Goal: Task Accomplishment & Management: Use online tool/utility

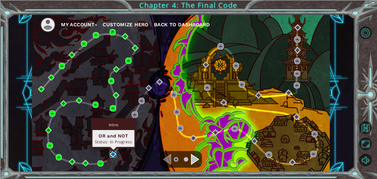
click at [113, 152] on img at bounding box center [113, 154] width 6 height 6
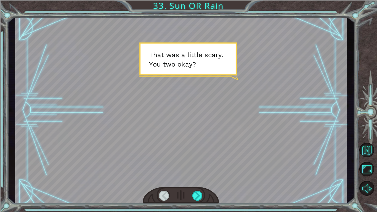
click at [206, 178] on div at bounding box center [181, 195] width 76 height 17
click at [199, 178] on div at bounding box center [198, 196] width 10 height 10
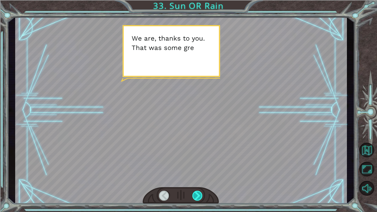
click at [199, 178] on div at bounding box center [198, 196] width 10 height 10
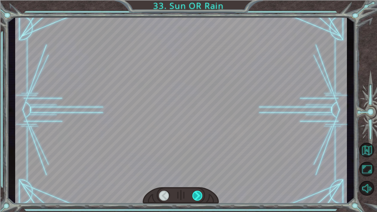
click at [199, 178] on div at bounding box center [198, 196] width 10 height 10
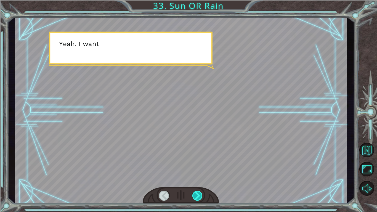
click at [199, 178] on div at bounding box center [198, 196] width 10 height 10
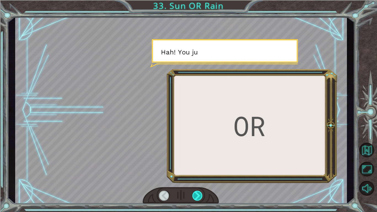
click at [199, 178] on div at bounding box center [198, 196] width 10 height 10
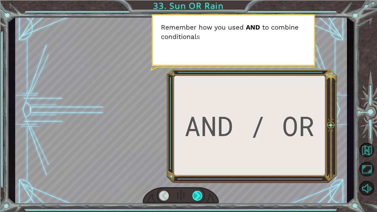
click at [199, 178] on div at bounding box center [198, 196] width 10 height 10
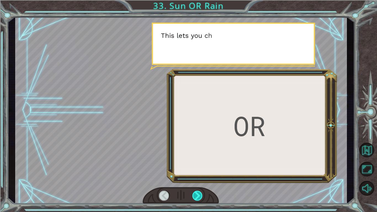
click at [199, 178] on div at bounding box center [198, 196] width 10 height 10
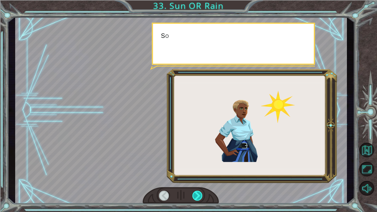
click at [199, 178] on div at bounding box center [198, 196] width 10 height 10
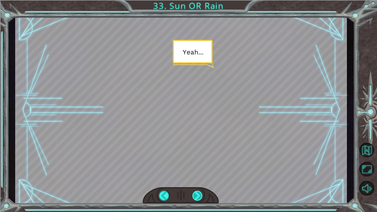
click at [199, 178] on div at bounding box center [198, 196] width 10 height 10
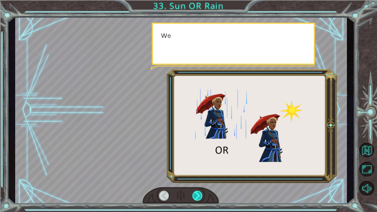
click at [199, 178] on div at bounding box center [198, 196] width 10 height 10
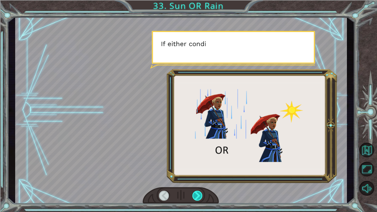
click at [199, 178] on div at bounding box center [198, 196] width 10 height 10
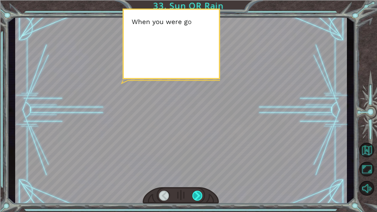
click at [199, 178] on div at bounding box center [198, 196] width 10 height 10
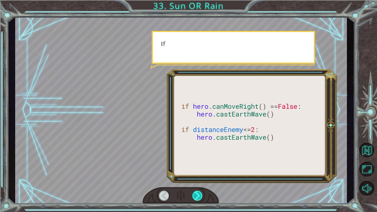
click at [199, 178] on div at bounding box center [198, 196] width 10 height 10
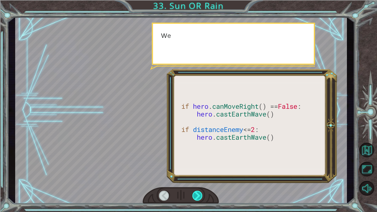
click at [199, 178] on div at bounding box center [198, 196] width 10 height 10
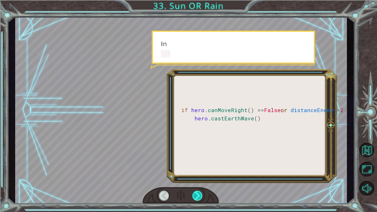
click at [199, 178] on div at bounding box center [198, 196] width 10 height 10
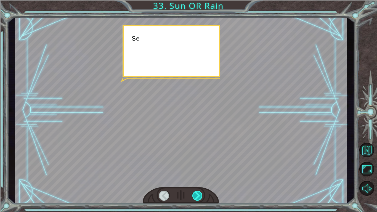
click at [199, 178] on div at bounding box center [198, 196] width 10 height 10
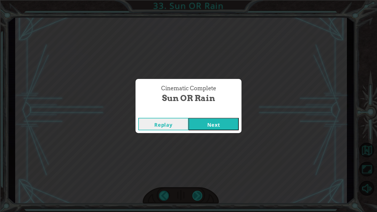
click at [199, 178] on div "Cinematic Complete Sun OR Rain Replay Next" at bounding box center [188, 106] width 377 height 212
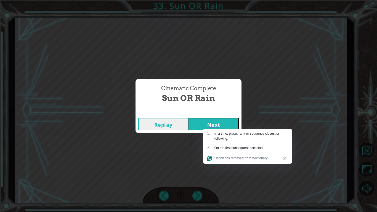
click at [224, 124] on button "Next" at bounding box center [214, 124] width 50 height 12
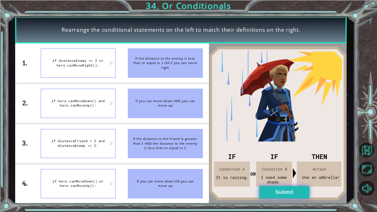
click at [271, 178] on button "Submit" at bounding box center [284, 192] width 50 height 12
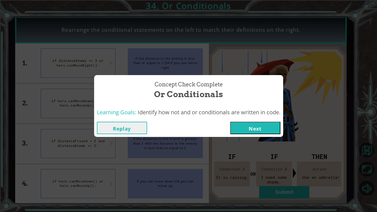
click at [259, 128] on button "Next" at bounding box center [255, 128] width 50 height 12
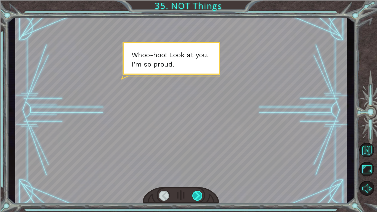
click at [198, 178] on div at bounding box center [198, 196] width 10 height 10
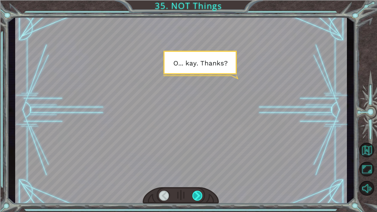
click at [198, 178] on div at bounding box center [198, 196] width 10 height 10
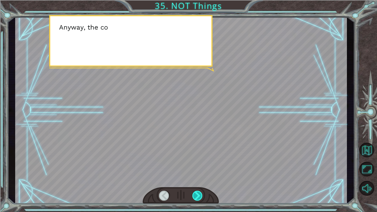
click at [198, 178] on div at bounding box center [198, 196] width 10 height 10
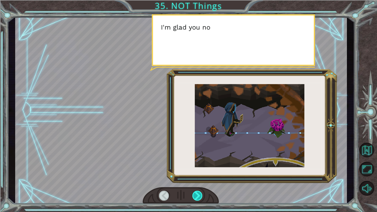
click at [198, 178] on div at bounding box center [198, 196] width 10 height 10
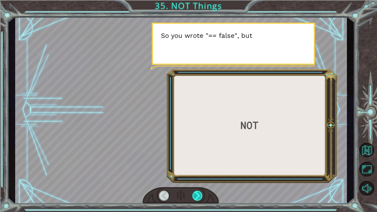
click at [198, 178] on div at bounding box center [198, 196] width 10 height 10
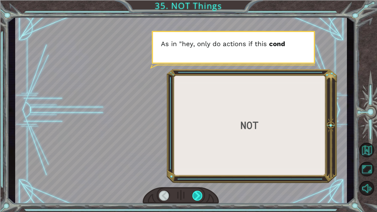
click at [198, 178] on div at bounding box center [198, 196] width 10 height 10
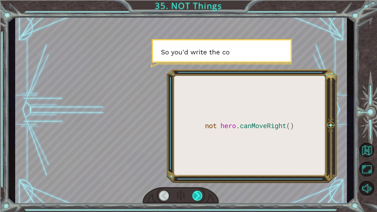
click at [198, 178] on div at bounding box center [198, 196] width 10 height 10
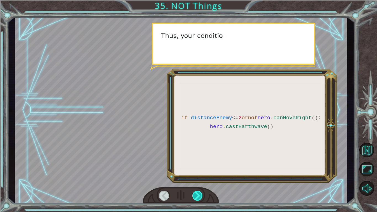
click at [198, 178] on div at bounding box center [198, 196] width 10 height 10
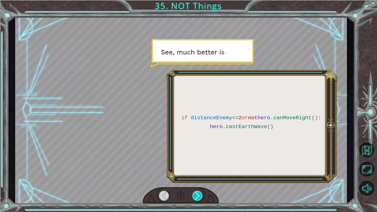
click at [198, 178] on div at bounding box center [198, 196] width 10 height 10
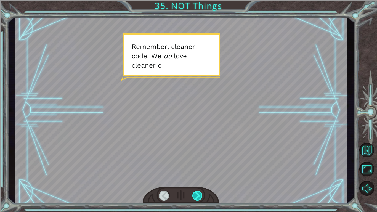
click at [198, 178] on div at bounding box center [198, 196] width 10 height 10
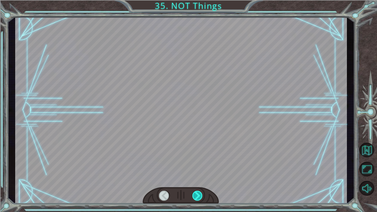
click at [198, 178] on div at bounding box center [198, 196] width 10 height 10
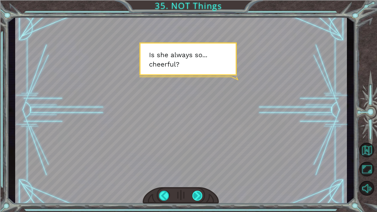
click at [198, 178] on div at bounding box center [198, 196] width 10 height 10
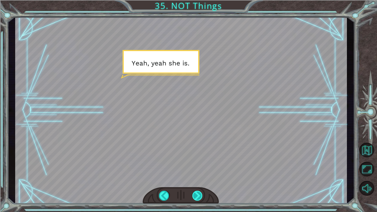
click at [198, 178] on div at bounding box center [198, 196] width 10 height 10
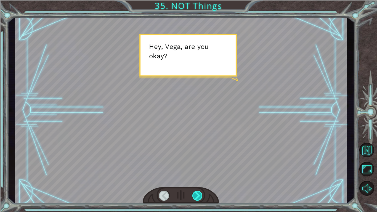
click at [198, 178] on div at bounding box center [198, 196] width 10 height 10
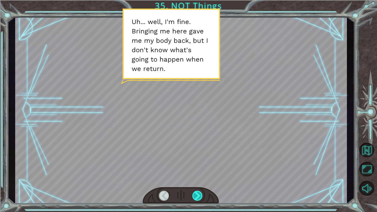
click at [198, 178] on div at bounding box center [198, 196] width 10 height 10
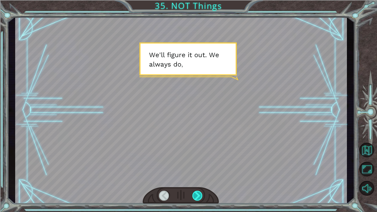
click at [198, 178] on div at bounding box center [198, 196] width 10 height 10
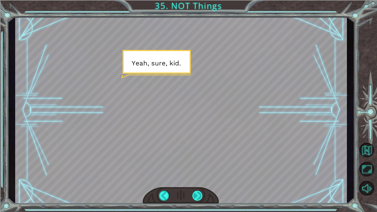
click at [198, 178] on div at bounding box center [198, 196] width 10 height 10
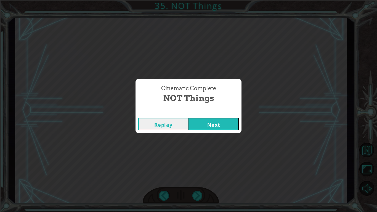
click at [209, 115] on div "Replay Next" at bounding box center [189, 124] width 106 height 18
click at [212, 123] on button "Next" at bounding box center [214, 124] width 50 height 12
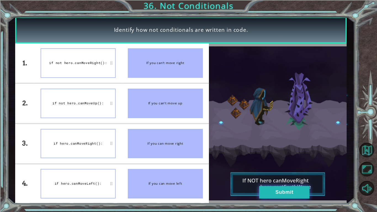
click at [275, 178] on button "Submit" at bounding box center [284, 192] width 50 height 12
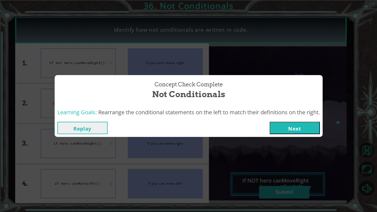
click at [293, 134] on div "Replay Next" at bounding box center [189, 128] width 268 height 18
click at [291, 132] on button "Next" at bounding box center [295, 128] width 50 height 12
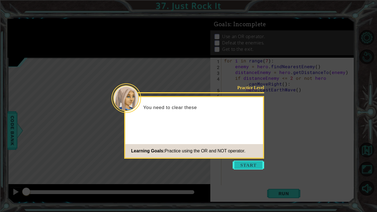
click at [245, 166] on button "Start" at bounding box center [248, 165] width 31 height 9
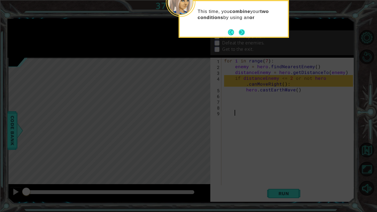
click at [241, 31] on button "Next" at bounding box center [242, 32] width 6 height 6
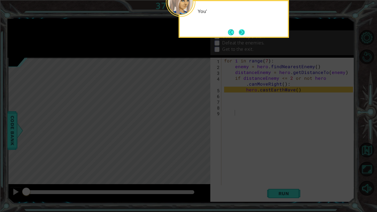
click at [241, 30] on button "Next" at bounding box center [242, 32] width 6 height 6
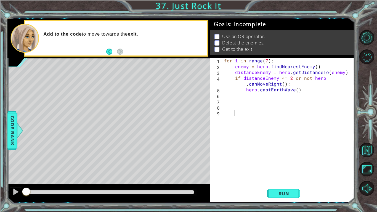
click at [266, 178] on div "Run" at bounding box center [284, 194] width 144 height 14
click at [271, 178] on button "Run" at bounding box center [283, 194] width 33 height 14
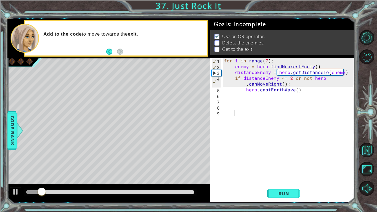
click at [311, 87] on div "for i in range ( 7 ) : enemy = hero . findNearestEnemy ( ) distanceEnemy = hero…" at bounding box center [289, 127] width 133 height 139
click at [312, 91] on div "for i in range ( 7 ) : enemy = hero . findNearestEnemy ( ) distanceEnemy = hero…" at bounding box center [289, 127] width 133 height 139
type textarea "hero.castEarthWave()"
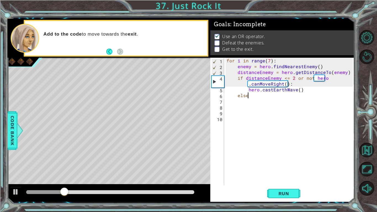
type textarea "else:"
type textarea "hero.moveRight()"
click at [281, 178] on span "Run" at bounding box center [284, 194] width 22 height 6
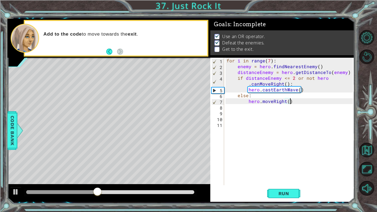
click at [273, 117] on div "for i in range ( 7 ) : enemy = hero . findNearestEnemy ( ) distanceEnemy = hero…" at bounding box center [291, 127] width 130 height 139
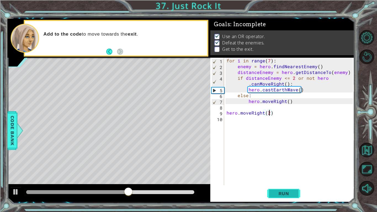
type textarea "hero.moveRight(2)"
click at [285, 178] on span "Run" at bounding box center [284, 194] width 22 height 6
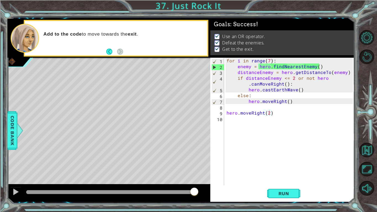
drag, startPoint x: 35, startPoint y: 191, endPoint x: 291, endPoint y: 204, distance: 256.7
click at [291, 178] on body "1 ההההההההההההההההההההההההההההההההההההההההההההההההההההההההההההההההההההההההההההה…" at bounding box center [188, 106] width 377 height 212
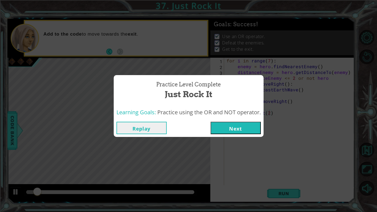
click at [237, 128] on button "Next" at bounding box center [236, 128] width 50 height 12
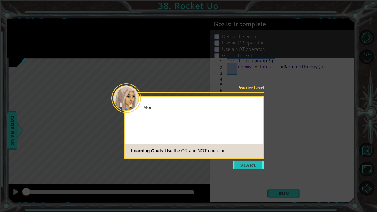
click at [245, 167] on button "Start" at bounding box center [248, 165] width 31 height 9
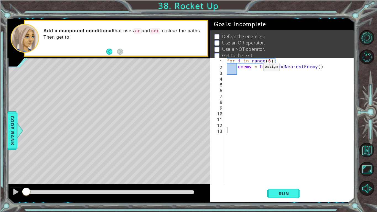
click at [256, 70] on div "for i in range ( 6 ) : enemy = hero . findNearestEnemy ( )" at bounding box center [291, 127] width 130 height 139
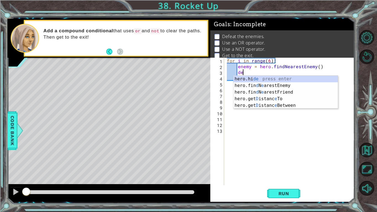
type textarea "d"
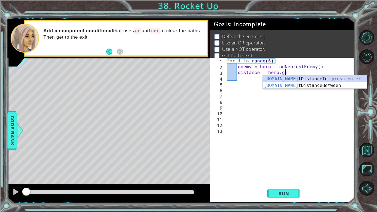
scroll to position [0, 3]
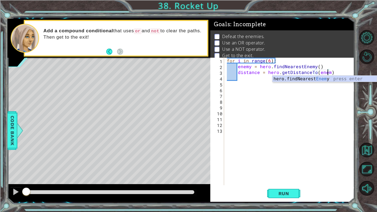
type textarea "distance = hero.getDistanceTo(enemy)"
click at [340, 70] on div "for i in range ( 6 ) : enemy = hero . findNearestEnemy ( ) distance = hero . ge…" at bounding box center [291, 127] width 130 height 139
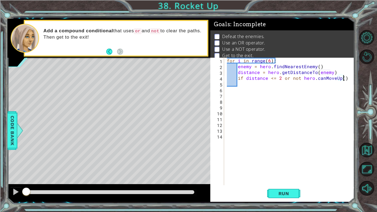
scroll to position [0, 7]
click at [290, 78] on div "for i in range ( 6 ) : enemy = hero . findNearestEnemy ( ) distance = hero . ge…" at bounding box center [291, 127] width 130 height 139
type textarea "if distance <= 2 or if not hero.canMoveUp():"
click at [354, 79] on div "if distance <= 2 or if not hero.canMoveUp(): 1 2 3 4 5 6 7 8 9 10 11 12 13 14 f…" at bounding box center [283, 130] width 144 height 144
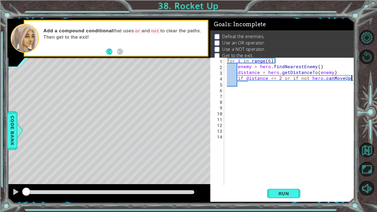
click at [353, 79] on div "for i in range ( 6 ) : enemy = hero . findNearestEnemy ( ) distance = hero . ge…" at bounding box center [291, 127] width 130 height 139
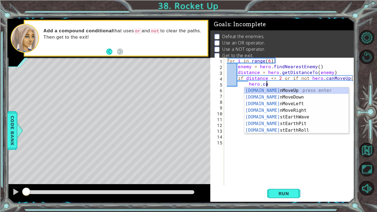
scroll to position [0, 2]
type textarea "hero.cas"
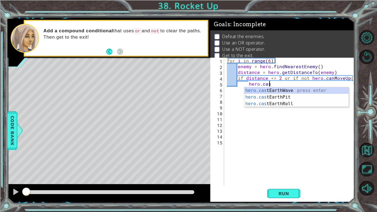
scroll to position [0, 1]
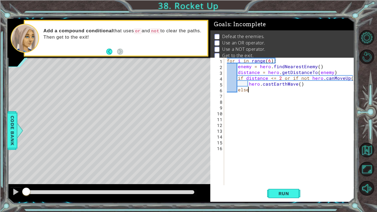
type textarea "else:"
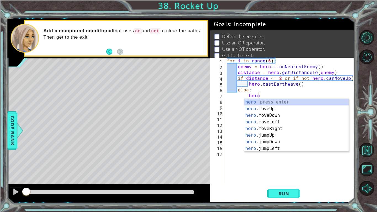
scroll to position [0, 2]
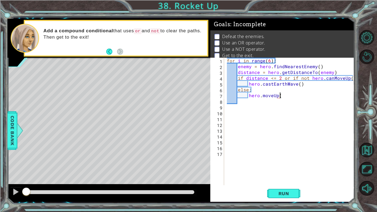
type textarea "hero.moveUp()"
click at [271, 178] on button "Run" at bounding box center [283, 194] width 33 height 14
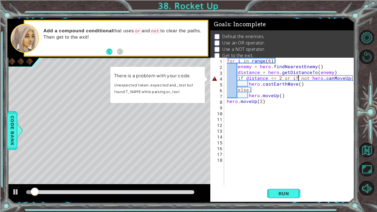
click at [299, 77] on div "for i in range ( 6 ) : enemy = hero . findNearestEnemy ( ) distance = hero . ge…" at bounding box center [291, 127] width 130 height 139
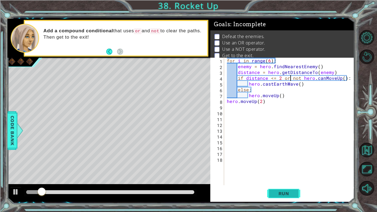
click at [295, 178] on span "Run" at bounding box center [284, 194] width 22 height 6
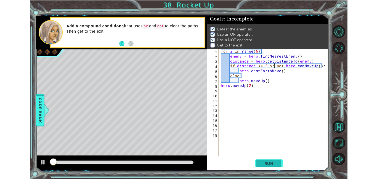
scroll to position [2, 0]
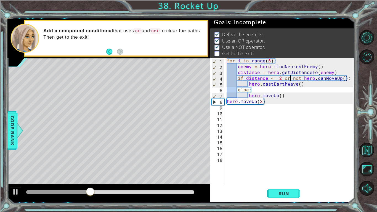
click at [262, 101] on div "for i in range ( 6 ) : enemy = hero . findNearestEnemy ( ) distance = hero . ge…" at bounding box center [291, 127] width 130 height 139
click at [283, 178] on span "Run" at bounding box center [284, 194] width 22 height 6
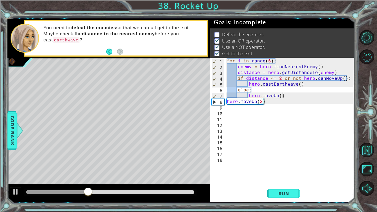
click at [289, 96] on div "for i in range ( 6 ) : enemy = hero . findNearestEnemy ( ) distance = hero . ge…" at bounding box center [291, 127] width 130 height 139
drag, startPoint x: 303, startPoint y: 84, endPoint x: 248, endPoint y: 84, distance: 55.3
click at [248, 84] on div "for i in range ( 6 ) : enemy = hero . findNearestEnemy ( ) distance = hero . ge…" at bounding box center [291, 127] width 130 height 139
type textarea "hero.castEarthWave()"
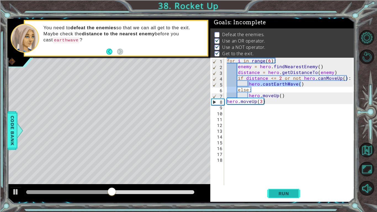
click at [281, 178] on button "Run" at bounding box center [283, 194] width 33 height 14
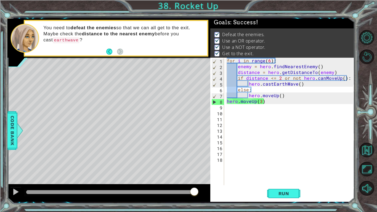
drag, startPoint x: 44, startPoint y: 193, endPoint x: 304, endPoint y: 212, distance: 260.7
click at [304, 178] on body "1 ההההההההההההההההההההההההההההההההההההההההההההההההההההההההההההההההההההההההההההה…" at bounding box center [188, 106] width 377 height 212
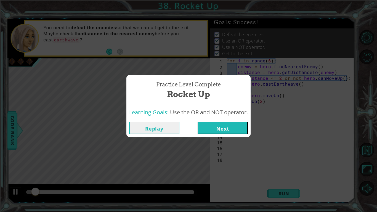
click at [219, 124] on button "Next" at bounding box center [223, 128] width 50 height 12
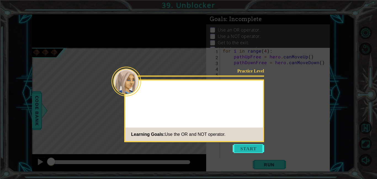
click at [248, 148] on button "Start" at bounding box center [248, 148] width 31 height 9
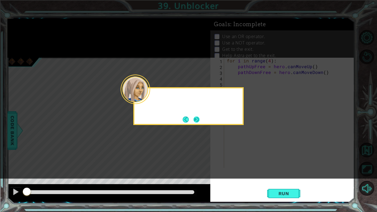
click at [197, 119] on button "Next" at bounding box center [197, 120] width 6 height 6
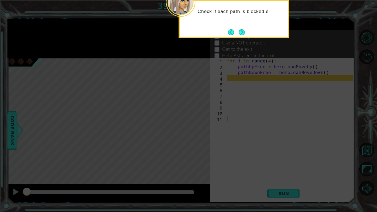
click at [247, 28] on div "Check if each path is blocked e" at bounding box center [234, 19] width 111 height 38
click at [245, 30] on button "Next" at bounding box center [242, 32] width 6 height 6
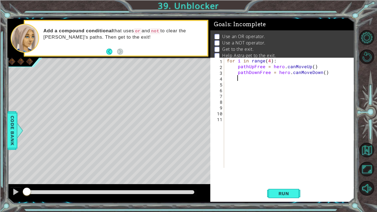
click at [268, 77] on div "for i in range ( 4 ) : pathUpFree = hero . canMoveUp ( ) pathDownFree = hero . …" at bounding box center [291, 119] width 130 height 122
click at [290, 74] on div "for i in range ( 4 ) : pathUpFree = hero . canMoveUp ( ) pathDownFree = hero . …" at bounding box center [291, 119] width 130 height 122
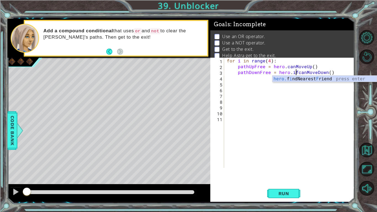
type textarea "pathDownFree = hero.canMoveDown()"
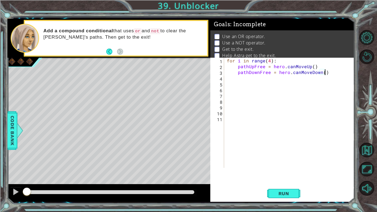
click at [341, 71] on div "for i in range ( 4 ) : pathUpFree = hero . canMoveUp ( ) pathDownFree = hero . …" at bounding box center [291, 119] width 130 height 122
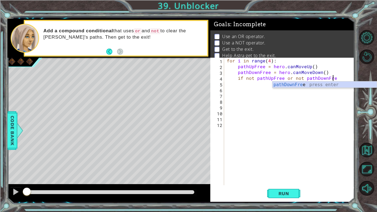
scroll to position [0, 6]
type textarea "if not pathUpFree or not pathDownFree:"
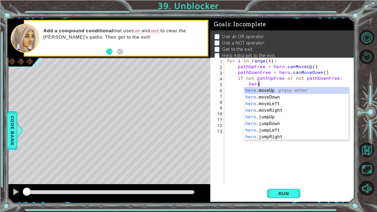
scroll to position [0, 2]
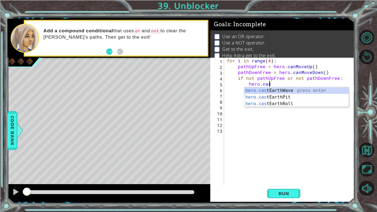
type textarea "hero.cast"
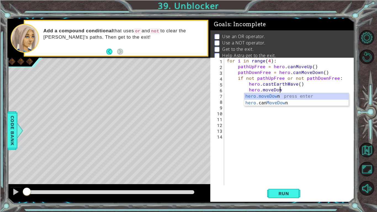
scroll to position [0, 3]
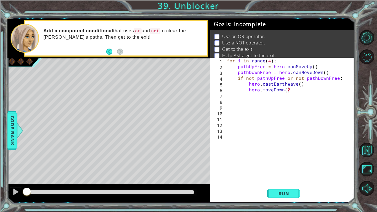
type textarea "hero.moveDown(2)"
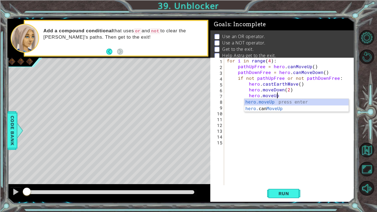
scroll to position [0, 3]
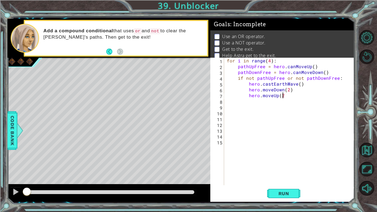
type textarea "hero.moveUp(2)"
type textarea "hero.moveRight(2)"
click at [288, 178] on span "Run" at bounding box center [284, 194] width 22 height 6
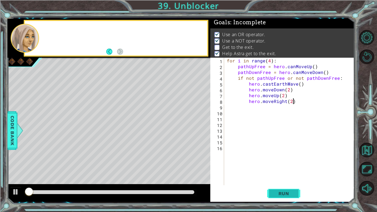
scroll to position [2, 0]
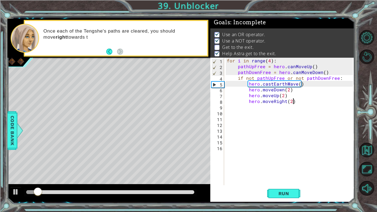
click at [302, 102] on div "for i in range ( 4 ) : pathUpFree = hero . canMoveUp ( ) pathDownFree = hero . …" at bounding box center [291, 127] width 130 height 139
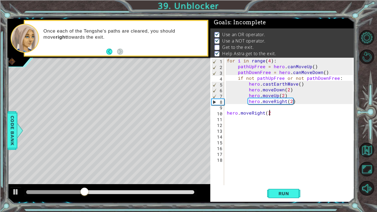
scroll to position [0, 2]
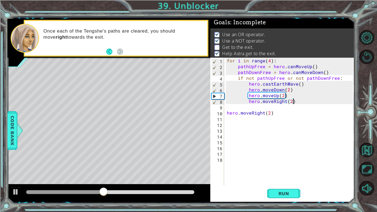
click at [308, 103] on div "for i in range ( 4 ) : pathUpFree = hero . canMoveUp ( ) pathDownFree = hero . …" at bounding box center [291, 127] width 130 height 139
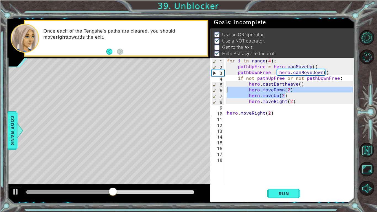
drag, startPoint x: 293, startPoint y: 95, endPoint x: 224, endPoint y: 88, distance: 69.4
click at [224, 88] on div "hero.moveRight(2) 1 2 3 4 5 6 7 8 9 10 11 12 13 14 15 16 17 18 for i in range (…" at bounding box center [282, 122] width 143 height 128
type textarea "hero.moveDown(2) hero.moveUp(2)"
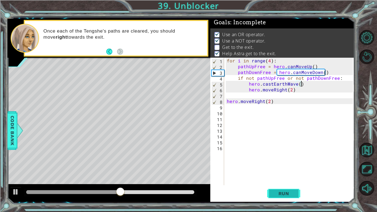
type textarea "hero.castEarthWave()"
click at [287, 178] on span "Run" at bounding box center [284, 194] width 22 height 6
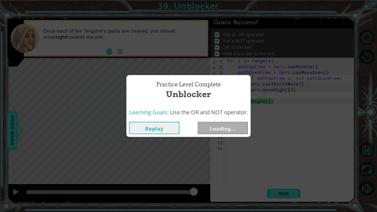
drag, startPoint x: 42, startPoint y: 191, endPoint x: 333, endPoint y: 198, distance: 291.0
click at [333, 178] on body "1 ההההההההההההההההההההההההההההההההההההההההההההההההההההההההההההההההההההההההההההה…" at bounding box center [188, 106] width 377 height 212
click at [232, 127] on button "Next" at bounding box center [223, 128] width 50 height 12
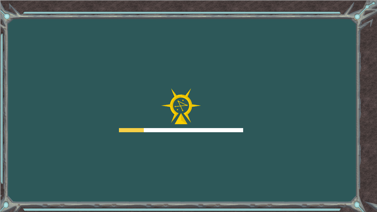
click at [225, 107] on div at bounding box center [181, 110] width 124 height 44
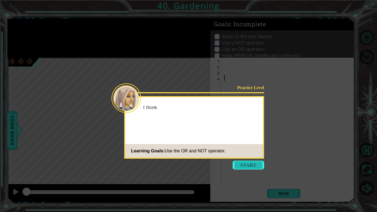
click at [248, 168] on button "Start" at bounding box center [248, 165] width 31 height 9
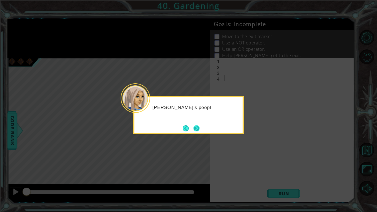
click at [199, 131] on button "Next" at bounding box center [197, 128] width 6 height 6
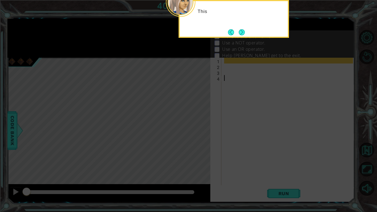
click at [244, 23] on div "This" at bounding box center [234, 14] width 108 height 22
click at [244, 29] on button "Next" at bounding box center [242, 32] width 6 height 6
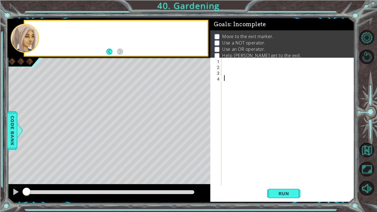
click at [234, 33] on p "Move to the exit marker." at bounding box center [247, 36] width 51 height 6
click at [252, 103] on div at bounding box center [289, 127] width 133 height 139
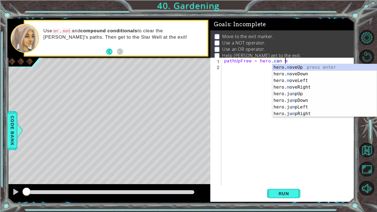
scroll to position [0, 3]
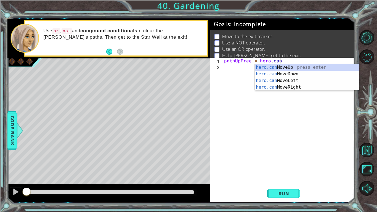
type textarea "pathUpFree = hero.canMo"
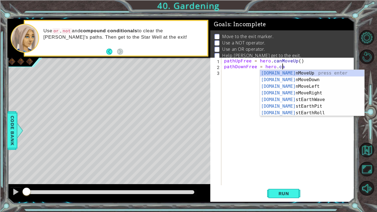
type textarea "pathDownFree = hero.can"
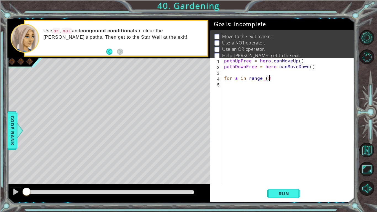
scroll to position [0, 2]
type textarea "for a in range (4):"
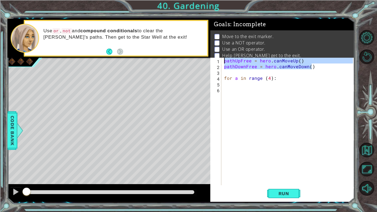
drag, startPoint x: 320, startPoint y: 69, endPoint x: 183, endPoint y: 57, distance: 137.2
click at [183, 57] on div "1 ההההההההההההההההההההההההההההההההההההההההההההההההההההההההההההההההההההההההההההה…" at bounding box center [180, 110] width 347 height 183
type textarea "pathUpFree = hero.canMoveUp() pathDownFree = hero.canMoveDown()"
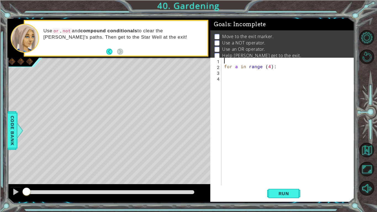
click at [225, 68] on div "for a in range ( 4 ) :" at bounding box center [289, 127] width 133 height 139
type textarea "for a in range (4):"
click at [301, 61] on div "for a in range ( 4 ) :" at bounding box center [289, 127] width 133 height 139
paste textarea "pathDownFree = hero.canMoveDown()"
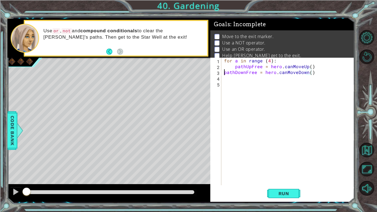
click at [224, 72] on div "for a in range ( 4 ) : pathUpFree = hero . canMoveUp ( ) pathDownFree = hero . …" at bounding box center [289, 127] width 133 height 139
type textarea "pathDownFree = hero.canMoveDown()"
click at [229, 88] on div "for a in range ( 4 ) : pathUpFree = hero . canMoveUp ( ) pathDownFree = hero . …" at bounding box center [289, 127] width 133 height 139
type textarea "pathDownFree = hero.canMoveDown()"
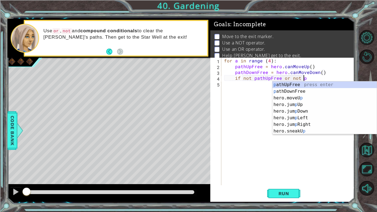
scroll to position [0, 5]
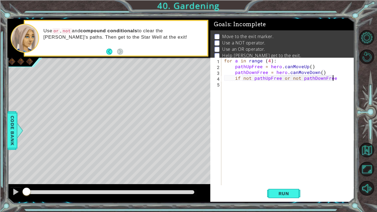
type textarea "if not pathUpFree or not pathDownFree:"
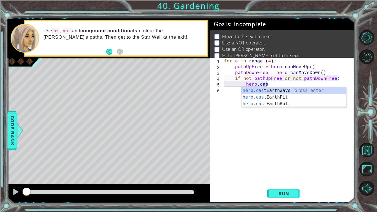
type textarea "hero.cast"
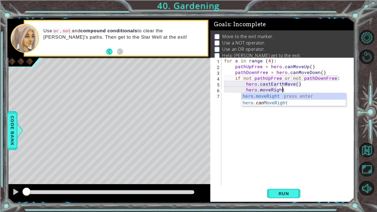
scroll to position [0, 3]
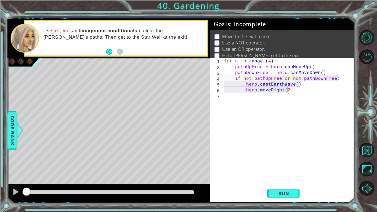
type textarea "hero.moveRight(2)"
click at [285, 178] on span "Run" at bounding box center [284, 194] width 22 height 6
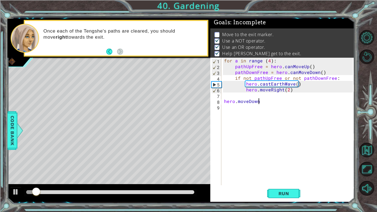
scroll to position [0, 0]
click at [271, 100] on div "for a in range ( 4 ) : pathUpFree = hero . canMoveUp ( ) pathDownFree = hero . …" at bounding box center [289, 127] width 133 height 139
type textarea "hero.moveRight(2)"
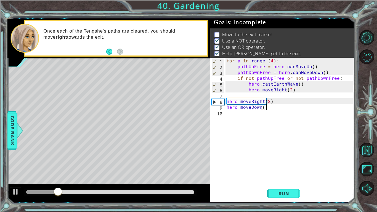
scroll to position [0, 2]
click at [288, 178] on button "Run" at bounding box center [283, 194] width 33 height 14
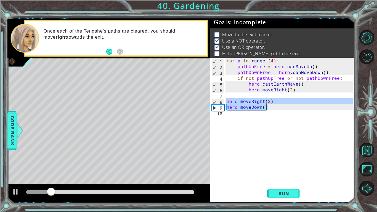
click at [208, 99] on div "1 ההההההההההההההההההההההההההההההההההההההההההההההההההההההההההההההההההההההההההההה…" at bounding box center [180, 110] width 347 height 183
type textarea "hero.moveRight(2) hero.moveDown()"
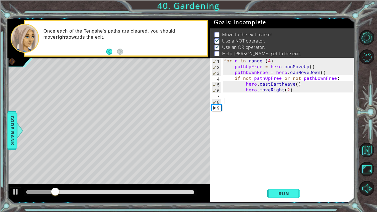
click at [268, 61] on div "for a in range ( 4 ) : pathUpFree = hero . canMoveUp ( ) pathDownFree = hero . …" at bounding box center [289, 127] width 133 height 139
type textarea "for a in range (5):"
click at [285, 178] on span "Run" at bounding box center [284, 194] width 22 height 6
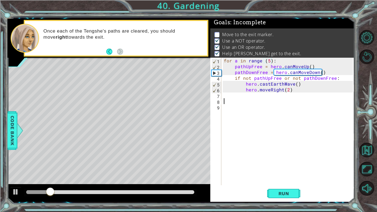
click at [286, 103] on div "for a in range ( 5 ) : pathUpFree = hero . canMoveUp ( ) pathDownFree = hero . …" at bounding box center [289, 127] width 133 height 139
type textarea "hero.moveRight(2)"
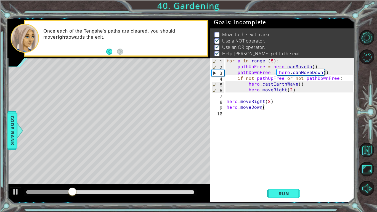
scroll to position [0, 2]
type textarea "hero.moveDown()"
click at [300, 178] on button "Run" at bounding box center [283, 194] width 33 height 14
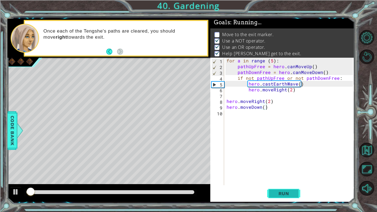
click at [276, 178] on button "Run" at bounding box center [283, 194] width 33 height 14
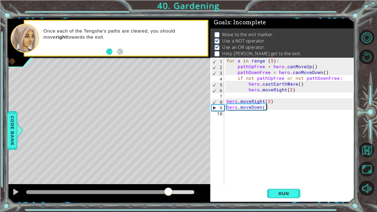
drag, startPoint x: 30, startPoint y: 190, endPoint x: 170, endPoint y: 193, distance: 140.4
click at [170, 178] on div at bounding box center [169, 192] width 10 height 10
drag, startPoint x: 270, startPoint y: 191, endPoint x: 235, endPoint y: 183, distance: 36.3
click at [235, 178] on div "hero.moveDown() 1 2 3 4 5 6 7 8 9 10 for a in range ( 5 ) : pathUpFree = hero .…" at bounding box center [283, 130] width 144 height 144
click at [273, 178] on button "Run" at bounding box center [283, 194] width 33 height 14
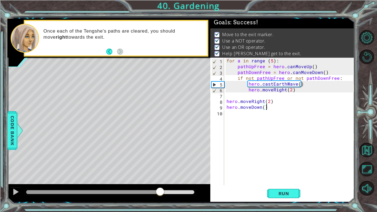
click at [377, 178] on body "1 ההההההההההההההההההההההההההההההההההההההההההההההההההההההההההההההההההההההההההההה…" at bounding box center [188, 106] width 377 height 212
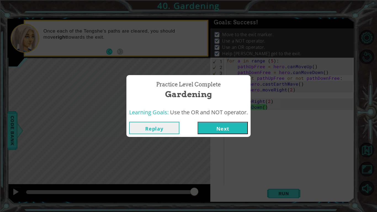
click at [232, 124] on button "Next" at bounding box center [223, 128] width 50 height 12
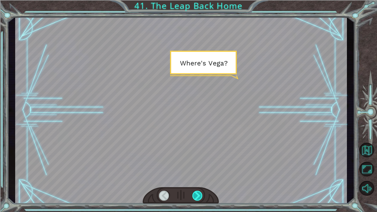
click at [199, 178] on div at bounding box center [198, 196] width 10 height 10
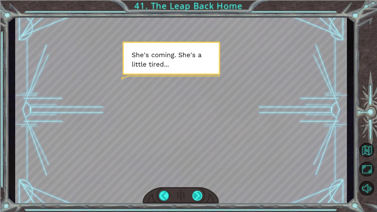
click at [199, 178] on div at bounding box center [198, 196] width 10 height 10
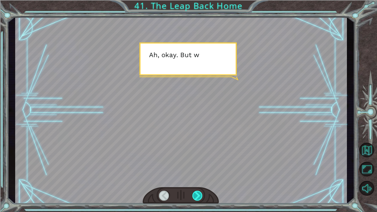
click at [199, 178] on div at bounding box center [198, 196] width 10 height 10
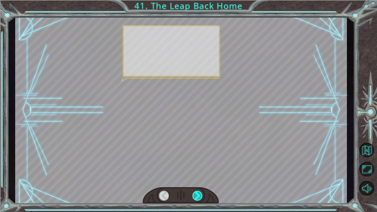
click at [199, 178] on div at bounding box center [198, 196] width 10 height 10
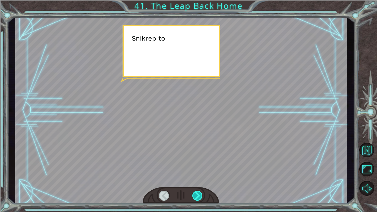
click at [199, 178] on div at bounding box center [198, 196] width 10 height 10
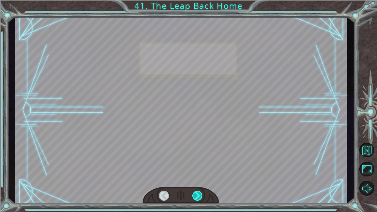
click at [199, 178] on div at bounding box center [198, 196] width 10 height 10
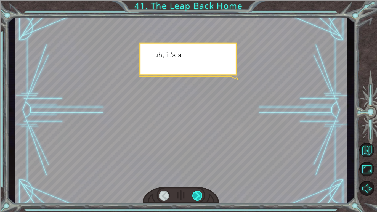
click at [199, 178] on div at bounding box center [198, 196] width 10 height 10
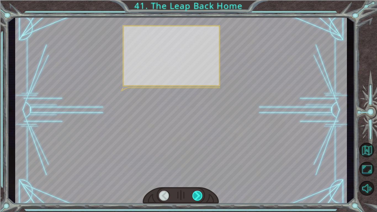
click at [199, 178] on div at bounding box center [198, 196] width 10 height 10
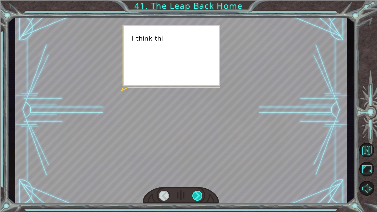
click at [199, 178] on div at bounding box center [198, 196] width 10 height 10
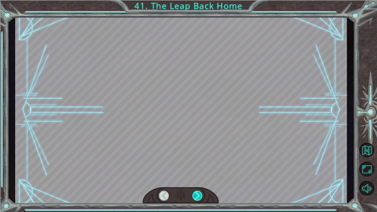
click at [199, 178] on div at bounding box center [198, 196] width 10 height 10
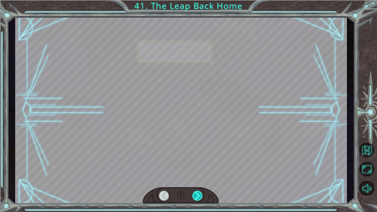
click at [199, 178] on div at bounding box center [198, 196] width 10 height 10
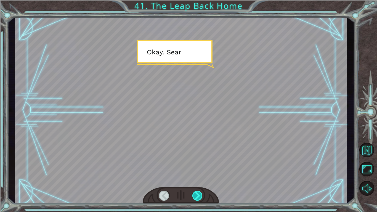
click at [199, 178] on div at bounding box center [198, 196] width 10 height 10
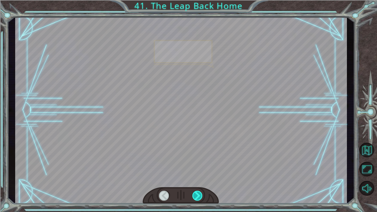
click at [199, 178] on div at bounding box center [198, 196] width 10 height 10
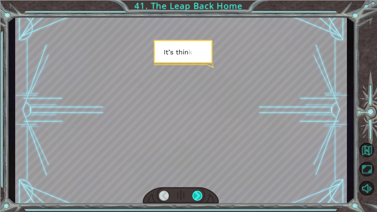
click at [199, 178] on div at bounding box center [198, 196] width 10 height 10
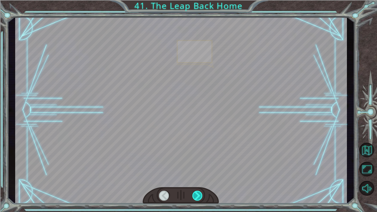
click at [199, 178] on div at bounding box center [198, 196] width 10 height 10
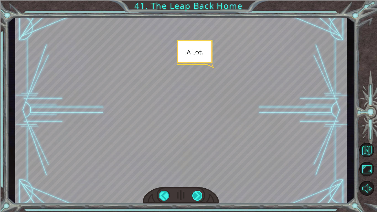
click at [199, 178] on div at bounding box center [198, 196] width 10 height 10
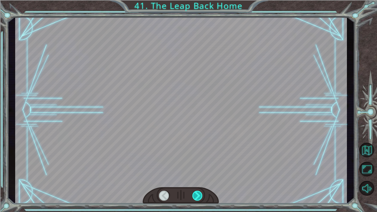
click at [199, 178] on div at bounding box center [198, 196] width 10 height 10
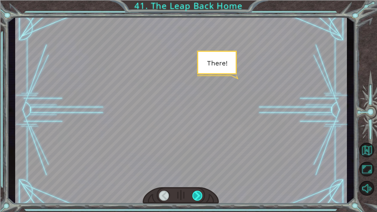
click at [199, 178] on div at bounding box center [198, 196] width 10 height 10
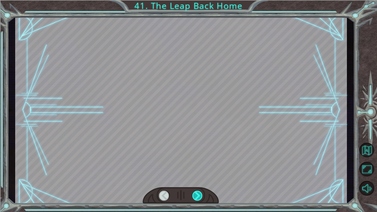
click at [199, 178] on div at bounding box center [198, 196] width 10 height 10
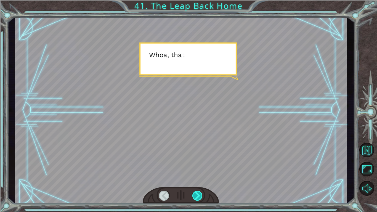
click at [199, 178] on div at bounding box center [198, 196] width 10 height 10
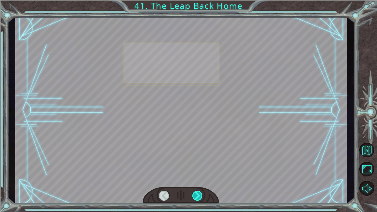
click at [199, 178] on div at bounding box center [198, 196] width 10 height 10
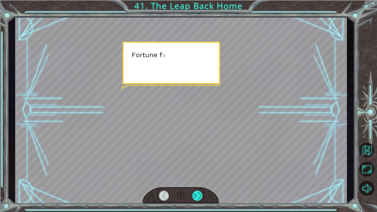
click at [199, 178] on div at bounding box center [198, 196] width 10 height 10
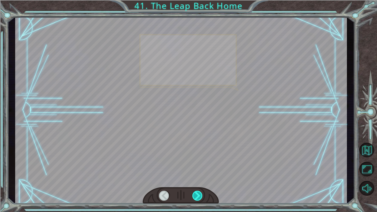
click at [199, 178] on div at bounding box center [198, 196] width 10 height 10
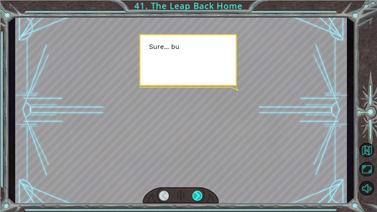
click at [199, 178] on div at bounding box center [198, 196] width 10 height 10
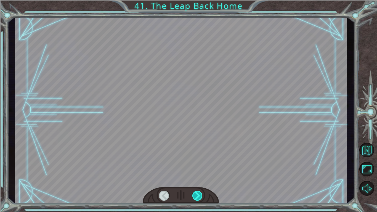
click at [199, 178] on div at bounding box center [198, 196] width 10 height 10
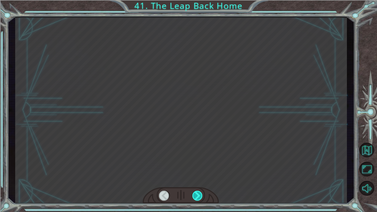
click at [199, 178] on div at bounding box center [198, 196] width 10 height 10
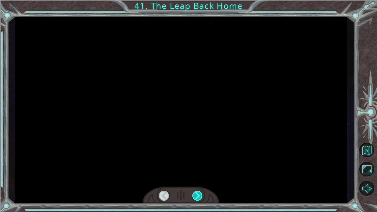
click at [199, 178] on div at bounding box center [198, 196] width 10 height 10
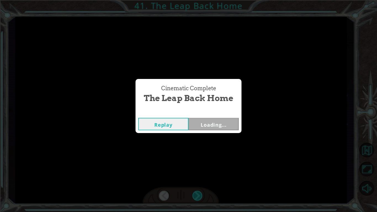
click at [199, 178] on div "Cinematic Complete The Leap Back Home Replay Loading..." at bounding box center [188, 106] width 377 height 212
click at [199, 178] on div "Cinematic Complete The Leap Back Home Replay Next" at bounding box center [188, 106] width 377 height 212
click at [214, 119] on button "Next" at bounding box center [214, 124] width 50 height 12
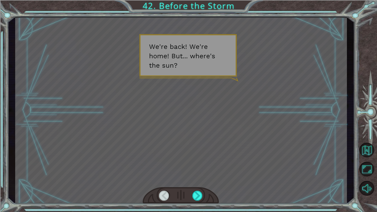
click at [199, 178] on div at bounding box center [181, 195] width 76 height 17
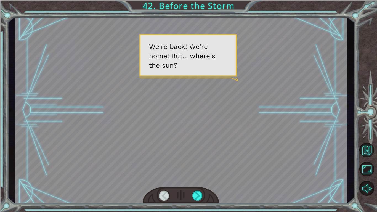
click at [199, 178] on div at bounding box center [181, 195] width 76 height 17
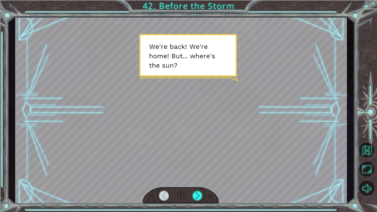
click at [199, 178] on div at bounding box center [181, 195] width 76 height 17
click at [198, 178] on div at bounding box center [198, 196] width 10 height 10
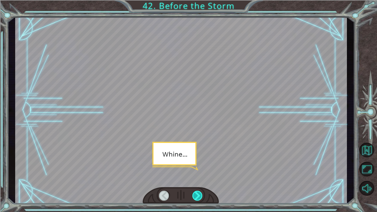
click at [198, 178] on div at bounding box center [198, 196] width 10 height 10
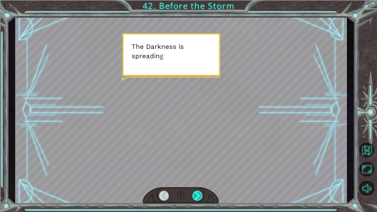
click at [198, 178] on div at bounding box center [198, 196] width 10 height 10
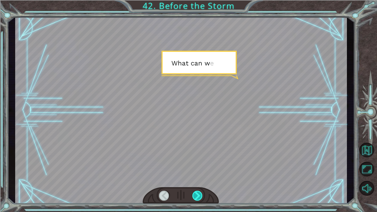
click at [198, 178] on div at bounding box center [198, 196] width 10 height 10
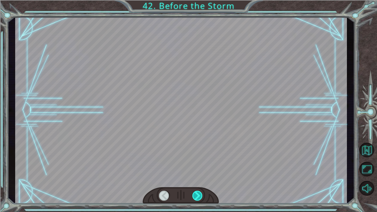
click at [198, 178] on div at bounding box center [198, 196] width 10 height 10
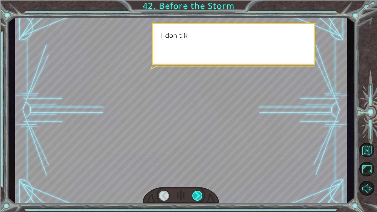
click at [198, 178] on div at bounding box center [198, 196] width 10 height 10
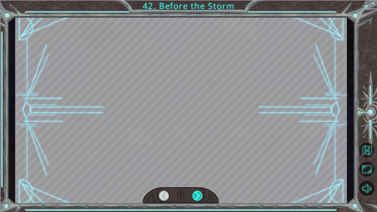
click at [198, 178] on div at bounding box center [198, 196] width 10 height 10
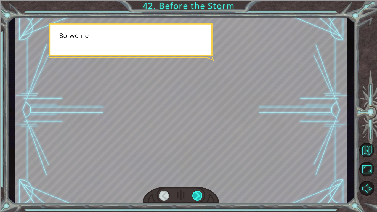
click at [198, 178] on div at bounding box center [198, 196] width 10 height 10
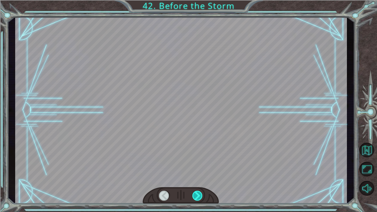
click at [198, 178] on div at bounding box center [198, 196] width 10 height 10
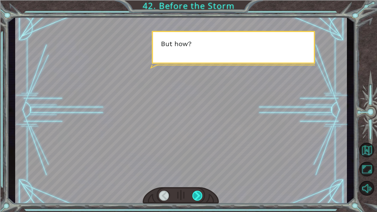
click at [198, 178] on div at bounding box center [198, 196] width 10 height 10
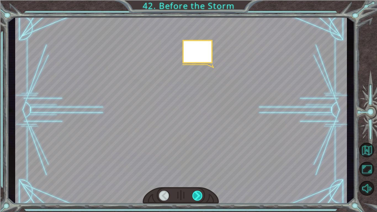
click at [198, 178] on div at bounding box center [198, 196] width 10 height 10
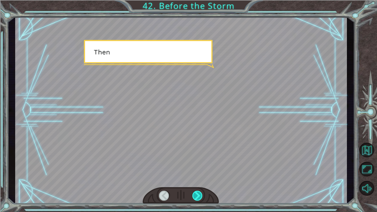
click at [198, 178] on div at bounding box center [198, 196] width 10 height 10
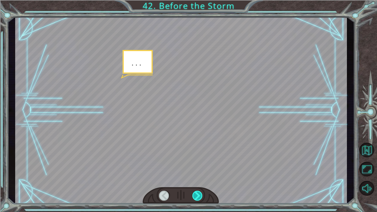
click at [198, 178] on div at bounding box center [198, 196] width 10 height 10
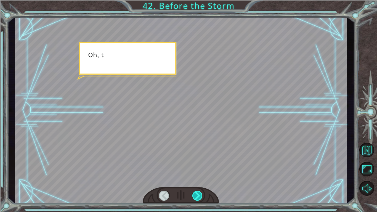
click at [198, 178] on div at bounding box center [198, 196] width 10 height 10
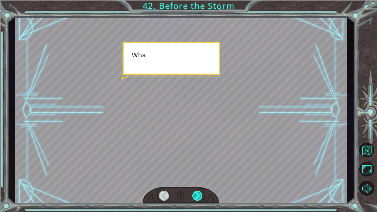
click at [198, 178] on div at bounding box center [198, 196] width 10 height 10
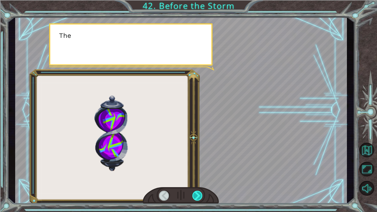
click at [198, 178] on div at bounding box center [198, 196] width 10 height 10
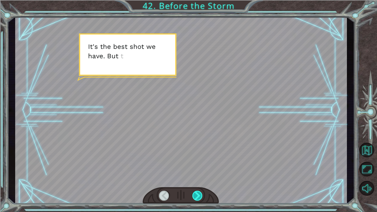
click at [198, 178] on div at bounding box center [198, 196] width 10 height 10
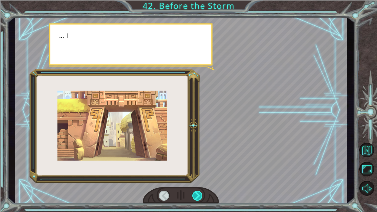
click at [198, 178] on div at bounding box center [198, 196] width 10 height 10
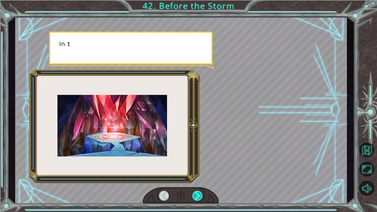
click at [198, 178] on div at bounding box center [198, 196] width 10 height 10
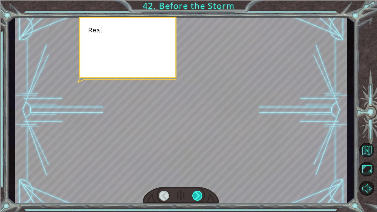
click at [198, 178] on div at bounding box center [198, 196] width 10 height 10
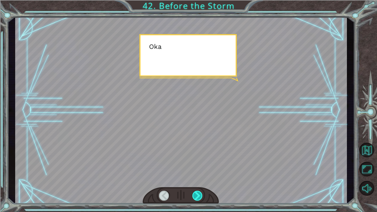
click at [198, 178] on div at bounding box center [198, 196] width 10 height 10
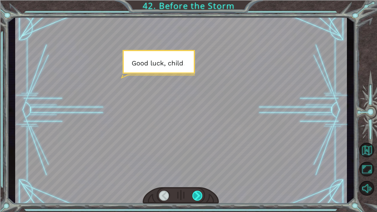
click at [198, 178] on div at bounding box center [198, 196] width 10 height 10
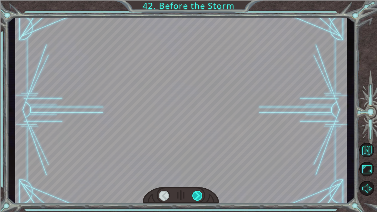
click at [198, 178] on div at bounding box center [198, 196] width 10 height 10
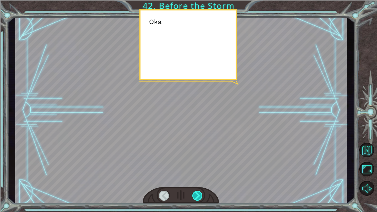
click at [198, 178] on div at bounding box center [198, 196] width 10 height 10
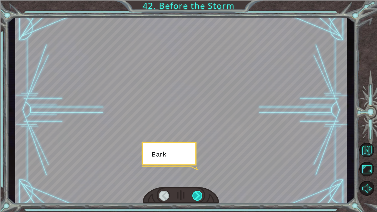
click at [198, 178] on div at bounding box center [198, 196] width 10 height 10
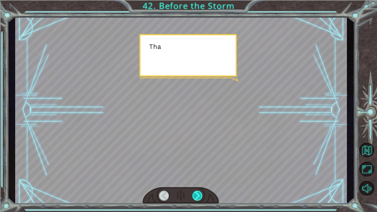
click at [198, 178] on div at bounding box center [198, 196] width 10 height 10
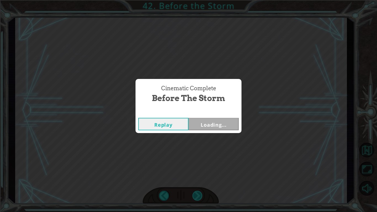
click at [198, 178] on div "Cinematic Complete Before the Storm Replay Loading..." at bounding box center [188, 106] width 377 height 212
click at [198, 178] on div "Cinematic Complete Before the Storm Replay Next" at bounding box center [188, 106] width 377 height 212
click at [221, 119] on button "Next" at bounding box center [214, 124] width 50 height 12
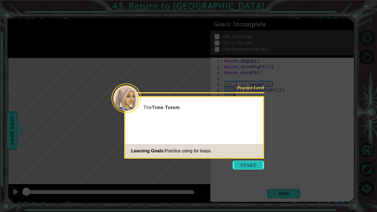
click at [251, 167] on button "Start" at bounding box center [248, 165] width 31 height 9
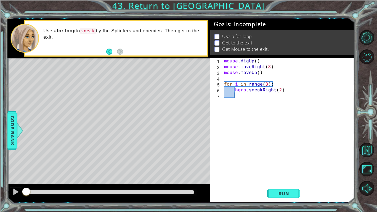
click at [247, 93] on div "mouse . digUp ( ) mouse . moveRight ( 3 ) mouse . moveUp ( ) for i in range ( 3…" at bounding box center [289, 127] width 133 height 139
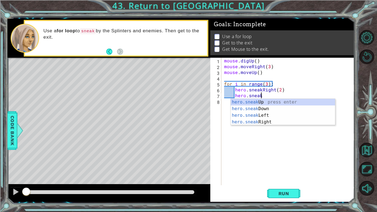
scroll to position [0, 2]
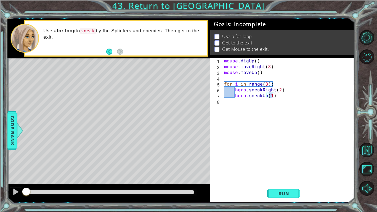
type textarea "hero.sneakUp(2)"
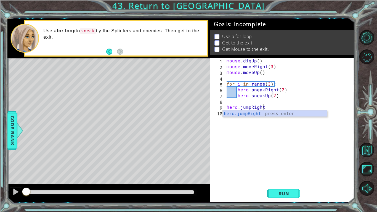
scroll to position [0, 2]
type textarea "hero.jumpRight()"
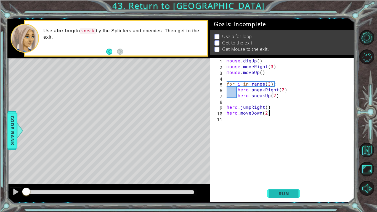
type textarea "hero.moveDown(2)"
click at [283, 178] on button "Run" at bounding box center [283, 194] width 33 height 14
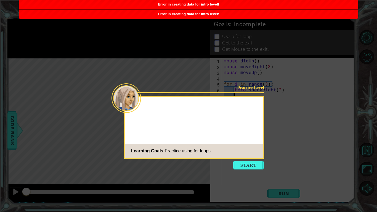
click at [246, 166] on button "Start" at bounding box center [248, 165] width 31 height 9
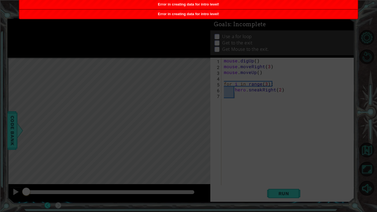
click at [192, 133] on icon at bounding box center [188, 106] width 377 height 212
click at [190, 13] on span "Error in creating data for intro level!" at bounding box center [188, 14] width 61 height 4
drag, startPoint x: 190, startPoint y: 13, endPoint x: 127, endPoint y: 0, distance: 64.6
click at [127, 0] on ul "Error in creating data for intro level! Error in creating data for intro level!" at bounding box center [189, 9] width 340 height 19
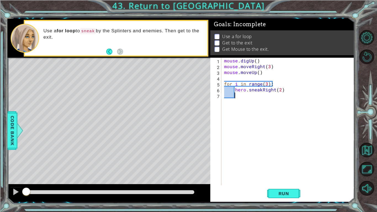
click at [212, 77] on div "4" at bounding box center [217, 79] width 10 height 6
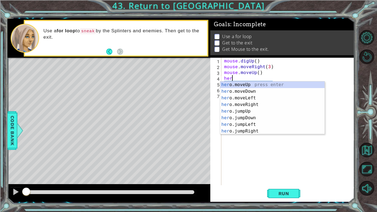
type textarea "h"
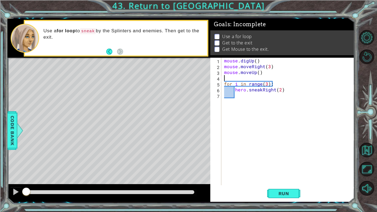
click at [254, 96] on div "mouse . digUp ( ) mouse . moveRight ( 3 ) mouse . moveUp ( ) for i in range ( 3…" at bounding box center [289, 127] width 133 height 139
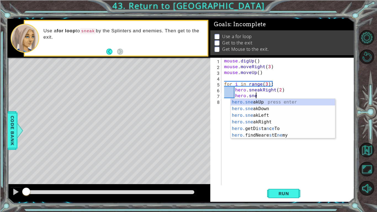
scroll to position [0, 2]
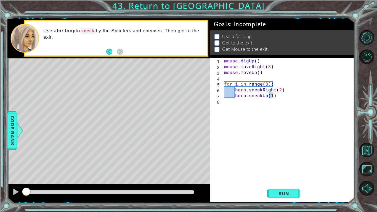
type textarea "hero.sneakUp(2)"
click at [284, 95] on div "mouse . digUp ( ) mouse . moveRight ( 3 ) mouse . moveUp ( ) for i in range ( 3…" at bounding box center [289, 127] width 133 height 139
type textarea "hero.sneakUp(2)"
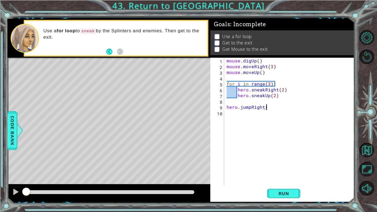
scroll to position [0, 2]
type textarea "hero.jumpRight()"
type textarea "hero.moveDown(2)"
click at [282, 178] on span "Run" at bounding box center [284, 194] width 22 height 6
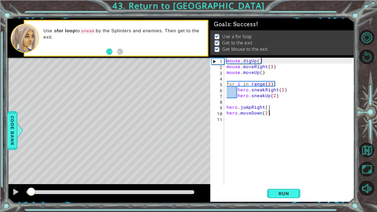
drag, startPoint x: 31, startPoint y: 190, endPoint x: 377, endPoint y: 196, distance: 345.7
click at [377, 178] on div "1 ההההההההההההההההההההההההההההההההההההההההההההההההההההההההההההההההההההההההההההה…" at bounding box center [188, 106] width 377 height 212
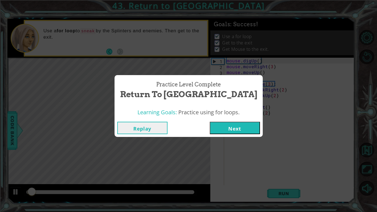
click at [230, 127] on button "Next" at bounding box center [235, 128] width 50 height 12
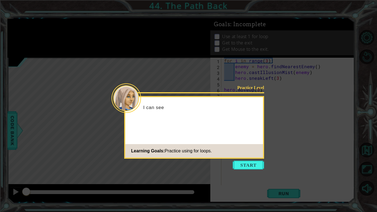
click at [240, 160] on icon at bounding box center [188, 106] width 377 height 212
click at [242, 167] on button "Start" at bounding box center [248, 165] width 31 height 9
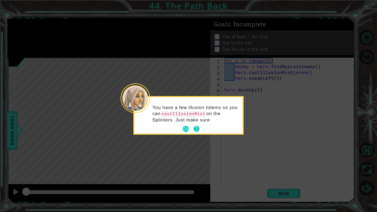
click at [196, 127] on button "Next" at bounding box center [197, 129] width 6 height 6
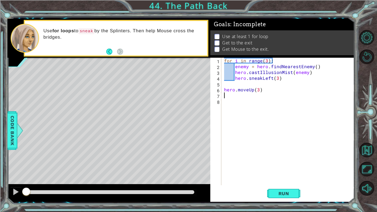
type textarea "h"
type textarea "for a in range(4)"
type textarea "for a in range(4):"
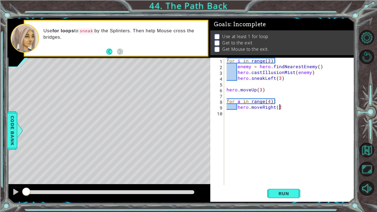
scroll to position [0, 3]
type textarea "hero.moveRight(2)"
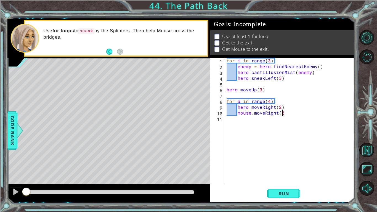
type textarea "mouse.moveRight(2)"
type textarea "hero.moveUp(4)"
click at [292, 178] on span "Run" at bounding box center [284, 194] width 22 height 6
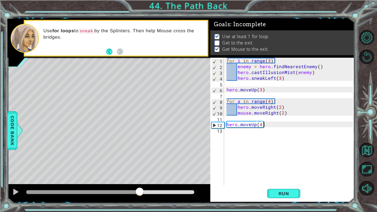
drag, startPoint x: 37, startPoint y: 192, endPoint x: 140, endPoint y: 193, distance: 103.1
click at [140, 178] on div at bounding box center [140, 192] width 10 height 10
click at [227, 124] on div "for i in range ( 3 ) : enemy = hero . findNearestEnemy ( ) hero . castIllusionM…" at bounding box center [291, 127] width 130 height 139
type textarea "hero.moveRight()"
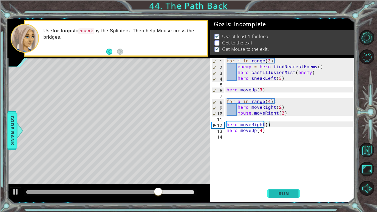
click at [295, 178] on span "Run" at bounding box center [284, 194] width 22 height 6
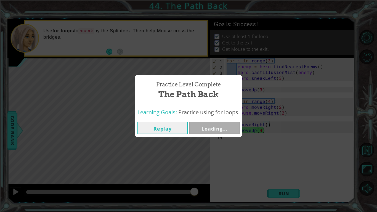
drag, startPoint x: 33, startPoint y: 191, endPoint x: 351, endPoint y: 212, distance: 318.1
click at [351, 178] on body "1 ההההההההההההההההההההההההההההההההההההההההההההההההההההההההההההההההההההההההההההה…" at bounding box center [188, 106] width 377 height 212
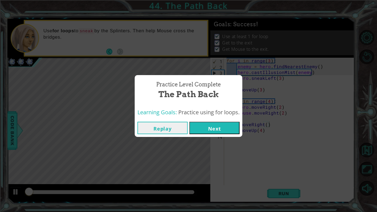
click at [206, 123] on button "Next" at bounding box center [215, 128] width 50 height 12
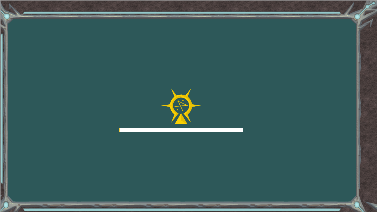
click at [207, 124] on div at bounding box center [181, 110] width 124 height 44
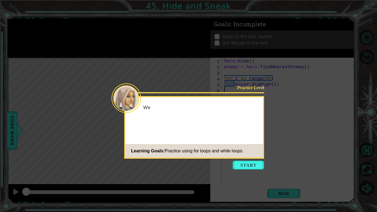
click at [251, 170] on icon at bounding box center [188, 106] width 377 height 212
click at [249, 169] on button "Start" at bounding box center [248, 165] width 31 height 9
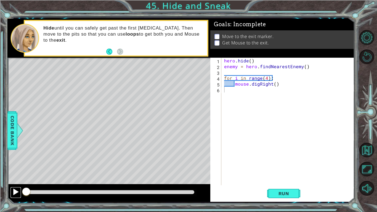
click at [15, 178] on div at bounding box center [15, 191] width 7 height 7
click at [280, 84] on div "hero . hide ( ) enemy = hero . findNearestEnemy ( ) for i in range ( 4 ) : mous…" at bounding box center [289, 127] width 133 height 139
type textarea "mouse.digRight()"
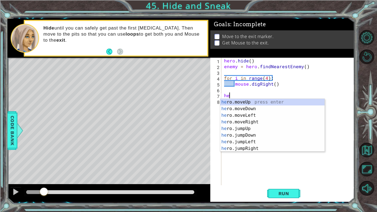
type textarea "h"
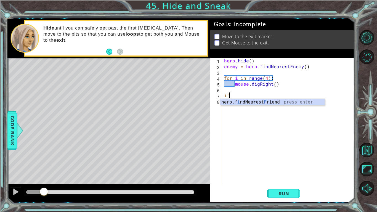
type textarea "i"
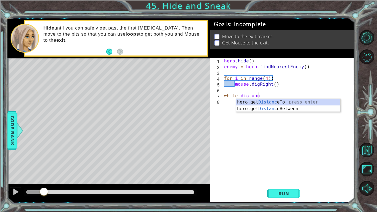
type textarea "while distance"
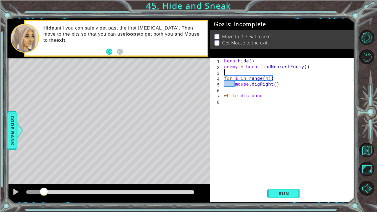
click at [226, 70] on div "hero . hide ( ) enemy = hero . findNearestEnemy ( ) for i in range ( 4 ) : mous…" at bounding box center [289, 127] width 133 height 139
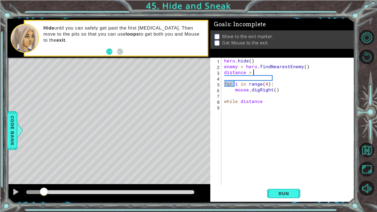
scroll to position [0, 2]
click at [273, 101] on div "hero . hide ( ) enemy = hero . findNearestEnemy ( ) distance = 0 for i in range…" at bounding box center [289, 127] width 133 height 139
type textarea "while distance < 3:"
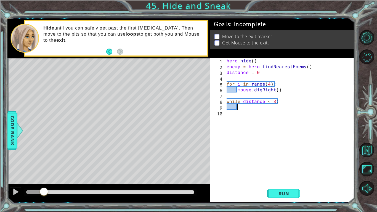
scroll to position [0, 0]
click at [273, 100] on div "hero . hide ( ) enemy = hero . findNearestEnemy ( ) distance = 0 for i in range…" at bounding box center [291, 127] width 130 height 139
type textarea "while distance < 3:"
click at [275, 108] on div "hero . hide ( ) enemy = hero . findNearestEnemy ( ) distance = 0 for i in range…" at bounding box center [291, 127] width 130 height 139
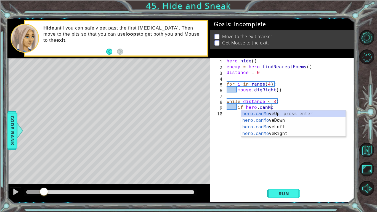
scroll to position [0, 2]
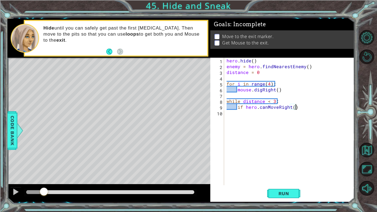
type textarea "if hero.canMoveRight():"
type textarea "hero"
type textarea "if"
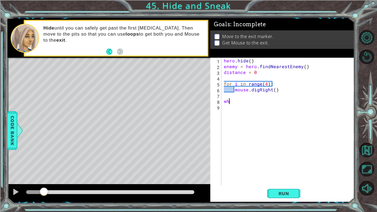
type textarea "w"
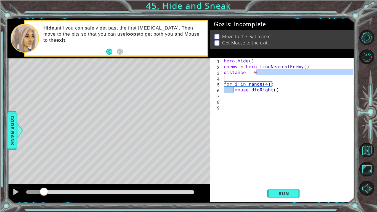
click at [157, 72] on div "1 ההההההההההההההההההההההההההההההההההההההההההההההההההההההההההההההההההההההההההההה…" at bounding box center [180, 110] width 347 height 183
type textarea "distance = 0"
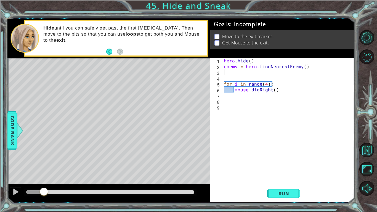
type textarea "enemy = hero.findNearestEnemy()"
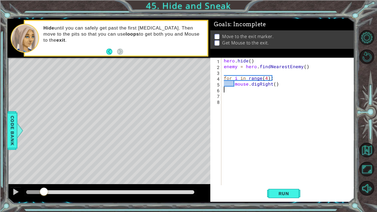
click at [239, 91] on div "hero . hide ( ) enemy = hero . findNearestEnemy ( ) for i in range ( 4 ) : mous…" at bounding box center [289, 127] width 133 height 139
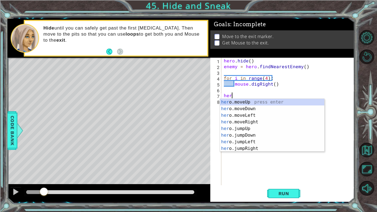
type textarea "h"
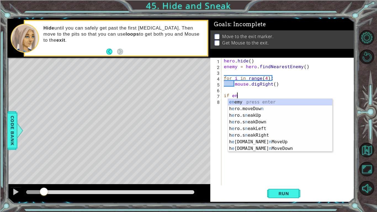
scroll to position [0, 0]
type textarea "if"
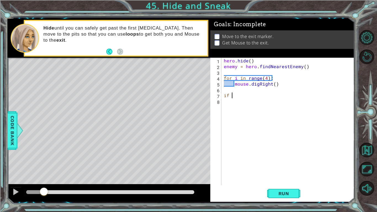
click at [238, 70] on div "hero . hide ( ) enemy = hero . findNearestEnemy ( ) for i in range ( 4 ) : mous…" at bounding box center [289, 127] width 133 height 139
click at [247, 96] on div "hero . hide ( ) enemy = hero . findNearestEnemy ( ) for i in range ( 4 ) : mous…" at bounding box center [289, 127] width 133 height 139
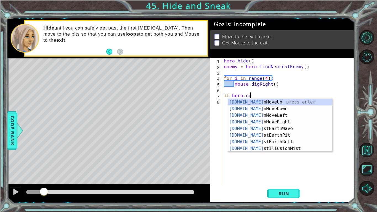
scroll to position [0, 1]
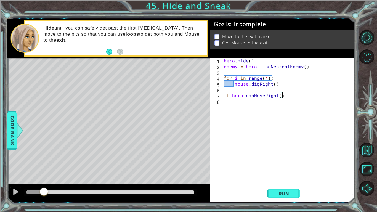
type textarea "if hero.canMoveRight():"
click at [224, 93] on div "hero . hide ( ) enemy = hero . findNearestEnemy ( ) for i in range ( 4 ) : mous…" at bounding box center [289, 127] width 133 height 139
type textarea "if hero.canMoveRight():"
click at [245, 73] on div "hero . hide ( ) enemy = hero . findNearestEnemy ( ) for i in range ( 4 ) : mous…" at bounding box center [289, 127] width 133 height 139
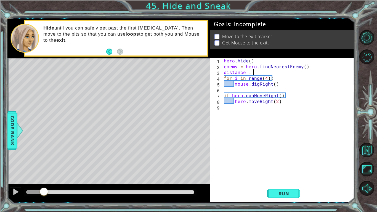
scroll to position [0, 2]
click at [259, 93] on div "hero . hide ( ) enemy = hero . findNearestEnemy ( ) distance = 0 for i in range…" at bounding box center [289, 127] width 133 height 139
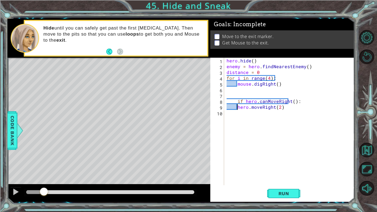
type textarea "hero.moveRight(2)"
click at [254, 93] on div "hero . hide ( ) enemy = hero . findNearestEnemy ( ) distance = 0 for i in range…" at bounding box center [291, 127] width 130 height 139
click at [301, 106] on div "hero . hide ( ) enemy = hero . findNearestEnemy ( ) distance = 0 for i in range…" at bounding box center [291, 127] width 130 height 139
type textarea "hero.moveRight(2)"
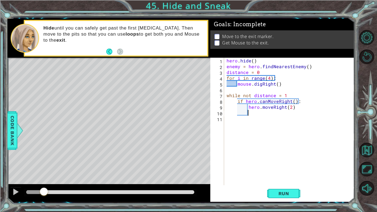
scroll to position [0, 1]
type textarea "else:"
type textarea "j"
click at [297, 107] on div "hero . hide ( ) enemy = hero . findNearestEnemy ( ) distance = 0 for i in range…" at bounding box center [291, 127] width 130 height 139
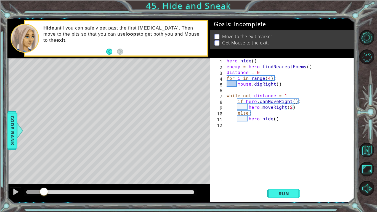
type textarea "hero.moveRight(2)"
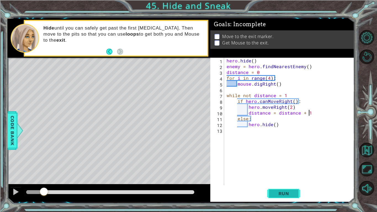
click at [289, 178] on button "Run" at bounding box center [283, 194] width 33 height 14
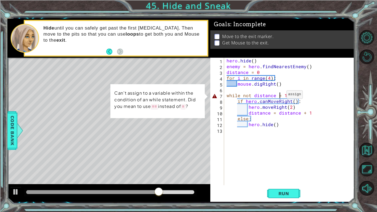
click at [280, 96] on div "hero . hide ( ) enemy = hero . findNearestEnemy ( ) distance = 0 for i in range…" at bounding box center [291, 127] width 130 height 139
type textarea "while not distance == 1"
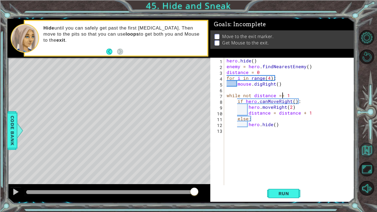
click at [364, 156] on button "Back to Map" at bounding box center [367, 150] width 15 height 15
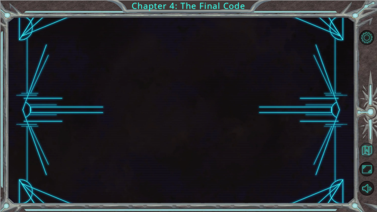
click at [368, 148] on button "Back to Map" at bounding box center [367, 150] width 15 height 15
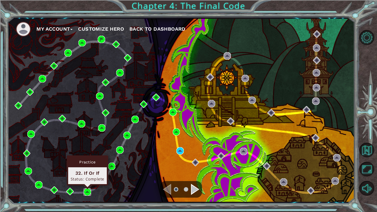
click at [87, 178] on img at bounding box center [87, 191] width 7 height 7
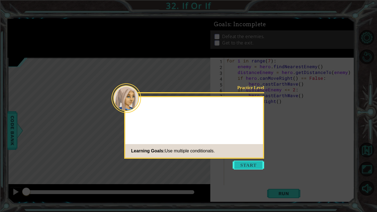
click at [254, 167] on button "Start" at bounding box center [248, 165] width 31 height 9
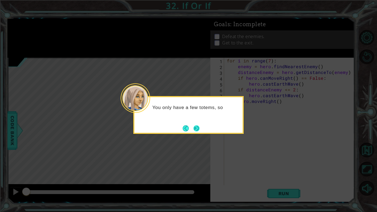
click at [200, 132] on button "Next" at bounding box center [197, 128] width 6 height 6
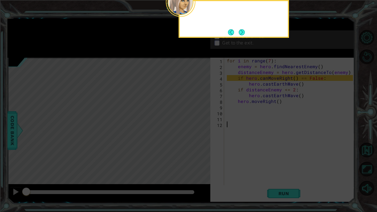
click at [196, 131] on icon at bounding box center [188, 34] width 377 height 356
click at [240, 31] on button "Next" at bounding box center [242, 32] width 6 height 6
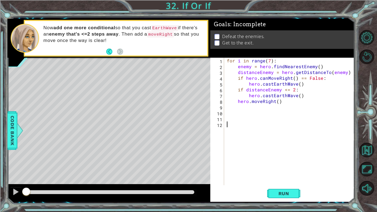
click at [240, 92] on div "for i in range ( 7 ) : enemy = hero . findNearestEnemy ( ) distanceEnemy = hero…" at bounding box center [291, 127] width 130 height 139
click at [260, 92] on div "for i in range ( 7 ) : enemy = hero . findNearestEnemy ( ) distanceEnemy = hero…" at bounding box center [291, 127] width 130 height 139
click at [264, 90] on div "for i in range ( 7 ) : enemy = hero . findNearestEnemy ( ) distanceEnemy = hero…" at bounding box center [291, 127] width 130 height 139
click at [296, 90] on div "for i in range ( 7 ) : enemy = hero . findNearestEnemy ( ) distanceEnemy = hero…" at bounding box center [291, 127] width 130 height 139
click at [296, 98] on div "for i in range ( 7 ) : enemy = hero . findNearestEnemy ( ) distanceEnemy = hero…" at bounding box center [291, 127] width 130 height 139
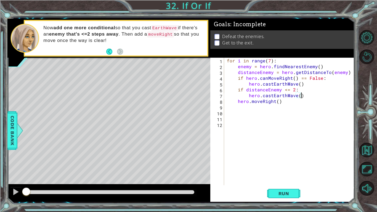
click at [311, 94] on div "for i in range ( 7 ) : enemy = hero . findNearestEnemy ( ) distanceEnemy = hero…" at bounding box center [291, 127] width 130 height 139
drag, startPoint x: 306, startPoint y: 94, endPoint x: 267, endPoint y: 99, distance: 38.7
click at [267, 99] on div "for i in range ( 7 ) : enemy = hero . findNearestEnemy ( ) distanceEnemy = hero…" at bounding box center [291, 127] width 130 height 139
type textarea "hero.castEarthWave() hero.moveRight()"
click at [288, 106] on div "for i in range ( 7 ) : enemy = hero . findNearestEnemy ( ) distanceEnemy = hero…" at bounding box center [291, 127] width 130 height 139
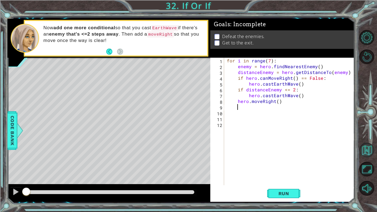
click at [367, 152] on button "Back to Map" at bounding box center [367, 150] width 15 height 15
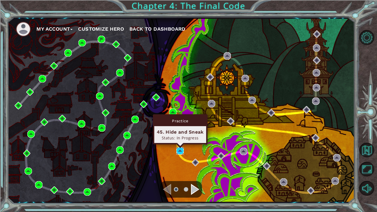
click at [180, 149] on img at bounding box center [180, 150] width 7 height 7
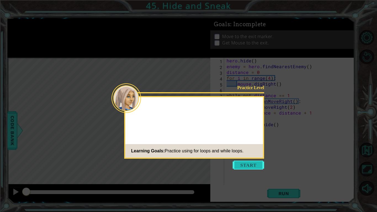
click at [255, 166] on button "Start" at bounding box center [248, 165] width 31 height 9
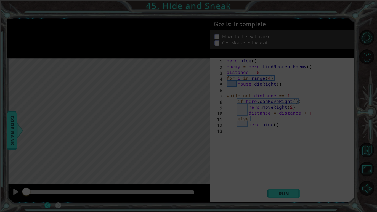
click at [160, 74] on icon at bounding box center [188, 106] width 377 height 212
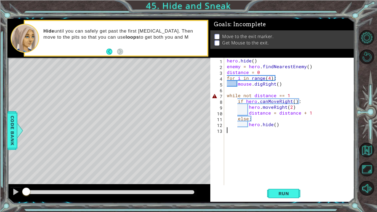
click at [285, 98] on div "hero . hide ( ) enemy = hero . findNearestEnemy ( ) distance = 0 for i in range…" at bounding box center [291, 127] width 130 height 139
type textarea "while not distance == 1"
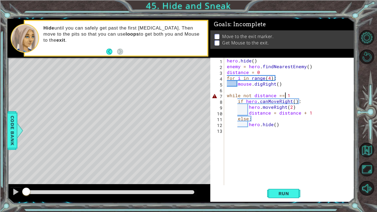
click at [268, 178] on div "hero . hide ( ) enemy = hero . findNearestEnemy ( ) distance = 0 for i in range…" at bounding box center [291, 127] width 130 height 139
click at [275, 178] on button "Run" at bounding box center [283, 194] width 33 height 14
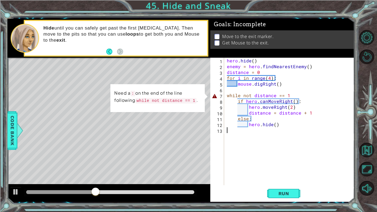
click at [252, 94] on div "hero . hide ( ) enemy = hero . findNearestEnemy ( ) distance = 0 for i in range…" at bounding box center [291, 127] width 130 height 139
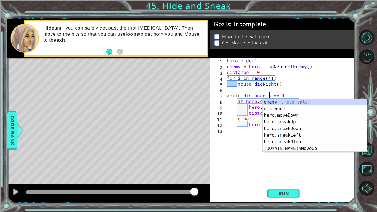
scroll to position [0, 3]
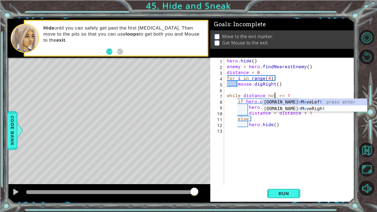
click at [291, 127] on div "hero . hide ( ) enemy = hero . findNearestEnemy ( ) distance = 0 for i in range…" at bounding box center [291, 127] width 130 height 139
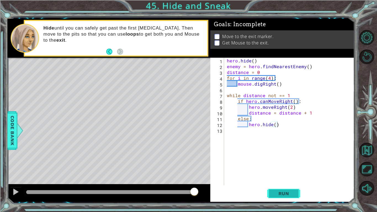
click at [288, 178] on span "Run" at bounding box center [284, 194] width 22 height 6
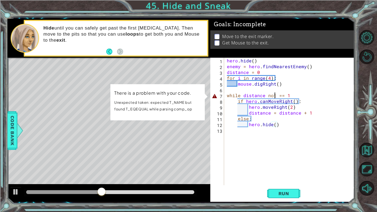
click at [274, 96] on div "hero . hide ( ) enemy = hero . findNearestEnemy ( ) distance = 0 for i in range…" at bounding box center [291, 127] width 130 height 139
drag, startPoint x: 292, startPoint y: 94, endPoint x: 266, endPoint y: 94, distance: 26.5
click at [266, 94] on div "hero . hide ( ) enemy = hero . findNearestEnemy ( ) distance = 0 for i in range…" at bounding box center [291, 127] width 130 height 139
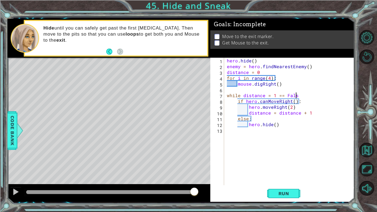
scroll to position [0, 4]
type textarea "while distance = 1 == False:"
click at [271, 178] on div "hero . hide ( ) enemy = hero . findNearestEnemy ( ) distance = 0 for i in range…" at bounding box center [291, 127] width 130 height 139
click at [276, 178] on span "Run" at bounding box center [284, 194] width 22 height 6
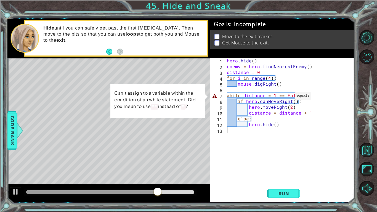
click at [288, 97] on div "hero . hide ( ) enemy = hero . findNearestEnemy ( ) distance = 0 for i in range…" at bounding box center [291, 127] width 130 height 139
drag, startPoint x: 299, startPoint y: 95, endPoint x: 271, endPoint y: 96, distance: 27.9
click at [271, 96] on div "hero . hide ( ) enemy = hero . findNearestEnemy ( ) distance = 0 for i in range…" at bounding box center [291, 127] width 130 height 139
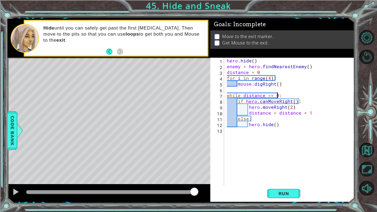
scroll to position [0, 3]
click at [288, 99] on div "hero . hide ( ) enemy = hero . findNearestEnemy ( ) distance = 0 for i in range…" at bounding box center [291, 127] width 130 height 139
click at [264, 111] on div "hero . hide ( ) enemy = hero . findNearestEnemy ( ) distance = 0 for i in range…" at bounding box center [291, 127] width 130 height 139
type textarea "distance = distance + 1"
click at [284, 178] on span "Run" at bounding box center [284, 194] width 22 height 6
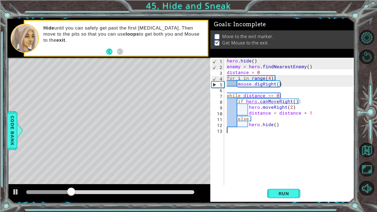
click at [293, 132] on div "hero . hide ( ) enemy = hero . findNearestEnemy ( ) distance = 0 for i in range…" at bounding box center [291, 127] width 130 height 139
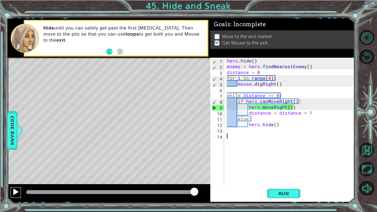
click at [14, 178] on div at bounding box center [15, 191] width 7 height 7
click at [228, 78] on div "hero . hide ( ) enemy = hero . findNearestEnemy ( ) distance = 0 for i in range…" at bounding box center [291, 127] width 130 height 139
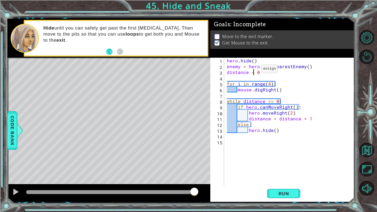
click at [255, 70] on div "hero . hide ( ) enemy = hero . findNearestEnemy ( ) distance = 0 for i in range…" at bounding box center [291, 127] width 130 height 139
type textarea "distance = 0"
click at [255, 74] on div "hero . hide ( ) enemy = hero . findNearestEnemy ( ) distance = 0 for i in range…" at bounding box center [291, 127] width 130 height 139
click at [269, 73] on div "hero . hide ( ) enemy = hero . findNearestEnemy ( ) distance = 0 for i in range…" at bounding box center [291, 127] width 130 height 139
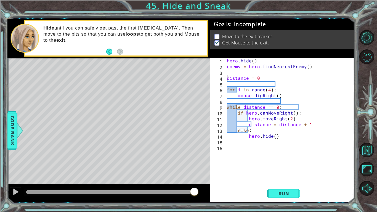
type textarea "distance = 0"
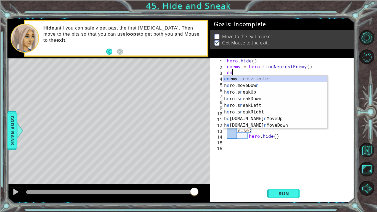
type textarea "e"
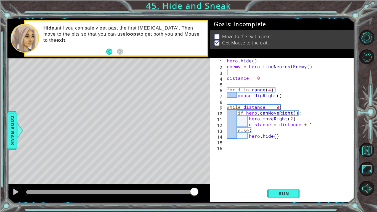
type textarea "enemy = hero.findNearestEnemy()"
type textarea "s"
click at [269, 106] on div "hero . hide ( ) enemy = hero . findNearestEnemy ( ) enemyD = hero . getDistance…" at bounding box center [291, 127] width 130 height 139
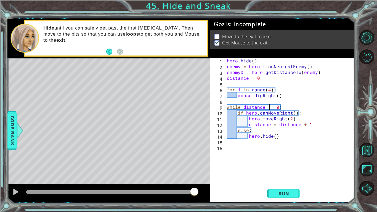
click at [262, 106] on div "hero . hide ( ) enemy = hero . findNearestEnemy ( ) enemyD = hero . getDistance…" at bounding box center [291, 127] width 130 height 139
drag, startPoint x: 264, startPoint y: 107, endPoint x: 243, endPoint y: 106, distance: 21.4
click at [243, 106] on div "hero . hide ( ) enemy = hero . findNearestEnemy ( ) enemyD = hero . getDistance…" at bounding box center [291, 127] width 130 height 139
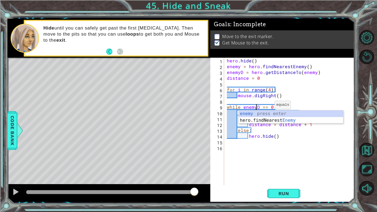
click at [268, 106] on div "hero . hide ( ) enemy = hero . findNearestEnemy ( ) enemyD = hero . getDistance…" at bounding box center [291, 127] width 130 height 139
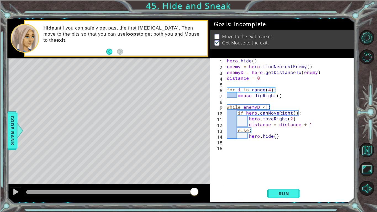
scroll to position [0, 2]
click at [303, 125] on div "hero . hide ( ) enemy = hero . findNearestEnemy ( ) enemyD = hero . getDistance…" at bounding box center [291, 127] width 130 height 139
type textarea "distance = distance + 1"
click at [304, 125] on div "hero . hide ( ) enemy = hero . findNearestEnemy ( ) enemyD = hero . getDistance…" at bounding box center [291, 127] width 130 height 139
click at [310, 125] on div "hero . hide ( ) enemy = hero . findNearestEnemy ( ) enemyD = hero . getDistance…" at bounding box center [291, 127] width 130 height 139
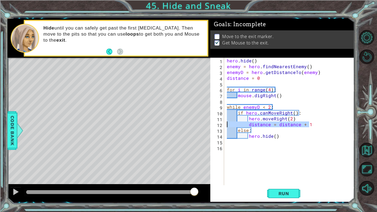
drag, startPoint x: 311, startPoint y: 125, endPoint x: 225, endPoint y: 125, distance: 85.1
click at [225, 125] on div "distance = distance + 1 1 2 3 4 5 6 7 8 9 10 11 12 13 14 15 16 hero . hide ( ) …" at bounding box center [282, 122] width 143 height 128
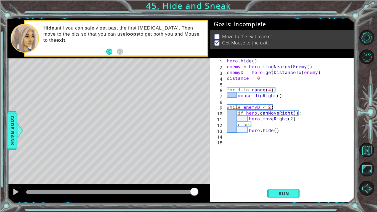
click at [272, 72] on div "hero . hide ( ) enemy = hero . findNearestEnemy ( ) enemyD = hero . getDistance…" at bounding box center [291, 127] width 130 height 139
drag, startPoint x: 271, startPoint y: 78, endPoint x: 211, endPoint y: 77, distance: 59.7
click at [211, 77] on div "enemyD = hero.getDistanceTo(enemy) 1 2 3 4 5 6 7 8 9 10 11 12 13 14 15 hero . h…" at bounding box center [282, 122] width 143 height 128
type textarea "distance = 0"
type textarea "enemyD = hero.getDistanceTo(enemy)"
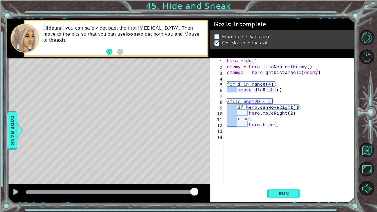
click at [300, 157] on div "hero . hide ( ) enemy = hero . findNearestEnemy ( ) enemyD = hero . getDistance…" at bounding box center [291, 127] width 130 height 139
click at [287, 178] on span "Run" at bounding box center [284, 194] width 22 height 6
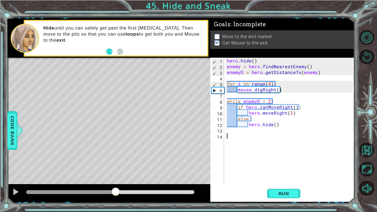
drag, startPoint x: 48, startPoint y: 191, endPoint x: 116, endPoint y: 195, distance: 68.6
click at [116, 178] on div at bounding box center [116, 192] width 10 height 10
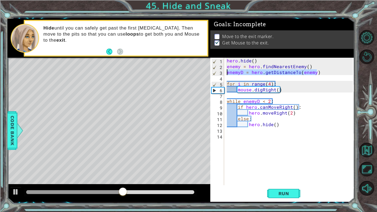
drag, startPoint x: 320, startPoint y: 72, endPoint x: 217, endPoint y: 72, distance: 102.8
click at [217, 72] on div "1 2 3 4 5 6 7 8 9 10 11 12 13 14 hero . hide ( ) enemy = hero . findNearestEnem…" at bounding box center [282, 122] width 143 height 128
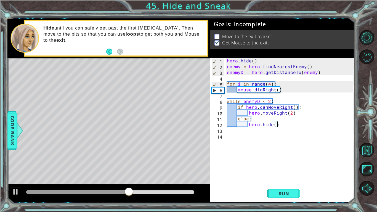
click at [279, 124] on div "hero . hide ( ) enemy = hero . findNearestEnemy ( ) enemyD = hero . getDistance…" at bounding box center [291, 127] width 130 height 139
type textarea "hero.hide()"
paste textarea "enemyD = hero.getDistanceTo(enemy)"
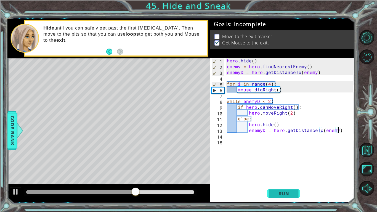
click at [287, 178] on button "Run" at bounding box center [283, 194] width 33 height 14
click at [61, 178] on div "methods hero moveUp() moveDown() moveLeft() moveRight() sneakUp() sneakDown() s…" at bounding box center [180, 110] width 347 height 183
click at [291, 106] on div "hero . hide ( ) enemy = hero . findNearestEnemy ( ) enemyD = hero . getDistance…" at bounding box center [291, 127] width 130 height 139
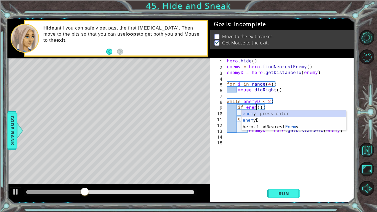
scroll to position [0, 2]
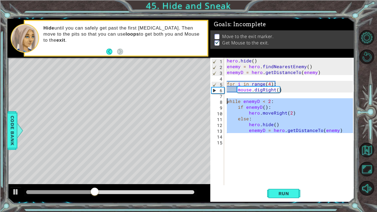
click at [208, 101] on div "1 ההההההההההההההההההההההההההההההההההההההההההההההההההההההההההההההההההההההההההההה…" at bounding box center [180, 110] width 347 height 183
type textarea "while enemyD < 2: if enemyD():"
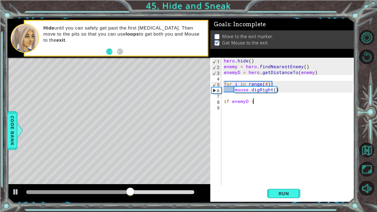
scroll to position [0, 2]
type textarea "if enemyD > 2:"
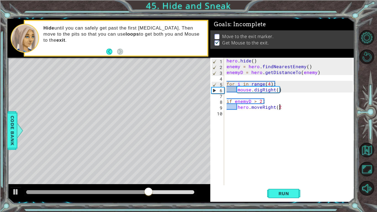
type textarea "hero.moveRight(2)"
type textarea "else:"
click at [266, 120] on div "hero . hide ( ) enemy = hero . findNearestEnemy ( ) enemyD = hero . getDistance…" at bounding box center [291, 127] width 130 height 139
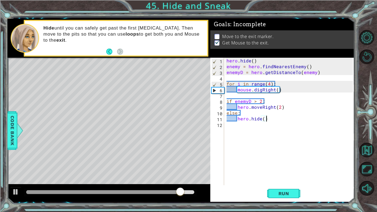
click at [296, 113] on div "hero . hide ( ) enemy = hero . findNearestEnemy ( ) enemyD = hero . getDistance…" at bounding box center [291, 127] width 130 height 139
click at [293, 120] on div "hero . hide ( ) enemy = hero . findNearestEnemy ( ) enemyD = hero . getDistance…" at bounding box center [291, 127] width 130 height 139
click at [16, 178] on div at bounding box center [15, 191] width 7 height 7
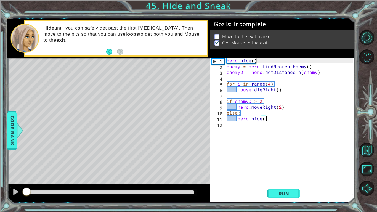
drag, startPoint x: 196, startPoint y: 192, endPoint x: 1, endPoint y: 202, distance: 195.0
click at [1, 178] on div "1 ההההההההההההההההההההההההההההההההההההההההההההההההההההההההההההההההההההההההההההה…" at bounding box center [188, 106] width 377 height 212
click at [16, 178] on div at bounding box center [15, 191] width 7 height 7
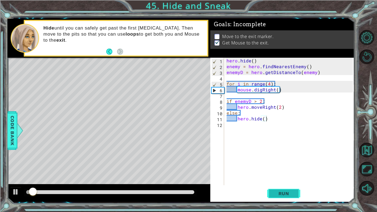
click at [293, 178] on span "Run" at bounding box center [284, 194] width 22 height 6
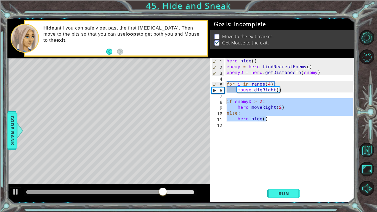
drag, startPoint x: 287, startPoint y: 119, endPoint x: 219, endPoint y: 103, distance: 69.4
click at [219, 103] on div "hero.hide() 1 2 3 4 5 6 7 8 9 10 11 12 hero . hide ( ) enemy = hero . findNeare…" at bounding box center [282, 122] width 143 height 128
type textarea "if enemyD > 2: hero.moveRight(2)"
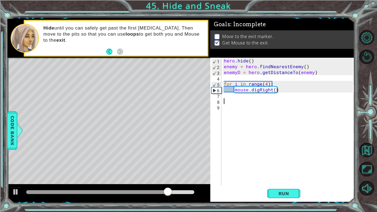
scroll to position [0, 0]
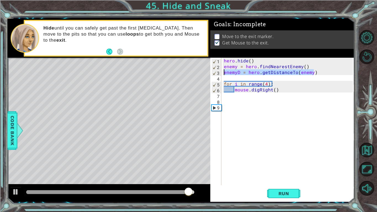
click at [176, 73] on div "1 ההההההההההההההההההההההההההההההההההההההההההההההההההההההההההההההההההההההההההההה…" at bounding box center [180, 110] width 347 height 183
type textarea "enemyD = hero.getDistanceTo(enemy)"
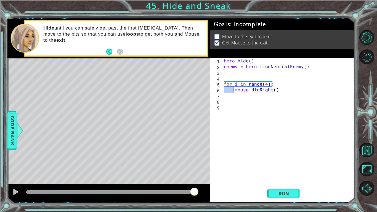
type textarea "enemy = hero.findNearestEnemy()"
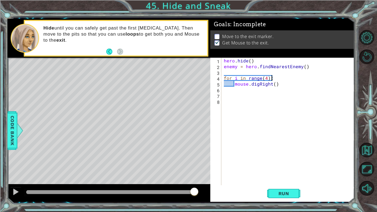
type textarea "mouse.digRight()"
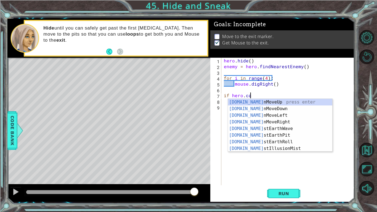
scroll to position [0, 1]
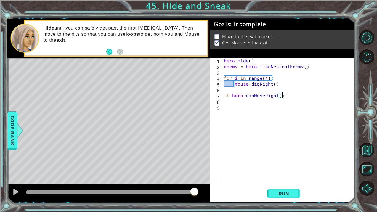
type textarea "if hero.canMoveRight():"
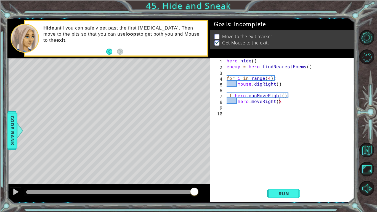
scroll to position [0, 3]
type textarea "hero.moveRight(2)"
type textarea "else:"
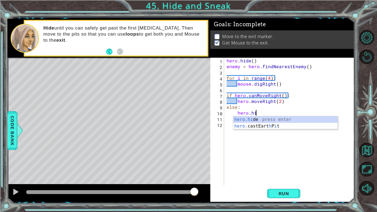
scroll to position [0, 2]
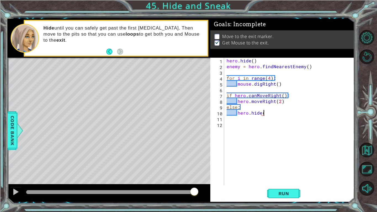
type textarea "hero.hide()"
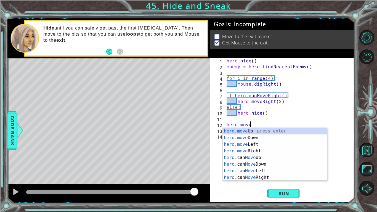
scroll to position [0, 1]
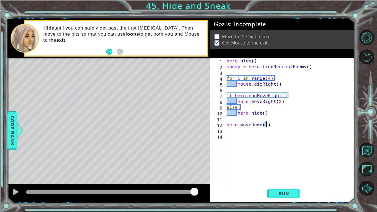
type textarea "hero.moveDown()"
click at [288, 124] on div "hero . hide ( ) enemy = hero . findNearestEnemy ( ) for i in range ( 4 ) : mous…" at bounding box center [291, 127] width 130 height 139
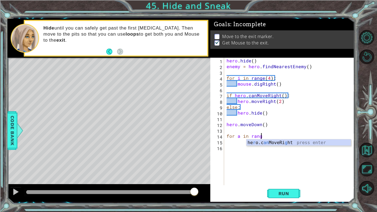
scroll to position [0, 2]
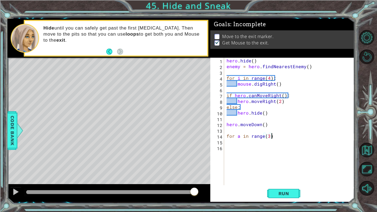
type textarea "for a in range(3):"
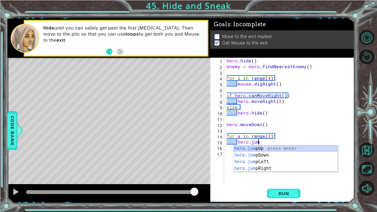
scroll to position [0, 2]
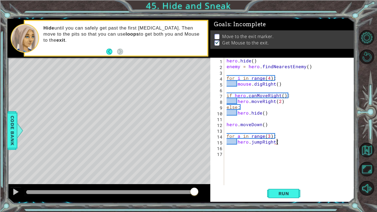
type textarea "hero.jumpRight()"
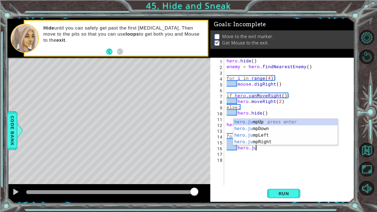
type textarea "hero.jum"
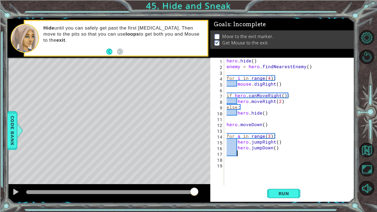
scroll to position [0, 0]
click at [267, 135] on div "hero . hide ( ) enemy = hero . findNearestEnemy ( ) for i in range ( 4 ) : mous…" at bounding box center [291, 127] width 130 height 139
type textarea "for a in range(2):"
click at [306, 165] on div "hero . hide ( ) enemy = hero . findNearestEnemy ( ) for i in range ( 4 ) : mous…" at bounding box center [291, 127] width 130 height 139
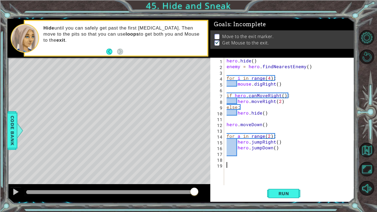
scroll to position [0, 0]
click at [285, 154] on div "hero . hide ( ) enemy = hero . findNearestEnemy ( ) for i in range ( 4 ) : mous…" at bounding box center [291, 127] width 130 height 139
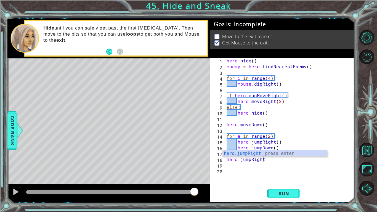
scroll to position [0, 2]
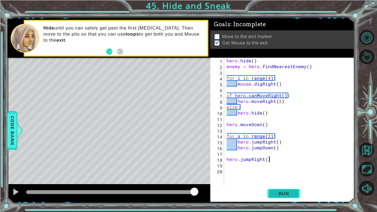
type textarea "hero.jumpRight()"
click at [272, 178] on button "Run" at bounding box center [283, 194] width 33 height 14
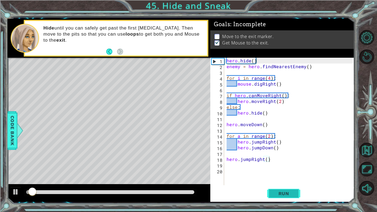
click at [272, 178] on button "Run" at bounding box center [283, 194] width 33 height 14
click at [282, 178] on span "Run" at bounding box center [284, 194] width 22 height 6
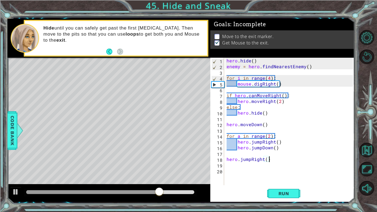
click at [270, 118] on div "hero . hide ( ) enemy = hero . findNearestEnemy ( ) for i in range ( 4 ) : mous…" at bounding box center [291, 127] width 130 height 139
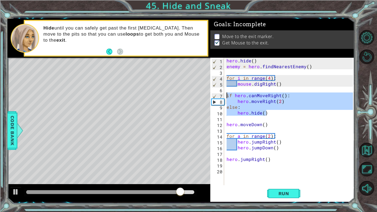
drag, startPoint x: 269, startPoint y: 114, endPoint x: 226, endPoint y: 96, distance: 47.0
click at [226, 96] on div "hero . hide ( ) enemy = hero . findNearestEnemy ( ) for i in range ( 4 ) : mous…" at bounding box center [291, 127] width 130 height 139
type textarea "if hero.canMoveRight(): hero.moveRight(2)"
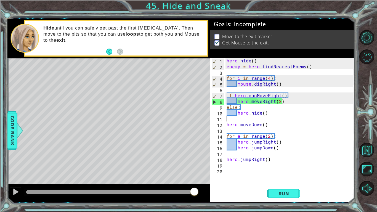
click at [270, 116] on div "hero . hide ( ) enemy = hero . findNearestEnemy ( ) for i in range ( 4 ) : mous…" at bounding box center [291, 127] width 130 height 139
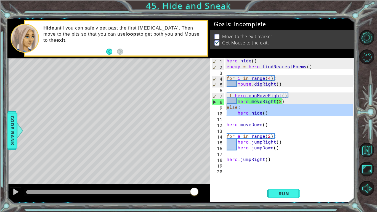
drag, startPoint x: 270, startPoint y: 116, endPoint x: 223, endPoint y: 107, distance: 48.0
click at [223, 107] on div "1 2 3 4 5 6 7 8 9 10 11 12 13 14 15 16 17 18 19 20 hero . hide ( ) enemy = hero…" at bounding box center [282, 122] width 143 height 128
type textarea "else: hero.hide()"
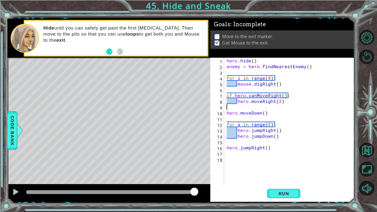
type textarea "hero.moveRight(2)"
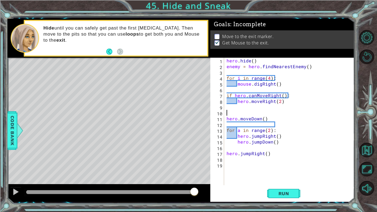
click at [228, 94] on div "hero . hide ( ) enemy = hero . findNearestEnemy ( ) for i in range ( 4 ) : mous…" at bounding box center [291, 127] width 130 height 139
type textarea "if hero.canMoveRight():"
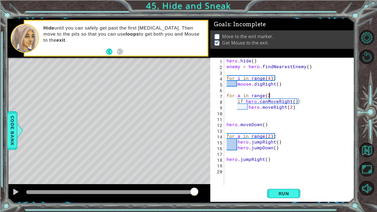
scroll to position [0, 2]
click at [287, 178] on button "Run" at bounding box center [283, 194] width 33 height 14
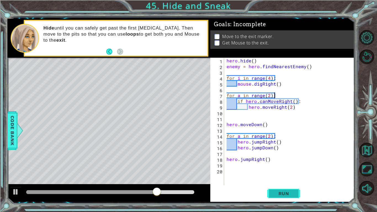
click at [290, 178] on span "Run" at bounding box center [284, 194] width 22 height 6
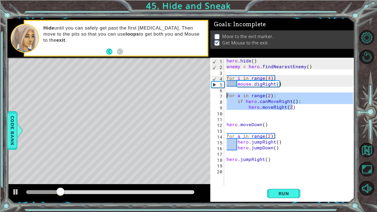
drag, startPoint x: 298, startPoint y: 109, endPoint x: 223, endPoint y: 96, distance: 76.5
click at [223, 96] on div "for a in range(2): 1 2 3 4 5 6 7 8 9 10 11 12 13 14 15 16 17 18 19 20 hero . hi…" at bounding box center [282, 122] width 143 height 128
type textarea "for a in range(2): if hero.canMoveRight():"
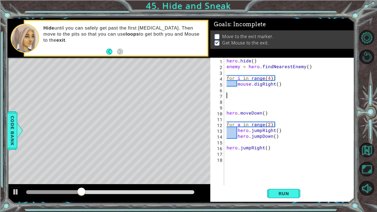
scroll to position [0, 0]
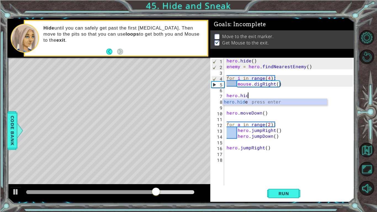
type textarea "hero.hide"
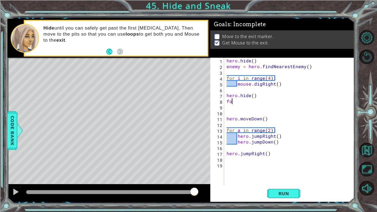
type textarea "f"
type textarea "q"
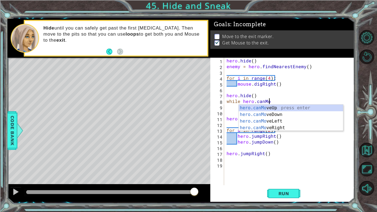
scroll to position [0, 2]
type textarea "while hero.canMove"
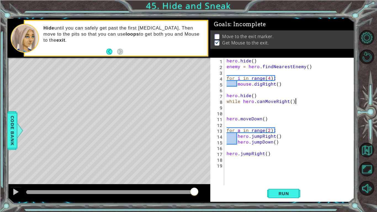
scroll to position [0, 4]
type textarea "while hero.canMoveRight() == False:"
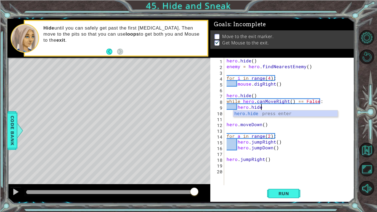
scroll to position [0, 2]
type textarea "hero.hide"
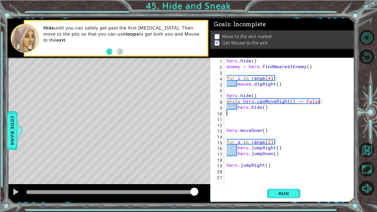
scroll to position [0, 0]
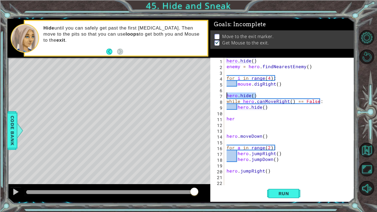
click at [206, 95] on div "1 ההההההההההההההההההההההההההההההההההההההההההההההההההההההההההההההההההההההההההההה…" at bounding box center [180, 110] width 347 height 183
type textarea "hero.hide()"
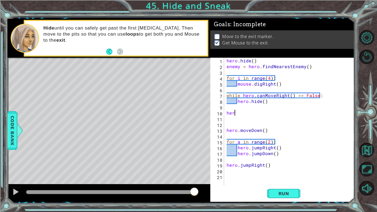
click at [259, 116] on div "hero . hide ( ) enemy = hero . findNearestEnemy ( ) for i in range ( 4 ) : mous…" at bounding box center [291, 127] width 130 height 139
type textarea "hero.moveRight(2)"
click at [265, 123] on div "hero . hide ( ) enemy = hero . findNearestEnemy ( ) for i in range ( 4 ) : mous…" at bounding box center [291, 127] width 130 height 139
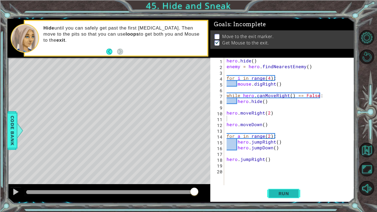
click at [294, 178] on button "Run" at bounding box center [283, 194] width 33 height 14
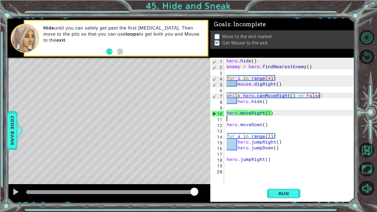
drag, startPoint x: 45, startPoint y: 189, endPoint x: 196, endPoint y: 193, distance: 150.9
click at [196, 178] on div at bounding box center [195, 192] width 10 height 10
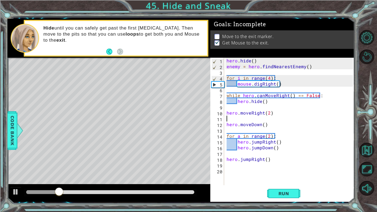
click at [272, 112] on div "hero . hide ( ) enemy = hero . findNearestEnemy ( ) for i in range ( 4 ) : mous…" at bounding box center [291, 127] width 130 height 139
type textarea "hero.moveRight(2)"
click at [256, 70] on div "hero . hide ( ) enemy = hero . findNearestEnemy ( ) for i in range ( 4 ) : mous…" at bounding box center [291, 127] width 130 height 139
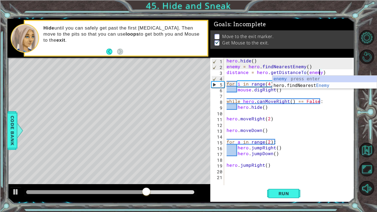
scroll to position [0, 6]
click at [290, 109] on div "hero . hide ( ) enemy = hero . findNearestEnemy ( ) distance = hero . getDistan…" at bounding box center [291, 127] width 130 height 139
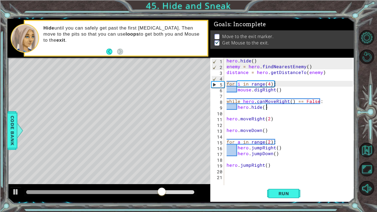
type textarea "hero.hide()"
click at [287, 113] on div "hero . hide ( ) enemy = hero . findNearestEnemy ( ) distance = hero . getDistan…" at bounding box center [291, 127] width 130 height 139
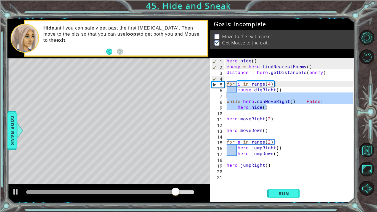
drag, startPoint x: 280, startPoint y: 104, endPoint x: 211, endPoint y: 96, distance: 69.1
click at [211, 96] on div "1 2 3 4 5 6 7 8 9 10 11 12 13 14 15 16 17 18 19 20 21 hero . hide ( ) enemy = h…" at bounding box center [282, 122] width 143 height 128
type textarea "while hero.canMoveRight() == False:"
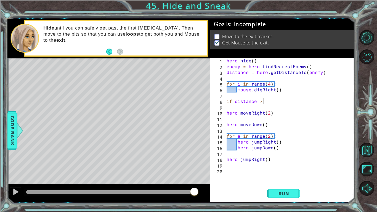
scroll to position [0, 2]
type textarea "if distance > 2:"
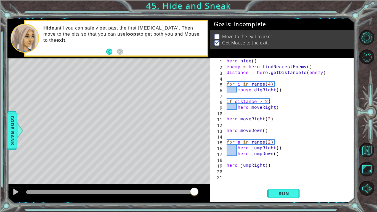
scroll to position [0, 3]
click at [272, 120] on div "hero . hide ( ) enemy = hero . findNearestEnemy ( ) distance = hero . getDistan…" at bounding box center [291, 127] width 130 height 139
type textarea "hero.moveRight(2)"
click at [197, 117] on div "1 ההההההההההההההההההההההההההההההההההההההההההההההההההההההההההההההההההההההההההההה…" at bounding box center [180, 110] width 347 height 183
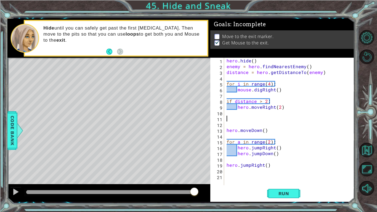
scroll to position [0, 0]
click at [296, 178] on button "Run" at bounding box center [283, 194] width 33 height 14
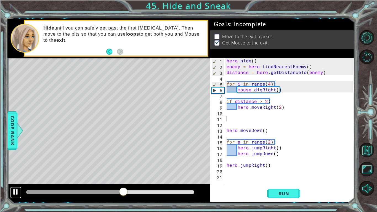
click at [11, 178] on button at bounding box center [15, 192] width 11 height 11
click at [283, 82] on div "hero . hide ( ) enemy = hero . findNearestEnemy ( ) distance = hero . getDistan…" at bounding box center [291, 127] width 130 height 139
type textarea "for i in range(4):"
click at [305, 169] on div "hero . hide ( ) enemy = hero . findNearestEnemy ( ) distance = hero . getDistan…" at bounding box center [291, 127] width 130 height 139
click at [250, 114] on div "hero . hide ( ) enemy = hero . findNearestEnemy ( ) distance = hero . getDistan…" at bounding box center [291, 127] width 130 height 139
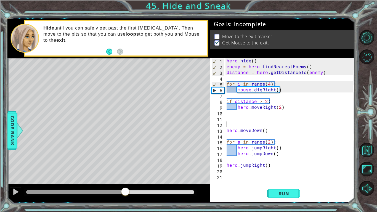
click at [252, 123] on div "hero . hide ( ) enemy = hero . findNearestEnemy ( ) distance = hero . getDistan…" at bounding box center [291, 127] width 130 height 139
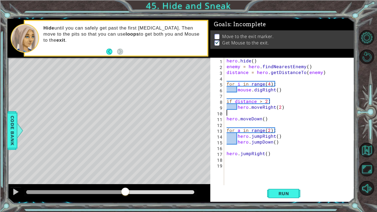
click at [244, 96] on div "hero . hide ( ) enemy = hero . findNearestEnemy ( ) distance = hero . getDistan…" at bounding box center [291, 127] width 130 height 139
click at [274, 102] on div "hero . hide ( ) enemy = hero . findNearestEnemy ( ) distance = hero . getDistan…" at bounding box center [291, 127] width 130 height 139
click at [250, 110] on div "hero . hide ( ) enemy = hero . findNearestEnemy ( ) distance = hero . getDistan…" at bounding box center [291, 127] width 130 height 139
click at [250, 108] on div "hero . hide ( ) enemy = hero . findNearestEnemy ( ) distance = hero . getDistan…" at bounding box center [291, 127] width 130 height 139
click at [286, 117] on div "hero . hide ( ) enemy = hero . findNearestEnemy ( ) distance = hero . getDistan…" at bounding box center [291, 127] width 130 height 139
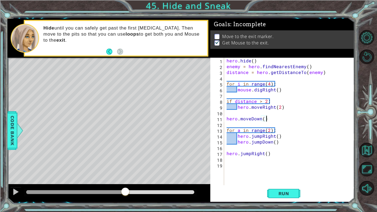
click at [262, 105] on div "hero . hide ( ) enemy = hero . findNearestEnemy ( ) distance = hero . getDistan…" at bounding box center [291, 127] width 130 height 139
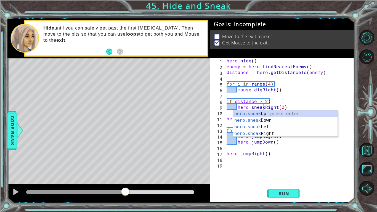
scroll to position [0, 2]
click at [285, 178] on span "Run" at bounding box center [284, 194] width 22 height 6
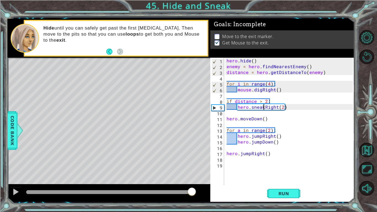
drag, startPoint x: 44, startPoint y: 191, endPoint x: 192, endPoint y: 197, distance: 147.7
click at [192, 178] on div at bounding box center [192, 192] width 10 height 10
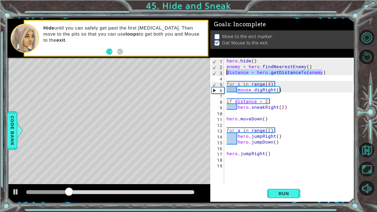
drag, startPoint x: 325, startPoint y: 71, endPoint x: 225, endPoint y: 71, distance: 99.7
click at [226, 71] on div "hero . hide ( ) enemy = hero . findNearestEnemy ( ) distance = hero . getDistan…" at bounding box center [291, 127] width 130 height 139
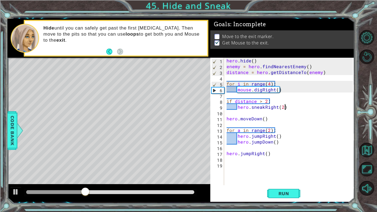
click at [291, 108] on div "hero . hide ( ) enemy = hero . findNearestEnemy ( ) distance = hero . getDistan…" at bounding box center [291, 127] width 130 height 139
type textarea "hero.sneakRight(2)"
click at [254, 98] on div "hero . hide ( ) enemy = hero . findNearestEnemy ( ) distance = hero . getDistan…" at bounding box center [291, 127] width 130 height 139
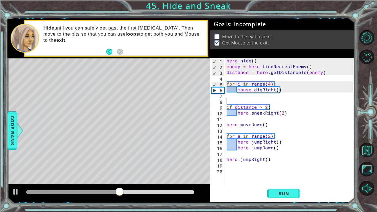
paste textarea "distance = hero.getDistanceTo(enemy)"
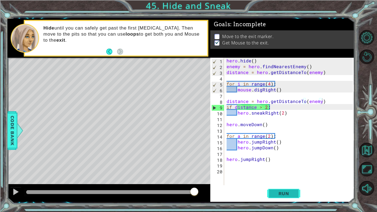
click at [295, 178] on span "Run" at bounding box center [284, 194] width 22 height 6
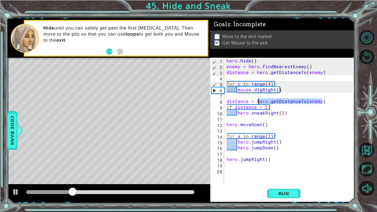
drag, startPoint x: 330, startPoint y: 101, endPoint x: 258, endPoint y: 102, distance: 71.8
click at [258, 102] on div "hero . hide ( ) enemy = hero . findNearestEnemy ( ) distance = hero . getDistan…" at bounding box center [291, 127] width 130 height 139
click at [324, 115] on div "hero . hide ( ) enemy = hero . findNearestEnemy ( ) distance = hero . getDistan…" at bounding box center [291, 127] width 130 height 139
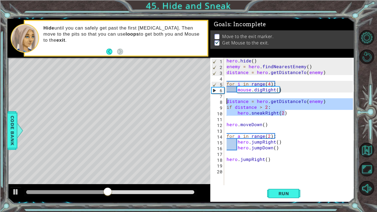
drag, startPoint x: 324, startPoint y: 115, endPoint x: 219, endPoint y: 103, distance: 106.3
click at [219, 103] on div "hero.sneakRight(2) 1 2 3 4 5 6 7 8 9 10 11 12 13 14 15 16 17 18 19 20 hero . hi…" at bounding box center [282, 122] width 143 height 128
click at [316, 115] on div "hero . hide ( ) enemy = hero . findNearestEnemy ( ) distance = hero . getDistan…" at bounding box center [290, 122] width 128 height 128
type textarea "hero.sneakRight(2)"
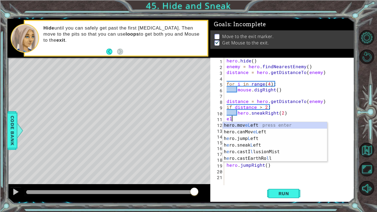
type textarea "e"
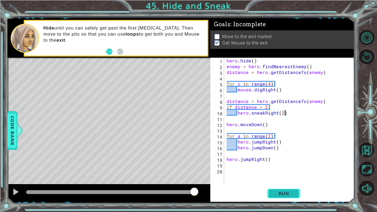
type textarea "hero.sneakRight(2)"
click at [296, 178] on button "Run" at bounding box center [283, 194] width 33 height 14
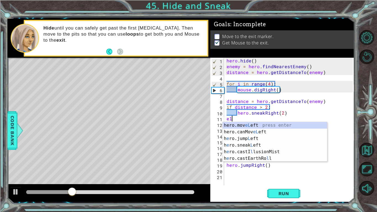
type textarea "e"
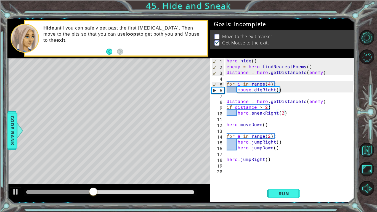
click at [232, 106] on div "hero . hide ( ) enemy = hero . findNearestEnemy ( ) distance = hero . getDistan…" at bounding box center [291, 127] width 130 height 139
type textarea "while distance > 2:"
click at [272, 116] on div "hero . hide ( ) enemy = hero . findNearestEnemy ( ) distance = hero . getDistan…" at bounding box center [291, 127] width 130 height 139
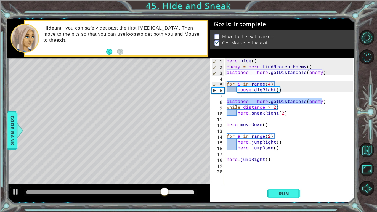
drag, startPoint x: 322, startPoint y: 102, endPoint x: 218, endPoint y: 103, distance: 104.4
click at [218, 103] on div "1 2 3 4 5 6 7 8 9 10 11 12 13 14 15 16 17 18 19 20 hero . hide ( ) enemy = hero…" at bounding box center [282, 122] width 143 height 128
type textarea "distance = hero.getDistanceTo(enemy)"
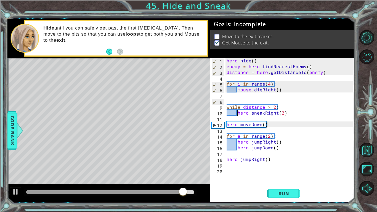
click at [238, 111] on div "hero . hide ( ) enemy = hero . findNearestEnemy ( ) distance = hero . getDistan…" at bounding box center [291, 127] width 130 height 139
type textarea "hero.sneakRight(2)"
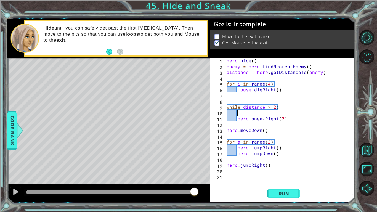
paste textarea "distance = hero.getDistanceTo(enemy)"
type textarea "distance = hero.getDistanceTo(enemy)"
drag, startPoint x: 347, startPoint y: 115, endPoint x: 237, endPoint y: 113, distance: 109.7
click at [237, 113] on div "hero . hide ( ) enemy = hero . findNearestEnemy ( ) distance = hero . getDistan…" at bounding box center [291, 127] width 130 height 139
click at [295, 138] on div "hero . hide ( ) enemy = hero . findNearestEnemy ( ) distance = hero . getDistan…" at bounding box center [291, 127] width 130 height 139
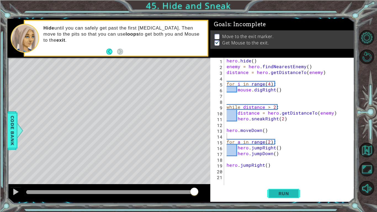
click at [294, 178] on span "Run" at bounding box center [284, 194] width 22 height 6
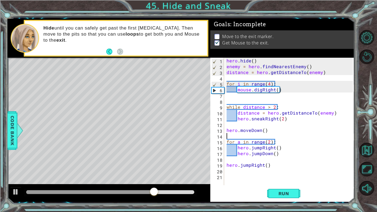
click at [323, 111] on div "hero . hide ( ) enemy = hero . findNearestEnemy ( ) distance = hero . getDistan…" at bounding box center [291, 127] width 130 height 139
type textarea "distance = hero.getDistanceTo(enemy)"
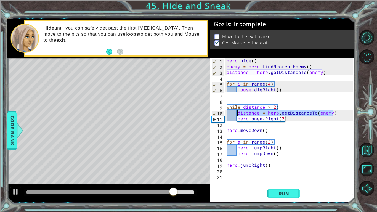
drag, startPoint x: 335, startPoint y: 113, endPoint x: 237, endPoint y: 113, distance: 98.4
click at [237, 113] on div "hero . hide ( ) enemy = hero . findNearestEnemy ( ) distance = hero . getDistan…" at bounding box center [291, 127] width 130 height 139
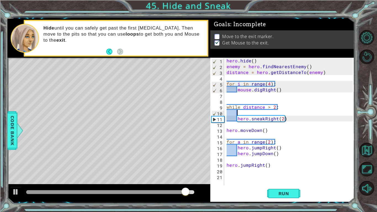
type textarea "while distance > 2:"
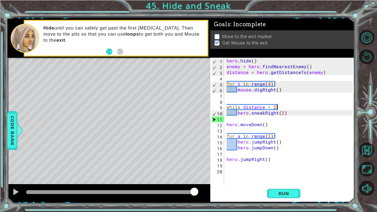
click at [232, 102] on div "hero . hide ( ) enemy = hero . findNearestEnemy ( ) distance = hero . getDistan…" at bounding box center [291, 127] width 130 height 139
type textarea "while distance > 2:"
paste textarea "distance = hero.getDistanceTo(enemy)"
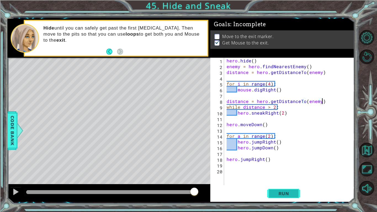
click at [276, 178] on span "Run" at bounding box center [284, 194] width 22 height 6
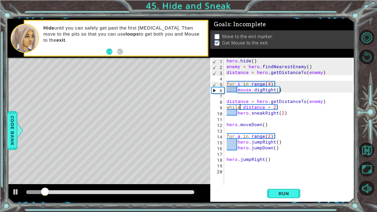
click at [241, 107] on div "hero . hide ( ) enemy = hero . findNearestEnemy ( ) distance = hero . getDistan…" at bounding box center [291, 127] width 130 height 139
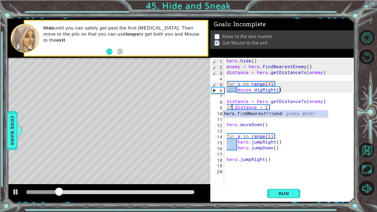
scroll to position [0, 0]
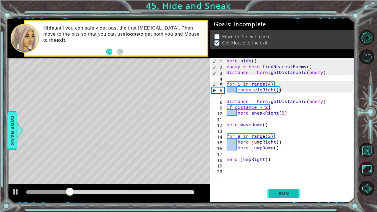
click at [286, 178] on span "Run" at bounding box center [284, 194] width 22 height 6
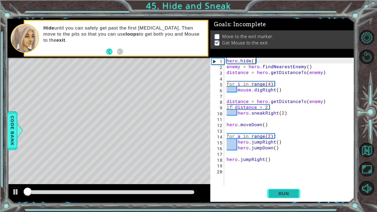
click at [286, 178] on span "Run" at bounding box center [284, 194] width 22 height 6
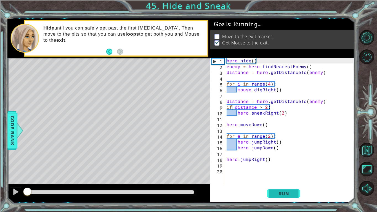
click at [286, 178] on span "Run" at bounding box center [284, 194] width 22 height 6
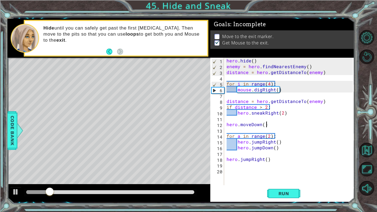
click at [282, 124] on div "hero . hide ( ) enemy = hero . findNearestEnemy ( ) distance = hero . getDistan…" at bounding box center [291, 127] width 130 height 139
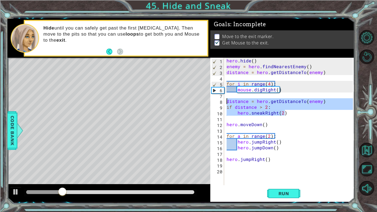
drag, startPoint x: 291, startPoint y: 114, endPoint x: 212, endPoint y: 101, distance: 80.4
click at [212, 101] on div "hero.moveDown() 1 2 3 4 5 6 7 8 9 10 11 12 13 14 15 16 17 18 19 20 hero . hide …" at bounding box center [282, 122] width 143 height 128
type textarea "distance = hero.getDistanceTo(enemy) if distance > 2:"
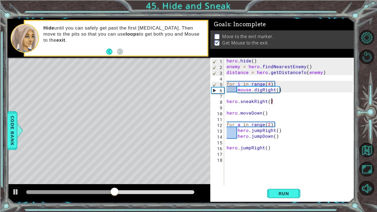
scroll to position [0, 2]
click at [277, 178] on button "Run" at bounding box center [283, 194] width 33 height 14
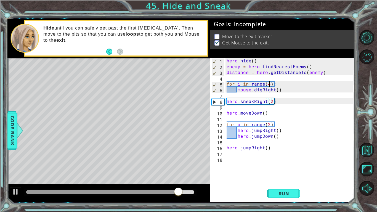
click at [269, 83] on div "hero . hide ( ) enemy = hero . findNearestEnemy ( ) distance = hero . getDistan…" at bounding box center [291, 127] width 130 height 139
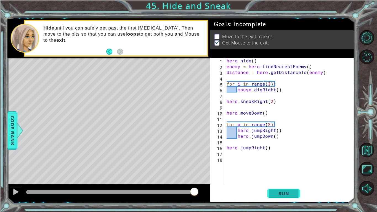
click at [280, 178] on button "Run" at bounding box center [283, 194] width 33 height 14
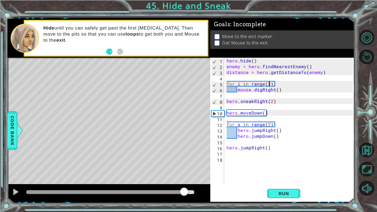
drag, startPoint x: 49, startPoint y: 192, endPoint x: 184, endPoint y: 202, distance: 135.5
click at [184, 178] on div "1 ההההההההההההההההההההההההההההההההההההההההההההההההההההההההההההההההההההההההההההה…" at bounding box center [180, 110] width 347 height 187
click at [252, 112] on div "hero . hide ( ) enemy = hero . findNearestEnemy ( ) distance = hero . getDistan…" at bounding box center [291, 127] width 130 height 139
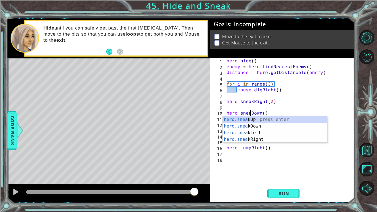
scroll to position [0, 2]
type textarea "hero.sneakDown()"
click at [278, 106] on div "hero . hide ( ) enemy = hero . findNearestEnemy ( ) distance = hero . getDistan…" at bounding box center [291, 127] width 130 height 139
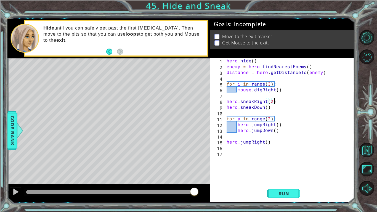
type textarea "hero.sneakDown()"
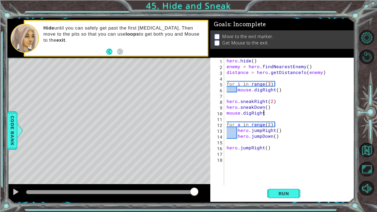
scroll to position [0, 2]
type textarea "mouse.digRight()"
click at [285, 178] on div "hero . hide ( ) enemy = hero . findNearestEnemy ( ) distance = hero . getDistan…" at bounding box center [291, 127] width 130 height 139
click at [288, 178] on span "Run" at bounding box center [284, 194] width 22 height 6
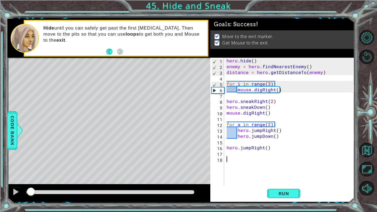
drag, startPoint x: 31, startPoint y: 192, endPoint x: 377, endPoint y: 212, distance: 346.8
click at [377, 178] on div "1 ההההההההההההההההההההההההההההההההההההההההההההההההההההההההההההההההההההההההההההה…" at bounding box center [188, 106] width 377 height 212
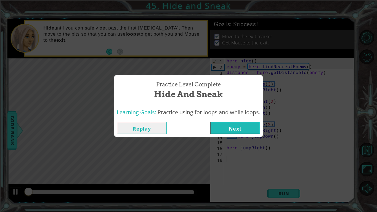
click at [234, 127] on button "Next" at bounding box center [235, 128] width 50 height 12
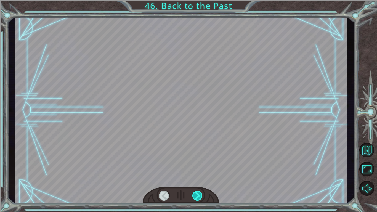
click at [197, 178] on div at bounding box center [198, 196] width 10 height 10
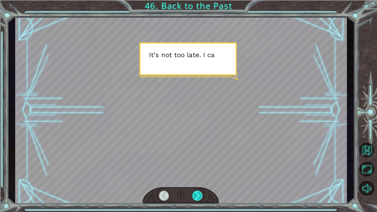
click at [197, 178] on div at bounding box center [198, 196] width 10 height 10
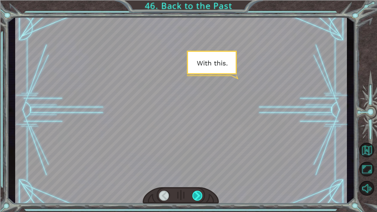
click at [197, 178] on div at bounding box center [198, 196] width 10 height 10
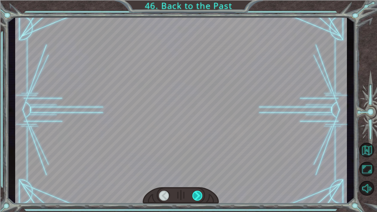
click at [197, 178] on div at bounding box center [198, 196] width 10 height 10
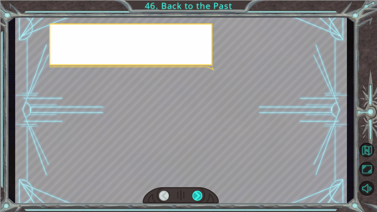
click at [197, 178] on div at bounding box center [198, 196] width 10 height 10
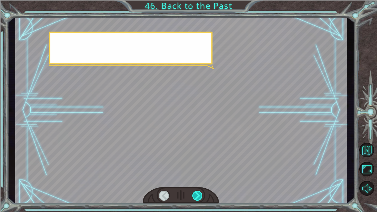
click at [197, 178] on div at bounding box center [198, 196] width 10 height 10
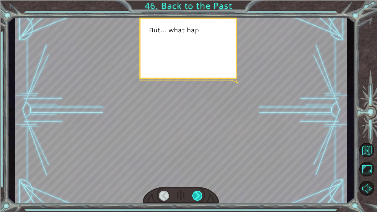
click at [197, 178] on div at bounding box center [198, 196] width 10 height 10
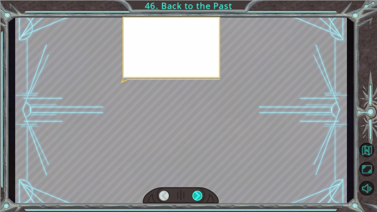
click at [197, 178] on div at bounding box center [198, 196] width 10 height 10
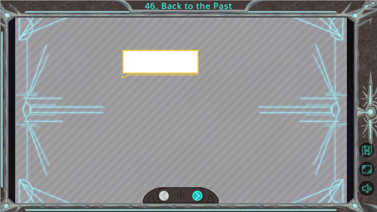
click at [197, 178] on div at bounding box center [198, 196] width 10 height 10
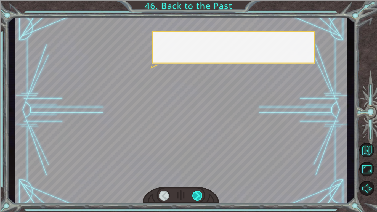
click at [197, 178] on div at bounding box center [198, 196] width 10 height 10
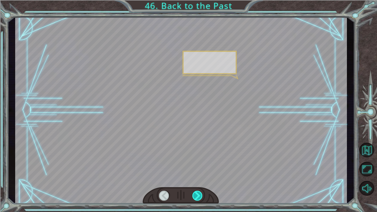
click at [197, 178] on div at bounding box center [198, 196] width 10 height 10
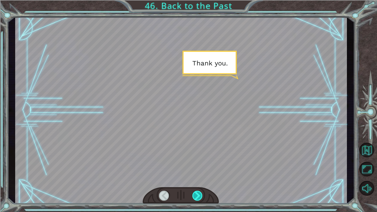
click at [197, 178] on div at bounding box center [198, 196] width 10 height 10
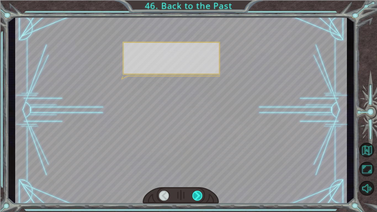
click at [197, 178] on div at bounding box center [198, 196] width 10 height 10
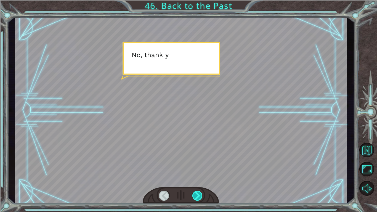
click at [197, 178] on div at bounding box center [198, 196] width 10 height 10
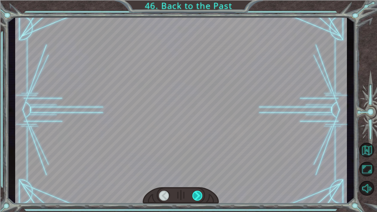
click at [197, 178] on div at bounding box center [198, 196] width 10 height 10
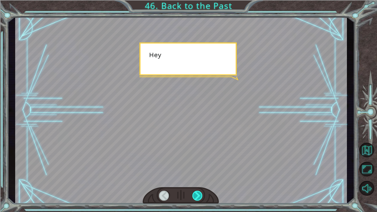
click at [197, 178] on div at bounding box center [198, 196] width 10 height 10
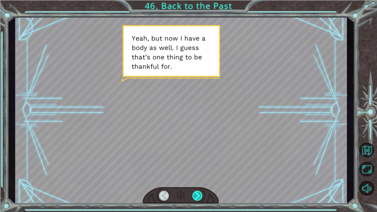
click at [197, 178] on div at bounding box center [198, 196] width 10 height 10
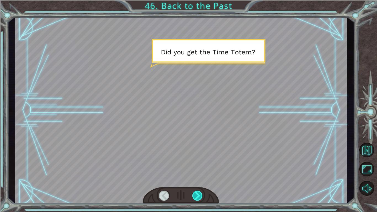
click at [197, 178] on div at bounding box center [198, 196] width 10 height 10
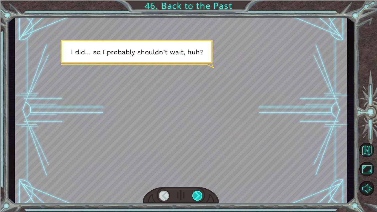
click at [197, 178] on div at bounding box center [198, 196] width 10 height 10
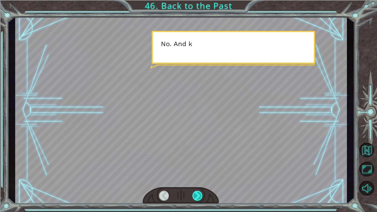
click at [197, 178] on div at bounding box center [198, 196] width 10 height 10
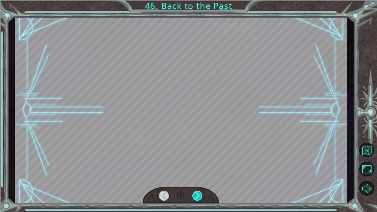
click at [197, 178] on div at bounding box center [198, 196] width 10 height 10
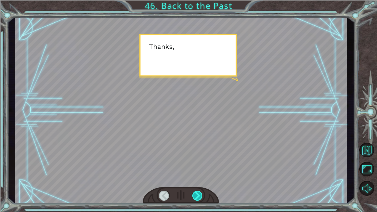
click at [197, 178] on div at bounding box center [198, 196] width 10 height 10
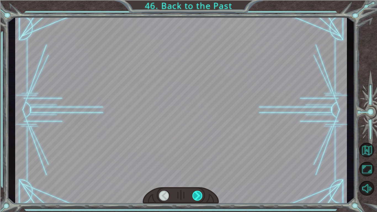
click at [197, 178] on div at bounding box center [198, 196] width 10 height 10
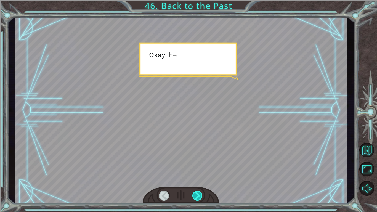
click at [197, 178] on div at bounding box center [198, 196] width 10 height 10
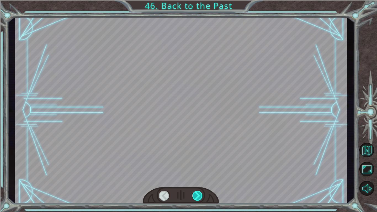
click at [197, 178] on div at bounding box center [198, 196] width 10 height 10
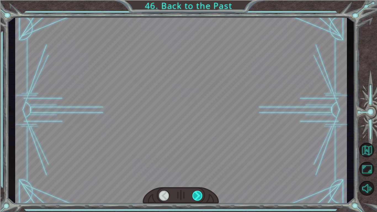
click at [197, 178] on div at bounding box center [198, 196] width 10 height 10
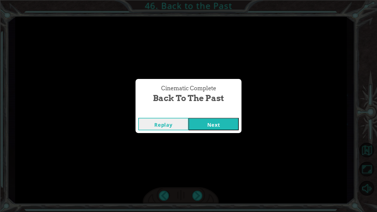
click at [225, 117] on div "Replay Next" at bounding box center [189, 124] width 106 height 18
click at [225, 120] on button "Next" at bounding box center [214, 124] width 50 height 12
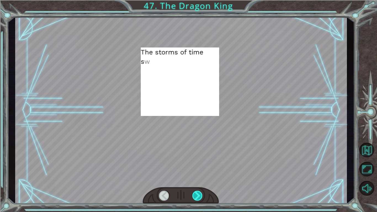
click at [203, 178] on div at bounding box center [198, 196] width 10 height 10
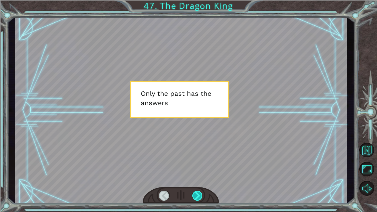
click at [203, 178] on div at bounding box center [198, 196] width 10 height 10
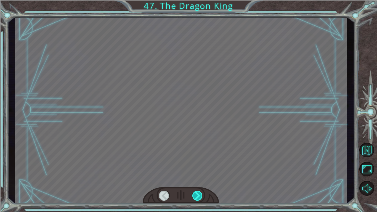
click at [203, 178] on div at bounding box center [198, 196] width 10 height 10
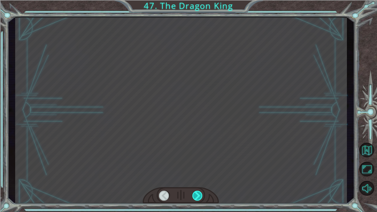
click at [203, 178] on div at bounding box center [198, 196] width 10 height 10
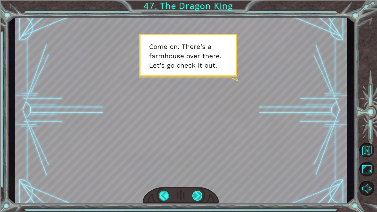
click at [201, 178] on div at bounding box center [198, 196] width 10 height 10
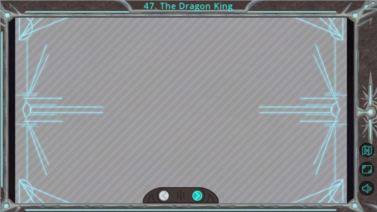
click at [201, 178] on div at bounding box center [198, 196] width 10 height 10
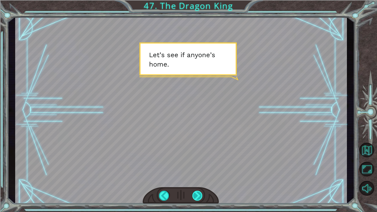
click at [201, 178] on div at bounding box center [198, 196] width 10 height 10
click at [202, 178] on div at bounding box center [198, 196] width 10 height 10
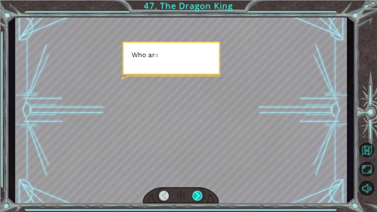
click at [202, 178] on div at bounding box center [198, 196] width 10 height 10
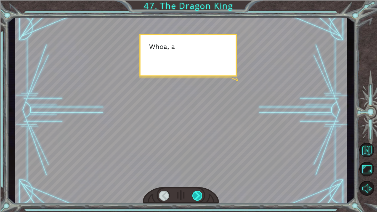
click at [202, 178] on div at bounding box center [198, 196] width 10 height 10
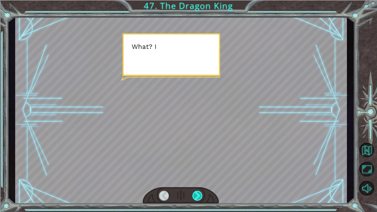
click at [202, 178] on div at bounding box center [198, 196] width 10 height 10
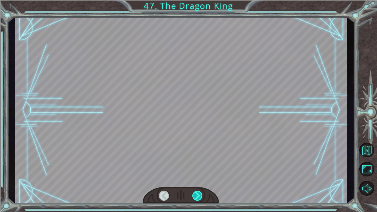
click at [202, 178] on div at bounding box center [198, 196] width 10 height 10
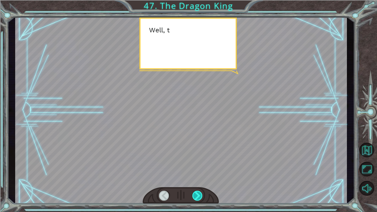
click at [202, 178] on div at bounding box center [198, 196] width 10 height 10
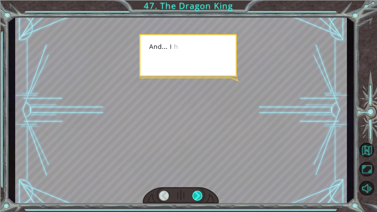
click at [202, 178] on div at bounding box center [198, 196] width 10 height 10
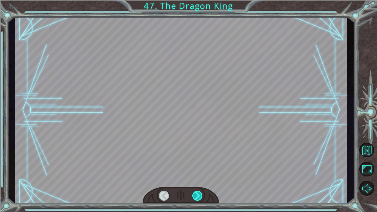
click at [202, 178] on div at bounding box center [198, 196] width 10 height 10
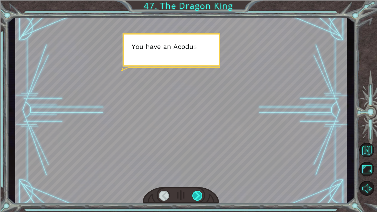
click at [202, 178] on div at bounding box center [198, 196] width 10 height 10
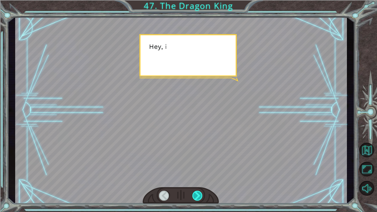
click at [202, 178] on div at bounding box center [198, 196] width 10 height 10
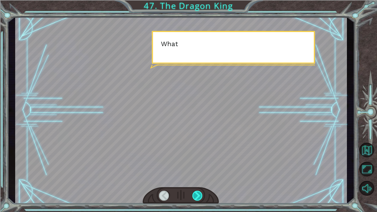
click at [202, 178] on div at bounding box center [198, 196] width 10 height 10
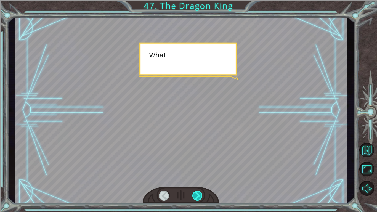
click at [202, 178] on div at bounding box center [198, 196] width 10 height 10
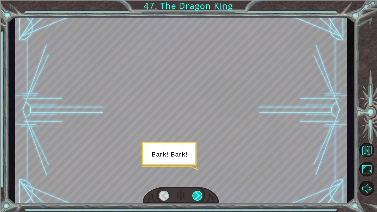
click at [202, 178] on div at bounding box center [198, 196] width 10 height 10
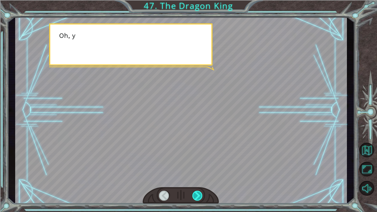
click at [202, 178] on div at bounding box center [198, 196] width 10 height 10
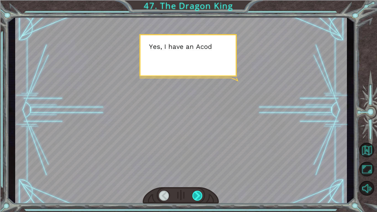
click at [202, 178] on div at bounding box center [198, 196] width 10 height 10
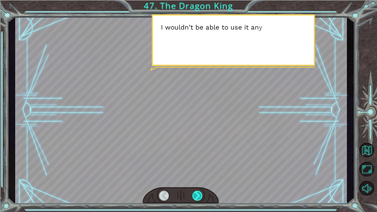
click at [202, 178] on div at bounding box center [198, 196] width 10 height 10
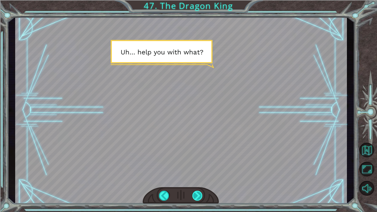
click at [202, 178] on div at bounding box center [198, 196] width 10 height 10
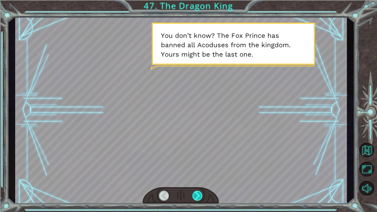
click at [202, 178] on div at bounding box center [198, 196] width 10 height 10
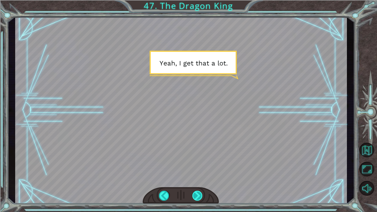
click at [202, 178] on div at bounding box center [198, 196] width 10 height 10
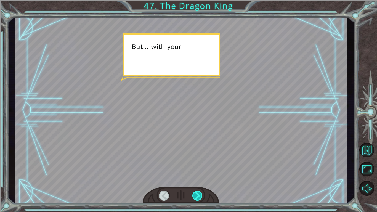
click at [202, 178] on div at bounding box center [198, 196] width 10 height 10
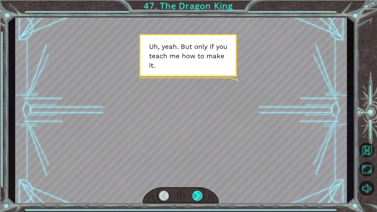
click at [202, 178] on div at bounding box center [198, 196] width 10 height 10
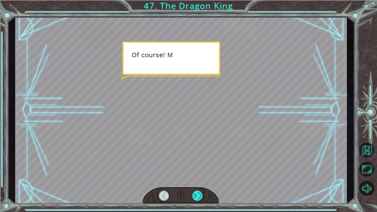
click at [202, 178] on div at bounding box center [198, 196] width 10 height 10
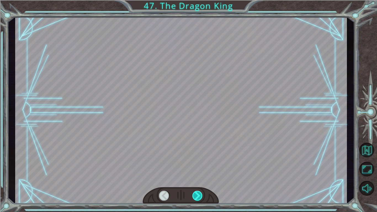
click at [202, 178] on div at bounding box center [198, 196] width 10 height 10
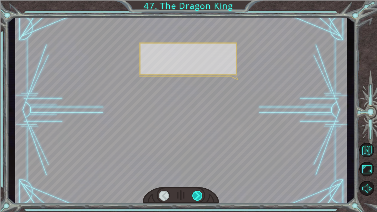
click at [202, 178] on div at bounding box center [198, 196] width 10 height 10
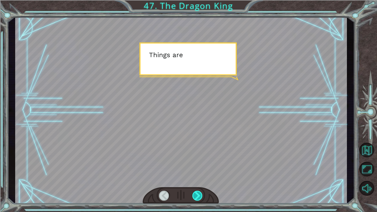
click at [202, 178] on div at bounding box center [198, 196] width 10 height 10
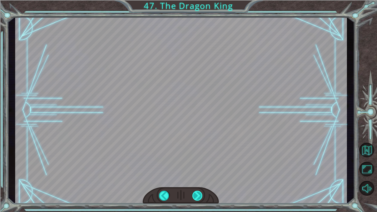
click at [202, 178] on div at bounding box center [198, 196] width 10 height 10
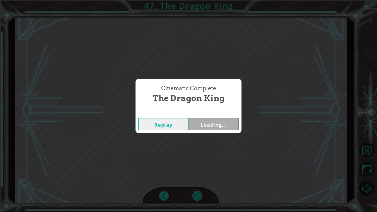
click at [202, 178] on div "Cinematic Complete The Dragon King Replay Loading..." at bounding box center [188, 106] width 377 height 212
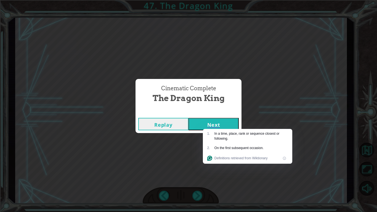
click at [234, 121] on button "Next" at bounding box center [214, 124] width 50 height 12
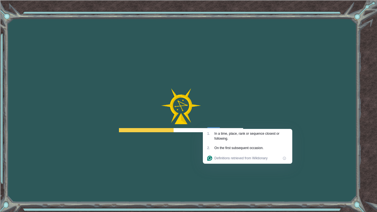
click at [234, 121] on div at bounding box center [181, 110] width 124 height 44
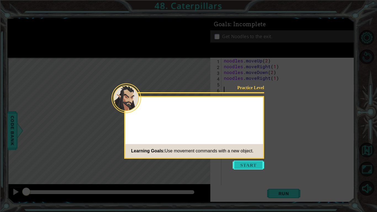
click at [251, 169] on button "Start" at bounding box center [248, 165] width 31 height 9
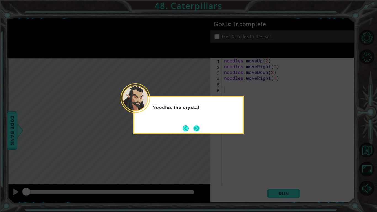
click at [196, 129] on button "Next" at bounding box center [197, 128] width 6 height 6
click at [196, 129] on button "Next" at bounding box center [196, 128] width 7 height 7
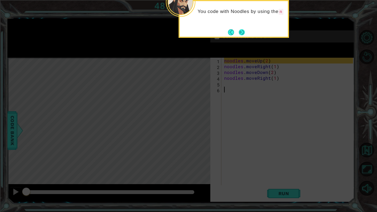
click at [241, 32] on button "Next" at bounding box center [242, 32] width 6 height 6
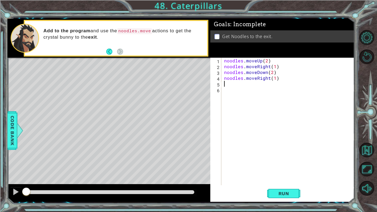
click at [235, 86] on div "noodles . moveUp ( 2 ) noodles . moveRight ( 1 ) noodles . moveDown ( 2 ) noodl…" at bounding box center [289, 127] width 133 height 139
click at [268, 76] on div "noodles . moveUp ( 2 ) noodles . moveRight ( 1 ) noodles . moveDown ( 2 ) noodl…" at bounding box center [289, 127] width 133 height 139
type textarea "noodles.moveRight(1)"
click at [275, 81] on div "noodles . moveUp ( 2 ) noodles . moveRight ( 1 ) noodles . moveDown ( 2 ) noodl…" at bounding box center [289, 127] width 133 height 139
click at [285, 84] on div "noodles . moveUp ( 2 ) noodles . moveRight ( 1 ) noodles . moveDown ( 2 ) noodl…" at bounding box center [289, 127] width 133 height 139
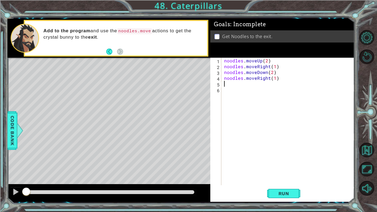
click at [280, 79] on div "noodles . moveUp ( 2 ) noodles . moveRight ( 1 ) noodles . moveDown ( 2 ) noodl…" at bounding box center [289, 127] width 133 height 139
type textarea "noodles.moveRight(1)"
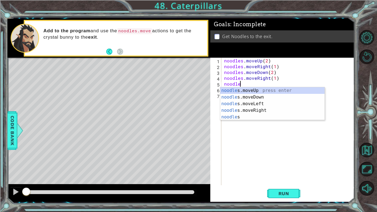
scroll to position [0, 1]
type textarea "noodles"
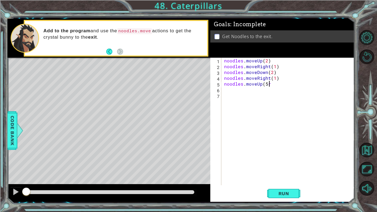
scroll to position [0, 2]
type textarea "noodles.moveUp(5)"
type textarea "noodles.moveRight()"
type textarea "noodles.moveDown(2)"
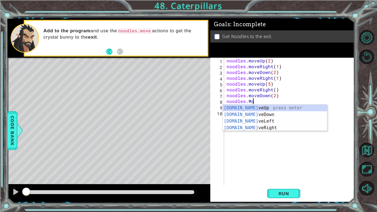
scroll to position [0, 1]
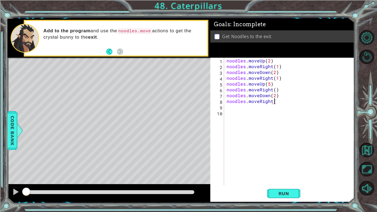
type textarea "noodles.moveRight()"
type textarea "noodles.moveDown(2)"
type textarea "noodles.moveRight()"
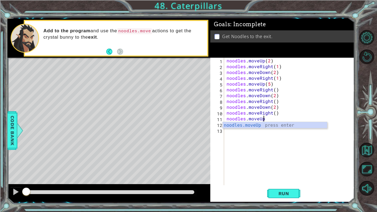
scroll to position [0, 2]
type textarea "noodles.moveUp(2)"
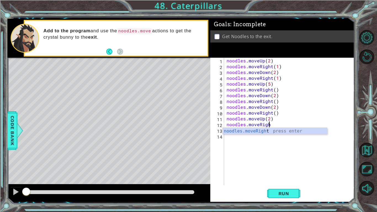
scroll to position [0, 2]
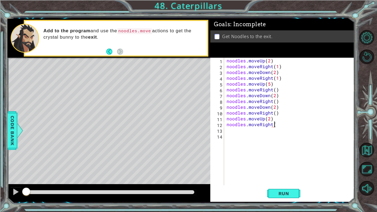
type textarea "noodles.moveRight()"
type textarea "noodles.moveDown(2)"
type textarea "noodles.moveRight()"
click at [281, 178] on div "noodles . moveUp ( 2 ) noodles . moveRight ( 1 ) noodles . moveDown ( 2 ) noodl…" at bounding box center [291, 127] width 130 height 139
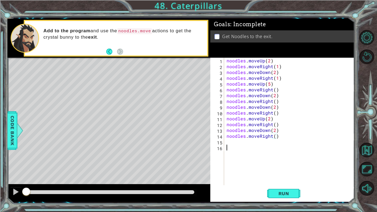
scroll to position [0, 0]
type textarea "\"
type textarea "noodles.moveRight()"
click at [280, 191] on span "Run" at bounding box center [284, 194] width 22 height 6
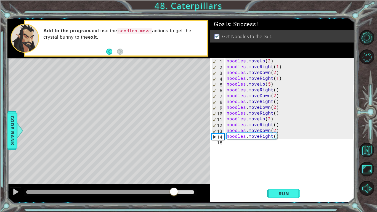
drag, startPoint x: 48, startPoint y: 196, endPoint x: 195, endPoint y: 206, distance: 147.1
click at [195, 206] on div "1 ההההההההההההההההההההההההההההההההההההההההההההההההההההההההההההההההההההההההההההה…" at bounding box center [188, 106] width 377 height 212
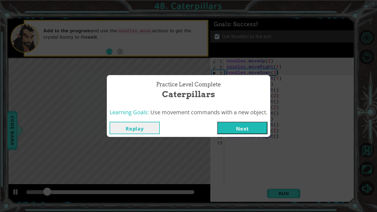
click at [231, 124] on button "Next" at bounding box center [242, 128] width 50 height 12
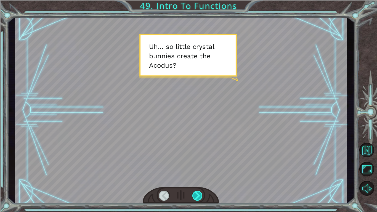
click at [193, 196] on div at bounding box center [198, 196] width 10 height 10
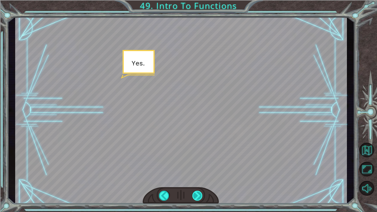
click at [193, 193] on div at bounding box center [198, 196] width 10 height 10
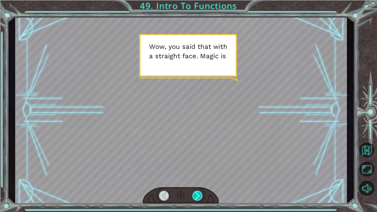
click at [193, 193] on div at bounding box center [198, 196] width 10 height 10
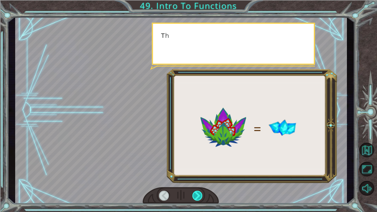
click at [193, 193] on div at bounding box center [198, 196] width 10 height 10
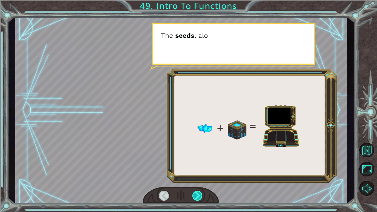
click at [193, 193] on div at bounding box center [198, 196] width 10 height 10
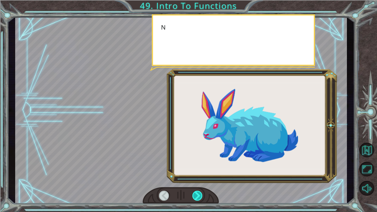
click at [193, 193] on div at bounding box center [198, 196] width 10 height 10
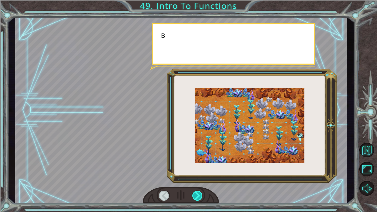
click at [193, 193] on div at bounding box center [198, 196] width 10 height 10
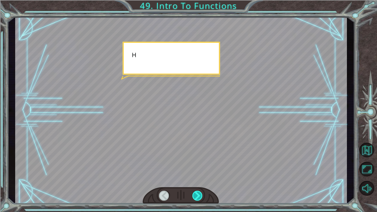
click at [193, 193] on div at bounding box center [198, 196] width 10 height 10
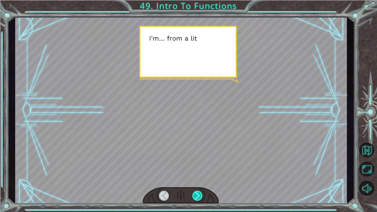
click at [193, 193] on div at bounding box center [198, 196] width 10 height 10
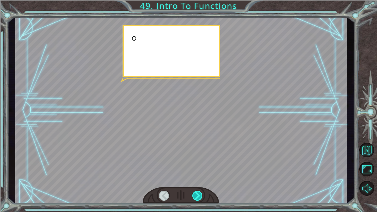
click at [193, 193] on div at bounding box center [198, 196] width 10 height 10
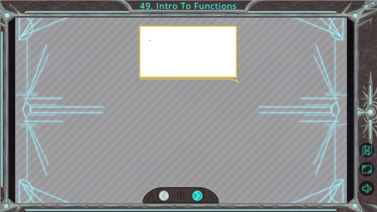
click at [193, 193] on div at bounding box center [198, 196] width 10 height 10
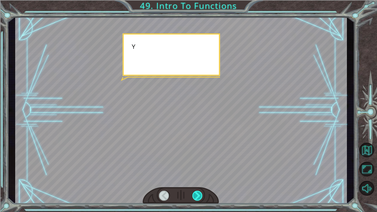
click at [193, 193] on div at bounding box center [198, 196] width 10 height 10
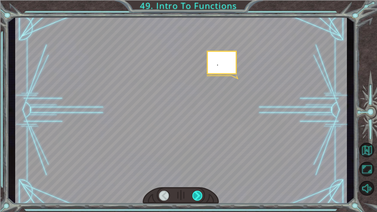
click at [193, 193] on div at bounding box center [198, 196] width 10 height 10
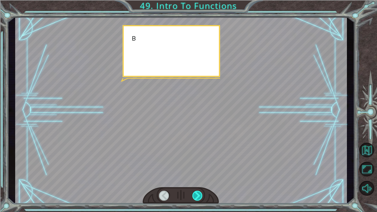
click at [193, 193] on div at bounding box center [198, 196] width 10 height 10
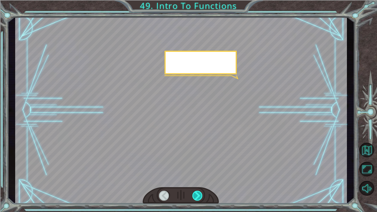
click at [193, 193] on div at bounding box center [198, 196] width 10 height 10
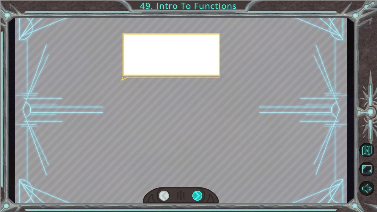
click at [193, 193] on div at bounding box center [198, 196] width 10 height 10
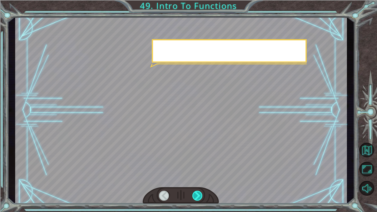
click at [193, 193] on div at bounding box center [198, 196] width 10 height 10
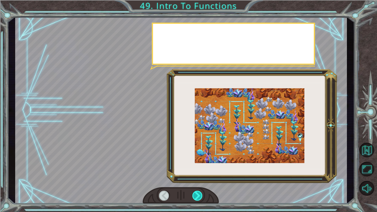
click at [193, 193] on div at bounding box center [198, 196] width 10 height 10
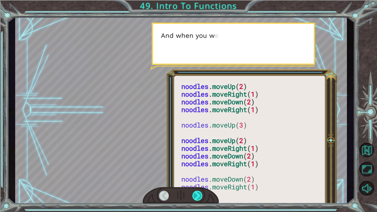
click at [193, 193] on div at bounding box center [198, 196] width 10 height 10
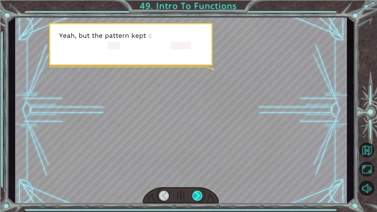
click at [193, 193] on div at bounding box center [198, 196] width 10 height 10
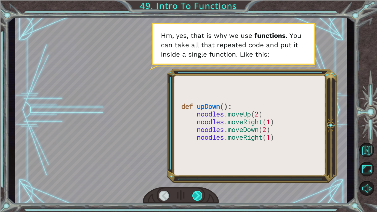
click at [193, 193] on div at bounding box center [198, 196] width 10 height 10
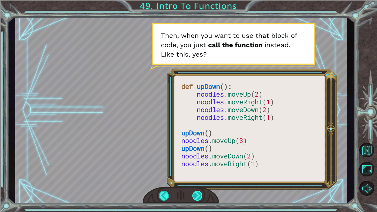
click at [193, 193] on div at bounding box center [198, 196] width 10 height 10
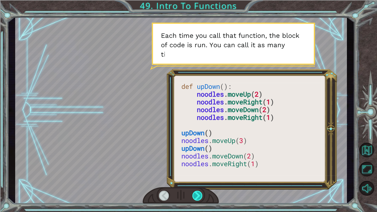
click at [193, 193] on div at bounding box center [198, 196] width 10 height 10
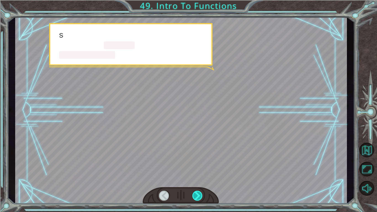
click at [193, 193] on div at bounding box center [198, 196] width 10 height 10
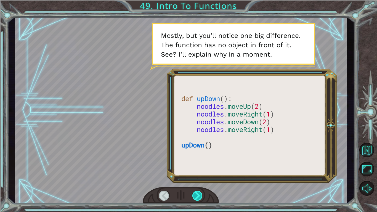
click at [193, 193] on div at bounding box center [198, 196] width 10 height 10
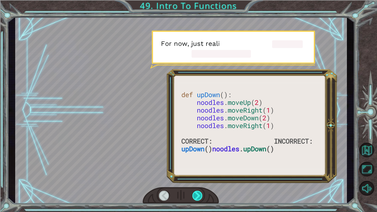
click at [193, 193] on div at bounding box center [198, 196] width 10 height 10
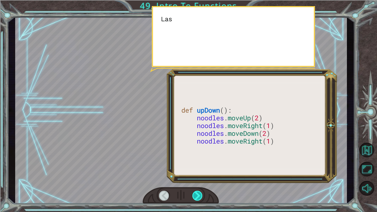
click at [193, 193] on div at bounding box center [198, 196] width 10 height 10
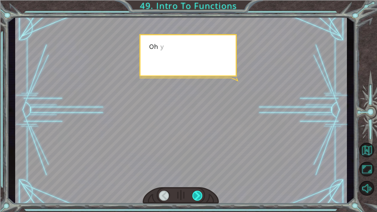
click at [193, 193] on div at bounding box center [198, 196] width 10 height 10
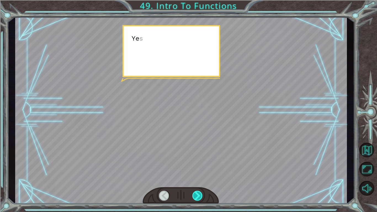
click at [193, 193] on div at bounding box center [198, 196] width 10 height 10
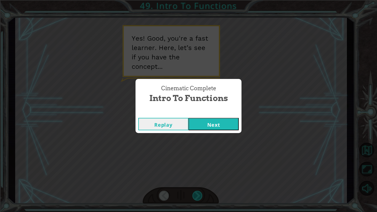
click at [193, 193] on div "Cinematic Complete Intro To Functions Replay Next" at bounding box center [188, 106] width 377 height 212
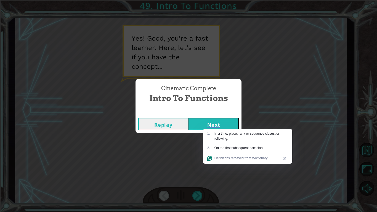
click at [230, 125] on button "Next" at bounding box center [214, 124] width 50 height 12
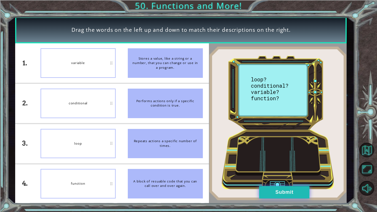
click at [287, 192] on button "Submit" at bounding box center [284, 192] width 50 height 12
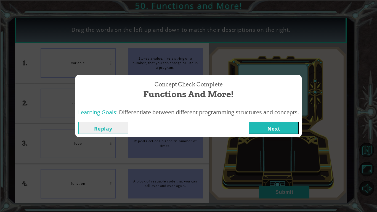
click at [278, 131] on button "Next" at bounding box center [274, 128] width 50 height 12
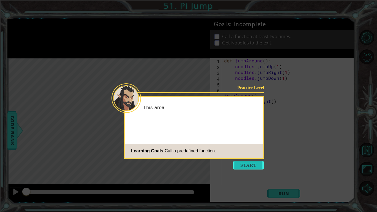
click at [251, 168] on button "Start" at bounding box center [248, 165] width 31 height 9
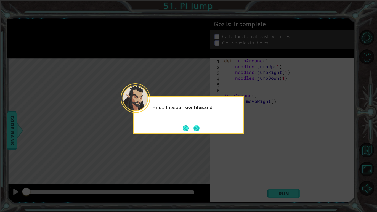
click at [193, 126] on button "Next" at bounding box center [196, 128] width 7 height 7
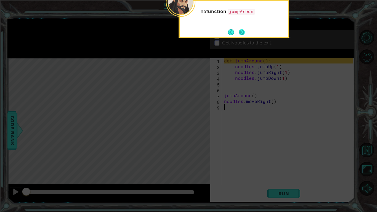
click at [242, 31] on button "Next" at bounding box center [242, 32] width 7 height 7
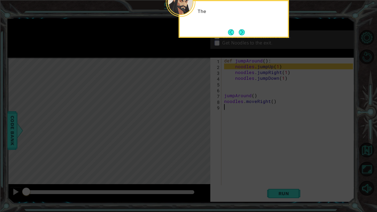
click at [242, 31] on button "Next" at bounding box center [241, 32] width 7 height 7
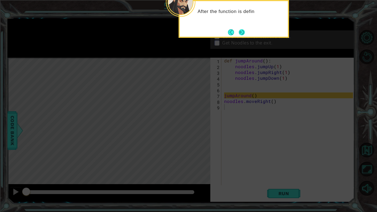
click at [242, 31] on button "Next" at bounding box center [242, 32] width 9 height 9
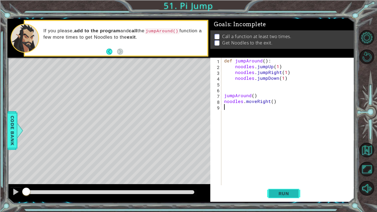
click at [284, 190] on button "Run" at bounding box center [283, 194] width 33 height 14
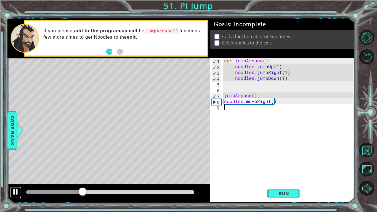
click at [11, 196] on button at bounding box center [15, 192] width 11 height 11
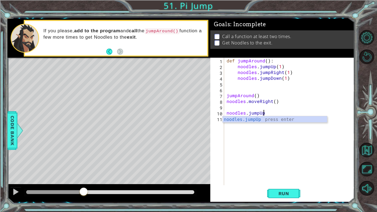
scroll to position [0, 2]
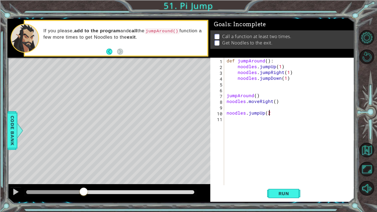
type textarea "noodles.jumpUp(2)"
click at [270, 190] on button "Run" at bounding box center [283, 194] width 33 height 14
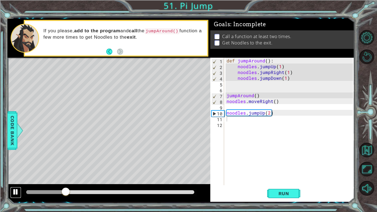
click at [12, 190] on button at bounding box center [15, 192] width 11 height 11
click at [15, 193] on div at bounding box center [15, 191] width 7 height 7
click at [18, 191] on div at bounding box center [15, 191] width 7 height 7
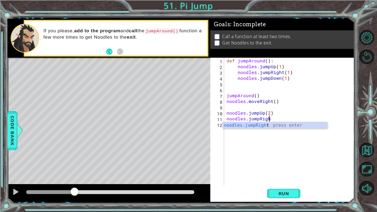
scroll to position [0, 2]
type textarea "noodles.jumpRight()"
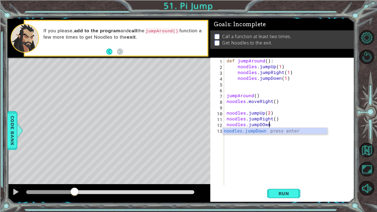
scroll to position [0, 2]
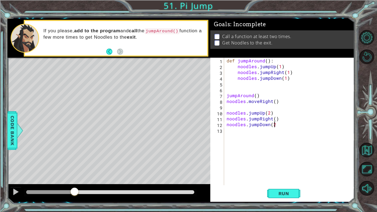
type textarea "noodles.jumpDown(2)"
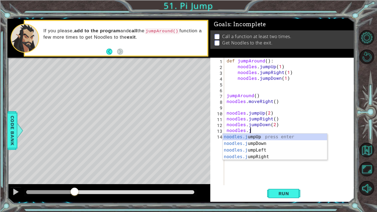
scroll to position [0, 1]
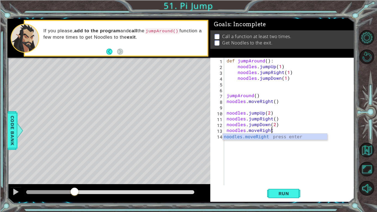
type textarea "noodles.moveRight()"
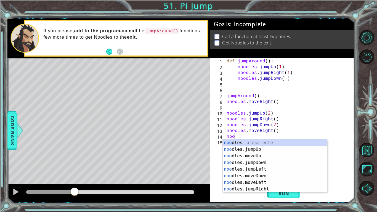
scroll to position [0, 0]
type textarea "n"
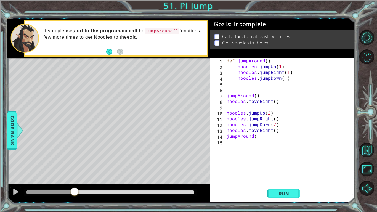
scroll to position [0, 2]
type textarea "jumpAround()"
click at [291, 193] on span "Run" at bounding box center [284, 194] width 22 height 6
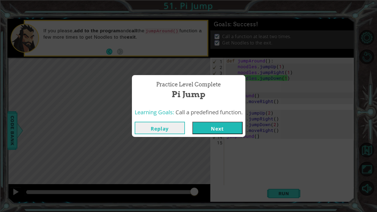
click at [216, 126] on button "Next" at bounding box center [218, 128] width 50 height 12
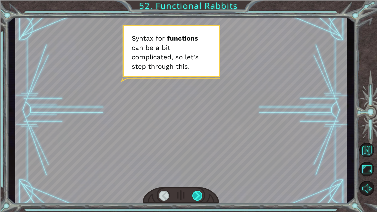
click at [194, 191] on div at bounding box center [198, 196] width 10 height 10
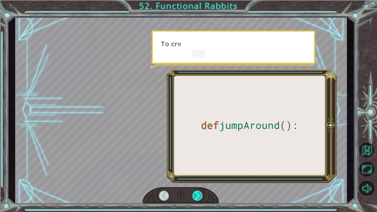
click at [194, 192] on div at bounding box center [198, 196] width 10 height 10
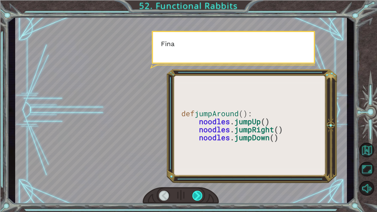
click at [194, 192] on div at bounding box center [198, 196] width 10 height 10
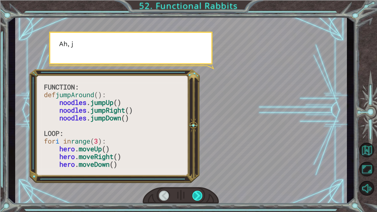
click at [194, 192] on div at bounding box center [198, 196] width 10 height 10
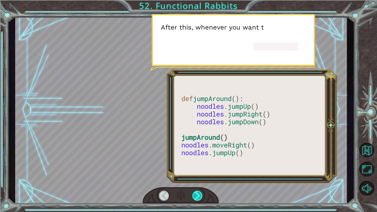
click at [194, 192] on div at bounding box center [198, 196] width 10 height 10
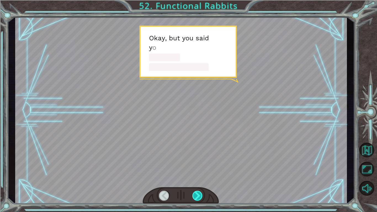
click at [194, 192] on div at bounding box center [198, 196] width 10 height 10
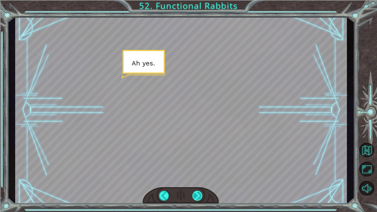
click at [194, 192] on div at bounding box center [198, 196] width 10 height 10
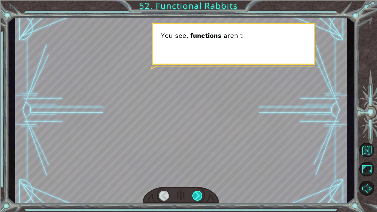
click at [194, 192] on div at bounding box center [198, 196] width 10 height 10
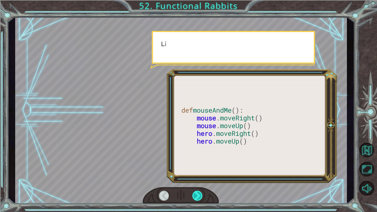
click at [194, 192] on div at bounding box center [198, 196] width 10 height 10
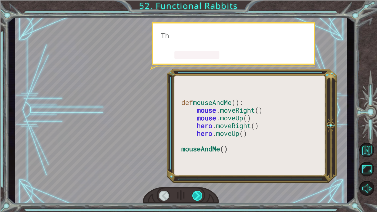
click at [194, 192] on div at bounding box center [198, 196] width 10 height 10
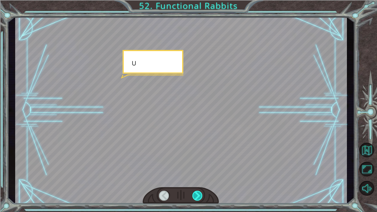
click at [194, 192] on div at bounding box center [198, 196] width 10 height 10
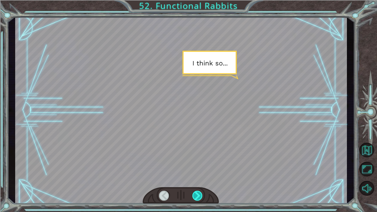
click at [194, 192] on div at bounding box center [198, 196] width 10 height 10
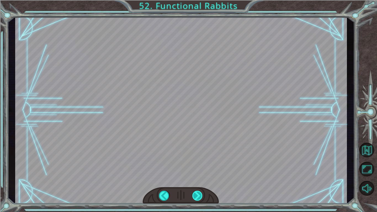
click at [194, 192] on div at bounding box center [198, 196] width 10 height 10
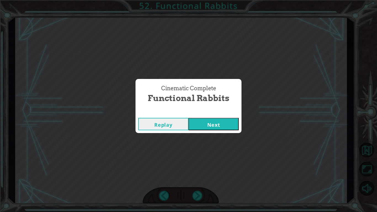
click at [195, 132] on div "Replay Next" at bounding box center [189, 124] width 106 height 18
click at [200, 125] on button "Next" at bounding box center [214, 124] width 50 height 12
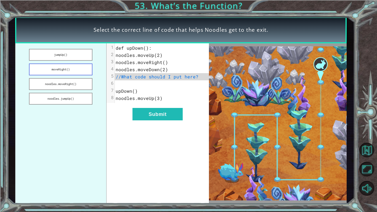
click at [74, 64] on button "moveRight()" at bounding box center [61, 70] width 64 height 12
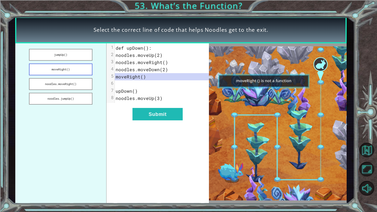
click at [78, 72] on button "moveRight()" at bounding box center [61, 70] width 64 height 12
click at [78, 78] on button "noodles.moveRight()" at bounding box center [61, 84] width 64 height 12
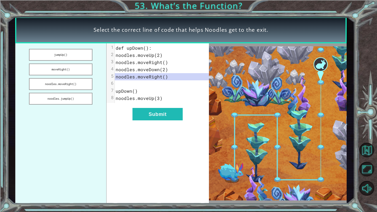
click at [80, 92] on ul "jumpUp() moveRight() noodles.moveRight() noodles.jumpUp()" at bounding box center [60, 123] width 91 height 161
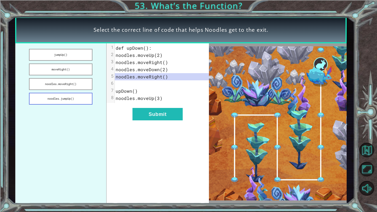
click at [82, 100] on button "noodles.jumpUp()" at bounding box center [61, 99] width 64 height 12
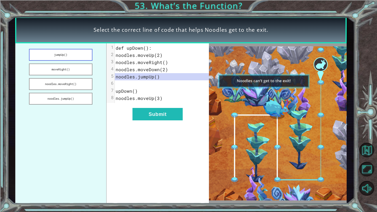
click at [63, 58] on button "jumpUp()" at bounding box center [61, 55] width 64 height 12
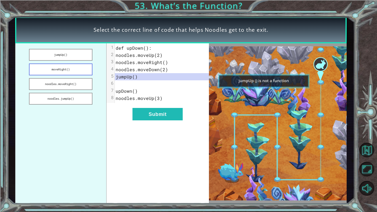
click at [77, 72] on button "moveRight()" at bounding box center [61, 70] width 64 height 12
click at [80, 86] on button "noodles.moveRight()" at bounding box center [61, 84] width 64 height 12
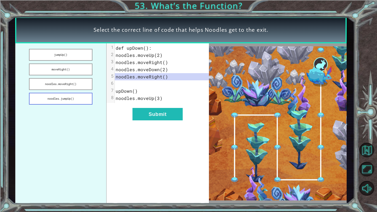
click at [82, 100] on button "noodles.jumpUp()" at bounding box center [61, 99] width 64 height 12
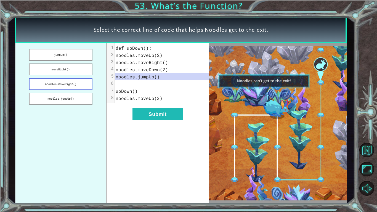
click at [81, 86] on button "noodles.moveRight()" at bounding box center [61, 84] width 64 height 12
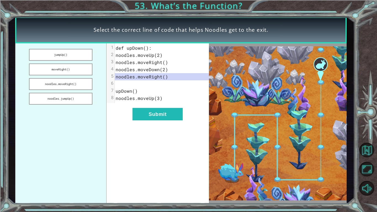
click at [171, 125] on div "xxxxxxxxxx 8 1 def upDown(): 2 noodles.moveUp(2) 3 noodles.moveRight() 4 noodle…" at bounding box center [158, 123] width 103 height 161
click at [160, 115] on button "Submit" at bounding box center [158, 114] width 50 height 12
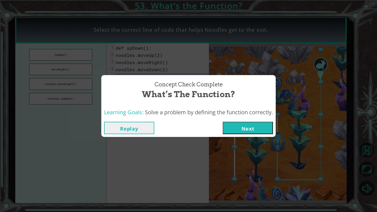
click at [268, 135] on div "Replay Next" at bounding box center [188, 128] width 175 height 18
click at [260, 125] on button "Next" at bounding box center [248, 128] width 50 height 12
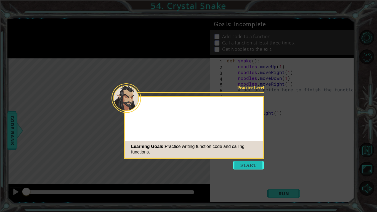
click at [251, 167] on button "Start" at bounding box center [248, 165] width 31 height 9
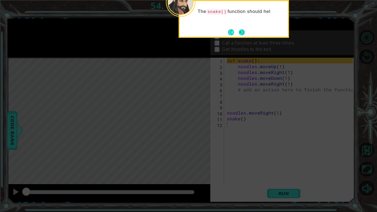
click at [245, 31] on button "Next" at bounding box center [241, 32] width 7 height 7
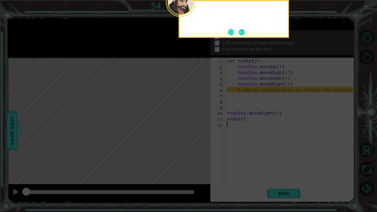
click at [245, 31] on button "Next" at bounding box center [242, 32] width 9 height 9
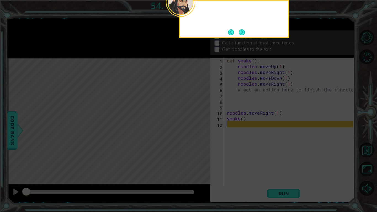
click at [245, 31] on button "Next" at bounding box center [241, 32] width 7 height 7
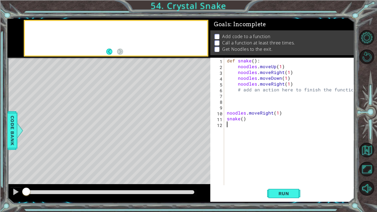
click at [245, 31] on div "Add code to a function Call a function at least three times. Get Noodles to the…" at bounding box center [283, 42] width 144 height 25
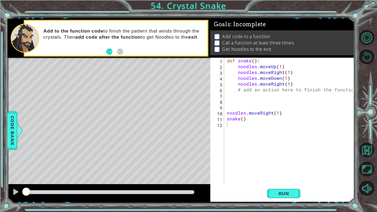
type textarea "# add an action here to finish the function"
drag, startPoint x: 351, startPoint y: 89, endPoint x: 237, endPoint y: 91, distance: 113.6
click at [237, 91] on div "def snake ( ) : noodles . moveUp ( 1 ) noodles . moveRight ( 1 ) noodles . move…" at bounding box center [291, 127] width 130 height 139
type textarea "noodles.moveUp(1)"
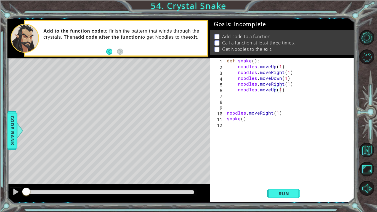
click at [274, 127] on div "def snake ( ) : noodles . moveUp ( 1 ) noodles . moveRight ( 1 ) noodles . move…" at bounding box center [291, 127] width 130 height 139
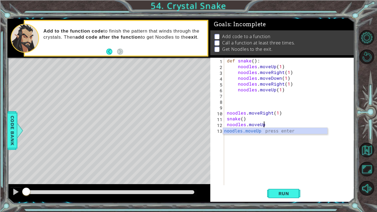
scroll to position [0, 2]
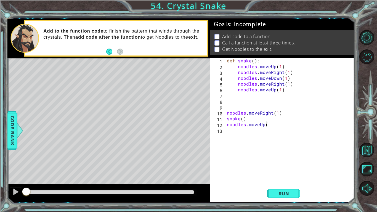
type textarea "noodles.moveUp()"
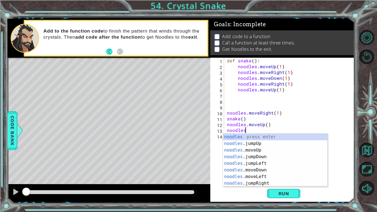
scroll to position [0, 1]
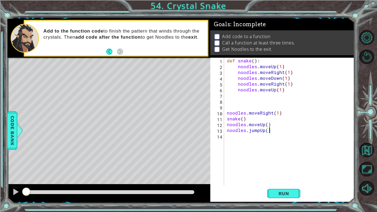
type textarea "noodles.jumpUp()\"
type textarea "noodles.jumpUp()"
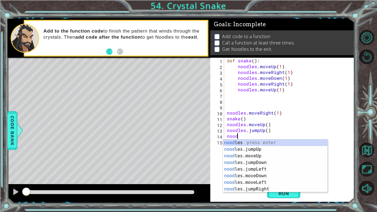
scroll to position [0, 0]
type textarea "n"
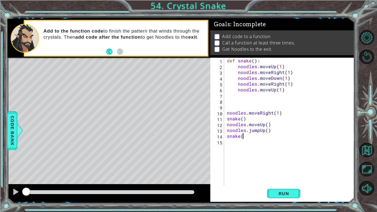
type textarea "snake()"
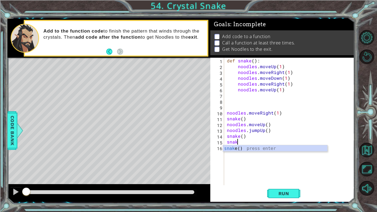
scroll to position [0, 1]
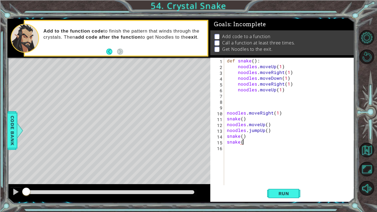
type textarea "snake()"
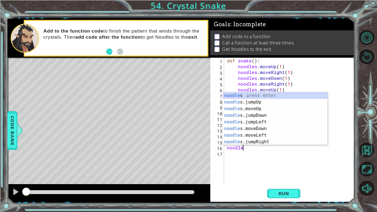
scroll to position [0, 1]
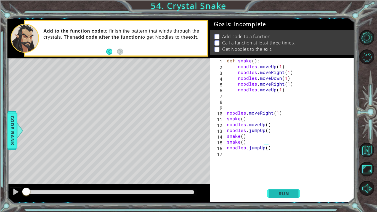
click at [279, 194] on span "Run" at bounding box center [284, 194] width 22 height 6
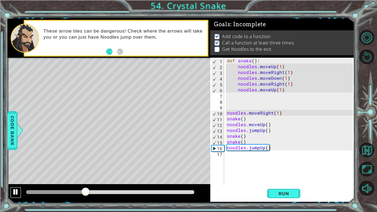
click at [13, 196] on button at bounding box center [15, 192] width 11 height 11
drag, startPoint x: 288, startPoint y: 126, endPoint x: 219, endPoint y: 124, distance: 69.1
click at [219, 124] on div "noodles.jumpUp() 1 2 3 4 5 6 7 8 9 10 11 12 13 14 15 16 17 def snake ( ) : nood…" at bounding box center [282, 122] width 143 height 128
type textarea "noodles.moveUp()"
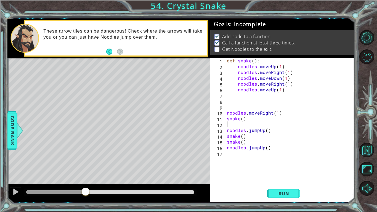
scroll to position [0, 0]
type textarea "snake()"
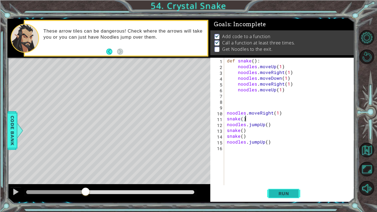
click at [297, 197] on button "Run" at bounding box center [283, 194] width 33 height 14
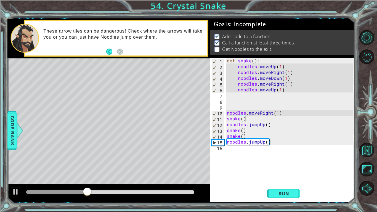
click at [10, 192] on div at bounding box center [108, 193] width 203 height 18
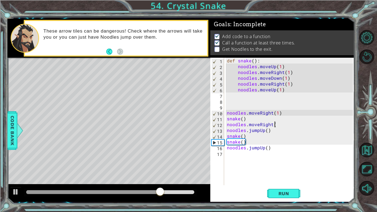
scroll to position [0, 3]
click at [290, 197] on button "Run" at bounding box center [283, 194] width 33 height 14
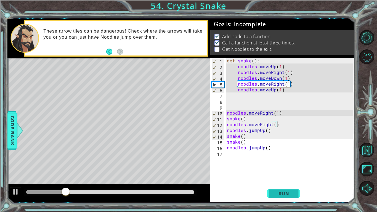
click at [281, 192] on span "Run" at bounding box center [284, 194] width 22 height 6
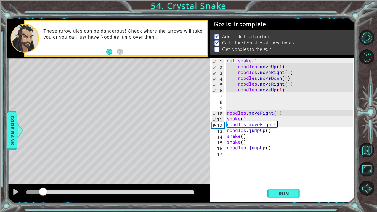
drag, startPoint x: 84, startPoint y: 192, endPoint x: 42, endPoint y: 186, distance: 42.7
click at [42, 186] on div at bounding box center [108, 193] width 203 height 18
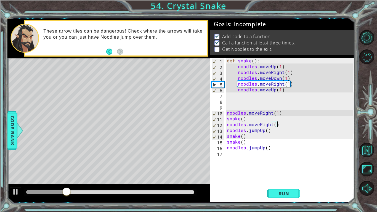
click at [273, 124] on div "def snake ( ) : noodles . moveUp ( 1 ) noodles . moveRight ( 1 ) noodles . move…" at bounding box center [291, 127] width 130 height 139
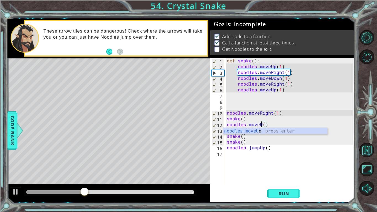
scroll to position [0, 2]
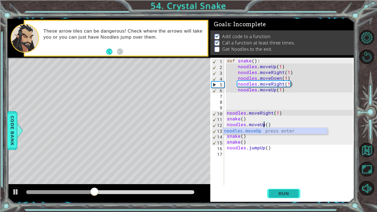
click at [285, 196] on span "Run" at bounding box center [284, 194] width 22 height 6
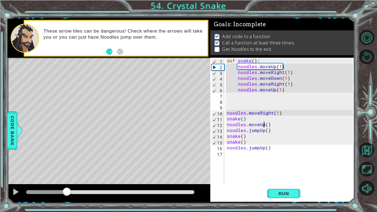
drag, startPoint x: 56, startPoint y: 192, endPoint x: 67, endPoint y: 188, distance: 11.6
click at [67, 190] on div at bounding box center [110, 192] width 168 height 4
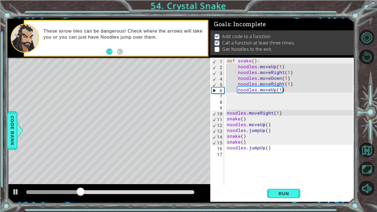
click at [225, 140] on div "noodles.moveUp() 1 2 3 4 5 6 7 8 9 10 11 12 13 14 15 16 17 def snake ( ) : nood…" at bounding box center [282, 122] width 143 height 128
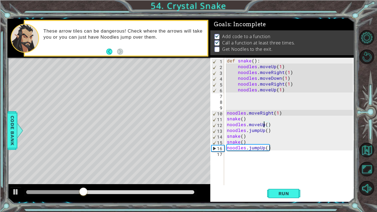
click at [227, 141] on div "def snake ( ) : noodles . moveUp ( 1 ) noodles . moveRight ( 1 ) noodles . move…" at bounding box center [291, 127] width 130 height 139
type textarea "snake()"
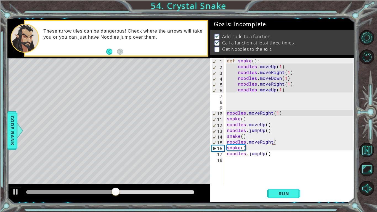
scroll to position [0, 3]
type textarea "noodles.moveRight()"
click at [267, 193] on div "Run" at bounding box center [284, 194] width 144 height 14
click at [268, 193] on button "Run" at bounding box center [283, 194] width 33 height 14
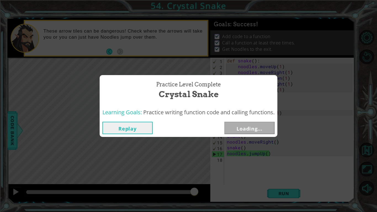
drag, startPoint x: 95, startPoint y: 192, endPoint x: 285, endPoint y: 208, distance: 191.0
click at [285, 208] on body "1 ההההההההההההההההההההההההההההההההההההההההההההההההההההההההההההההההההההההההההההה…" at bounding box center [188, 106] width 377 height 212
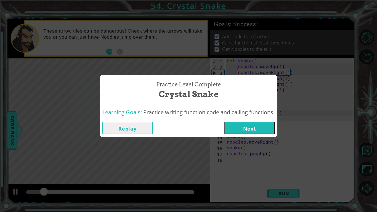
click at [250, 123] on button "Next" at bounding box center [250, 128] width 50 height 12
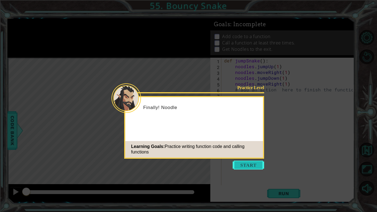
click at [245, 164] on button "Start" at bounding box center [248, 165] width 31 height 9
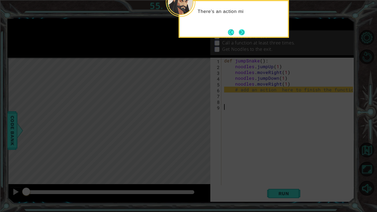
click at [240, 33] on button "Next" at bounding box center [242, 32] width 6 height 6
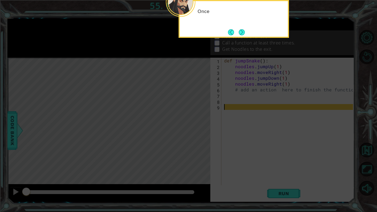
click at [240, 33] on button "Next" at bounding box center [242, 32] width 6 height 6
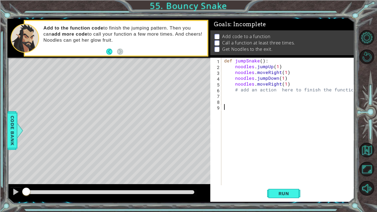
click at [262, 58] on div "def jumpSnake ( ) : noodles . jumpUp ( 1 ) noodles . moveRight ( 1 ) noodles . …" at bounding box center [289, 127] width 133 height 139
click at [347, 90] on div "def jumpSnake ( ) : noodles . jumpUp ( 1 ) noodles . moveRight ( 1 ) noodles . …" at bounding box center [289, 127] width 133 height 139
type textarea "#"
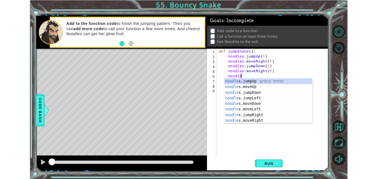
scroll to position [0, 1]
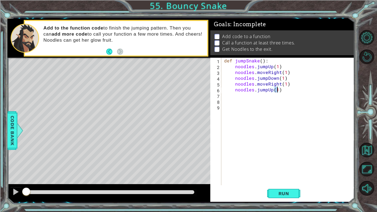
type textarea "noodles.jumpUp(1)"
